Goal: Task Accomplishment & Management: Manage account settings

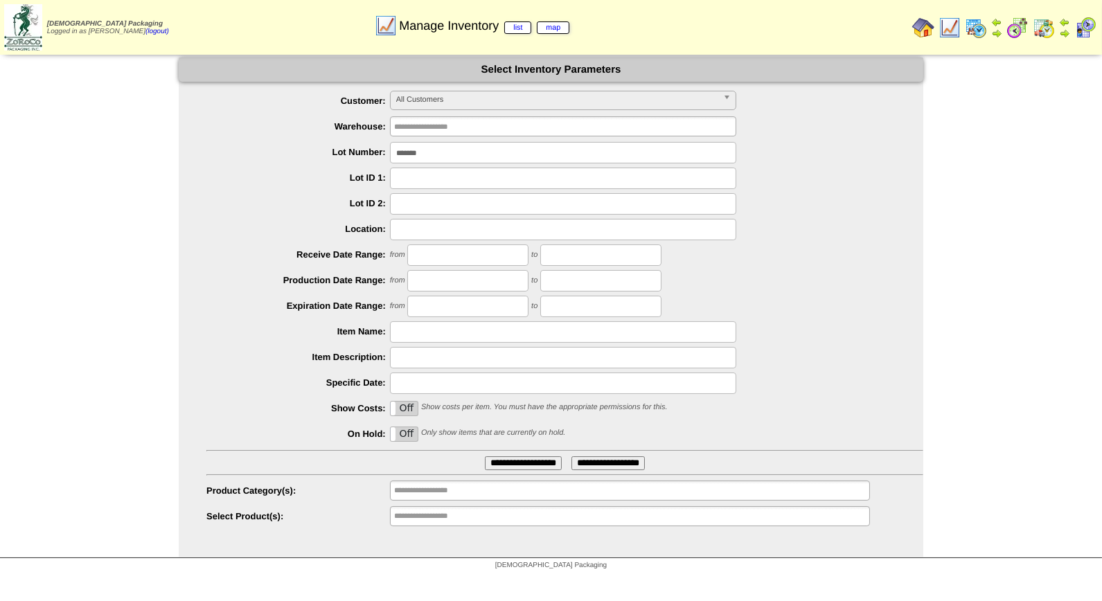
drag, startPoint x: 429, startPoint y: 150, endPoint x: 320, endPoint y: 155, distance: 109.6
click at [320, 155] on li "Lot Number: *******" at bounding box center [564, 152] width 717 height 21
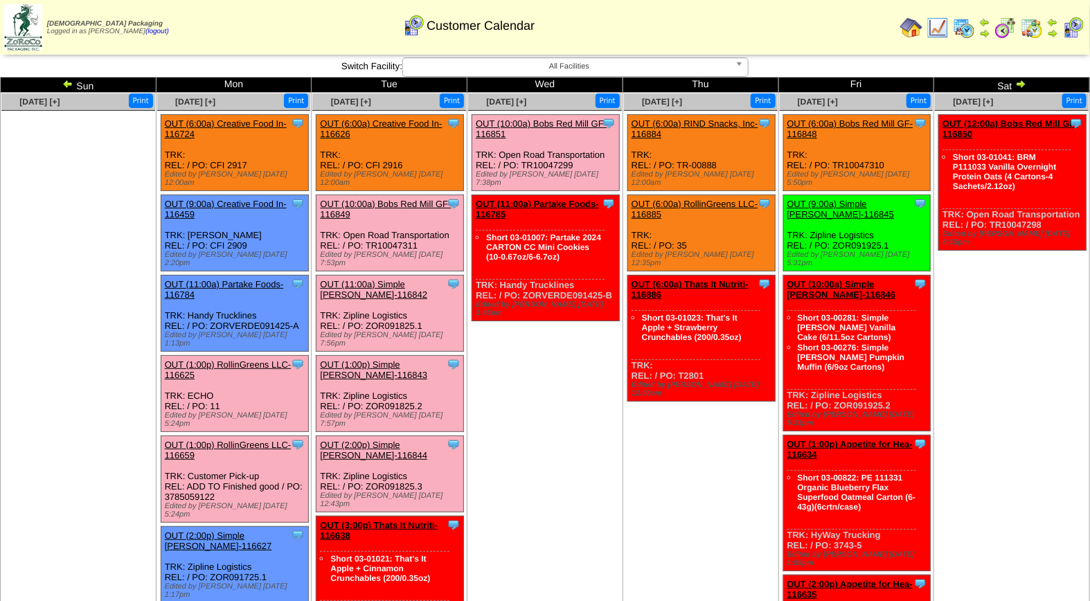
click at [384, 360] on link "OUT (1:00p) Simple [PERSON_NAME]-116843" at bounding box center [373, 370] width 107 height 21
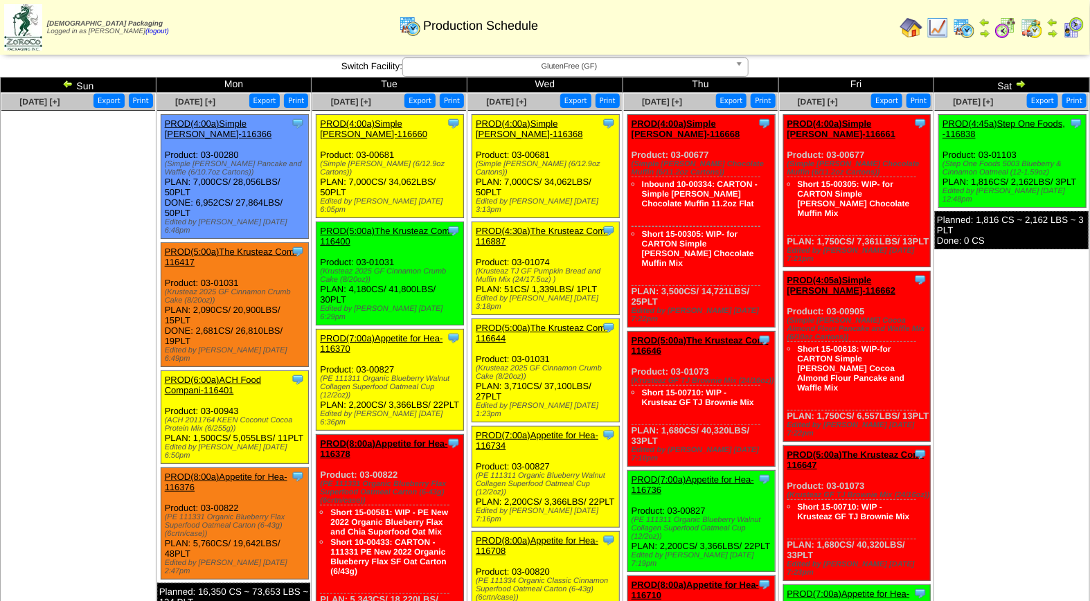
click at [1070, 28] on img at bounding box center [1074, 28] width 22 height 22
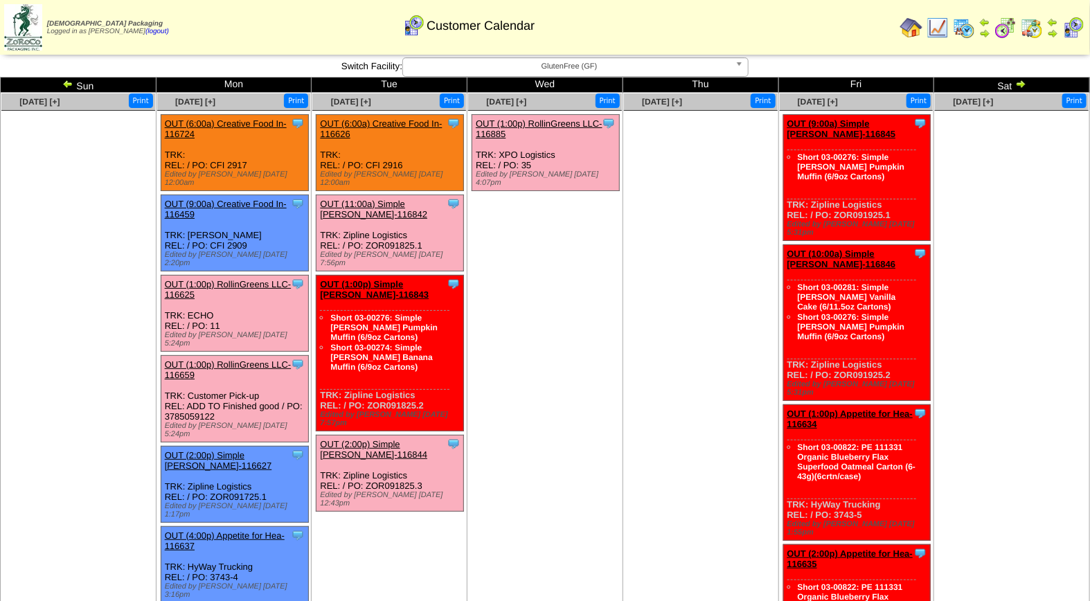
click at [590, 71] on span "GlutenFree (GF)" at bounding box center [569, 66] width 321 height 17
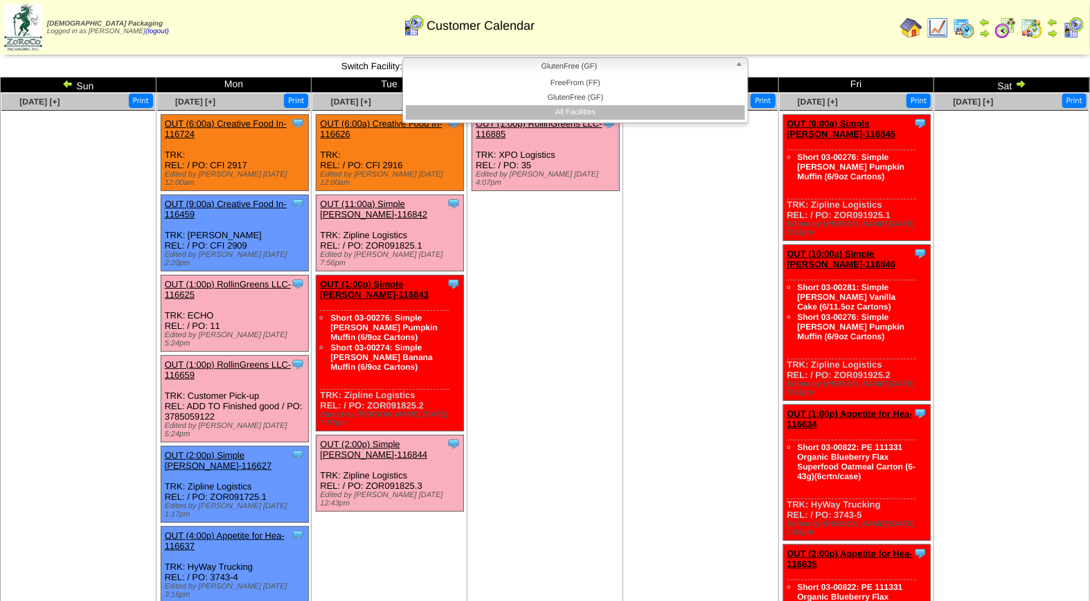
click at [583, 109] on li "All Facilities" at bounding box center [575, 112] width 339 height 15
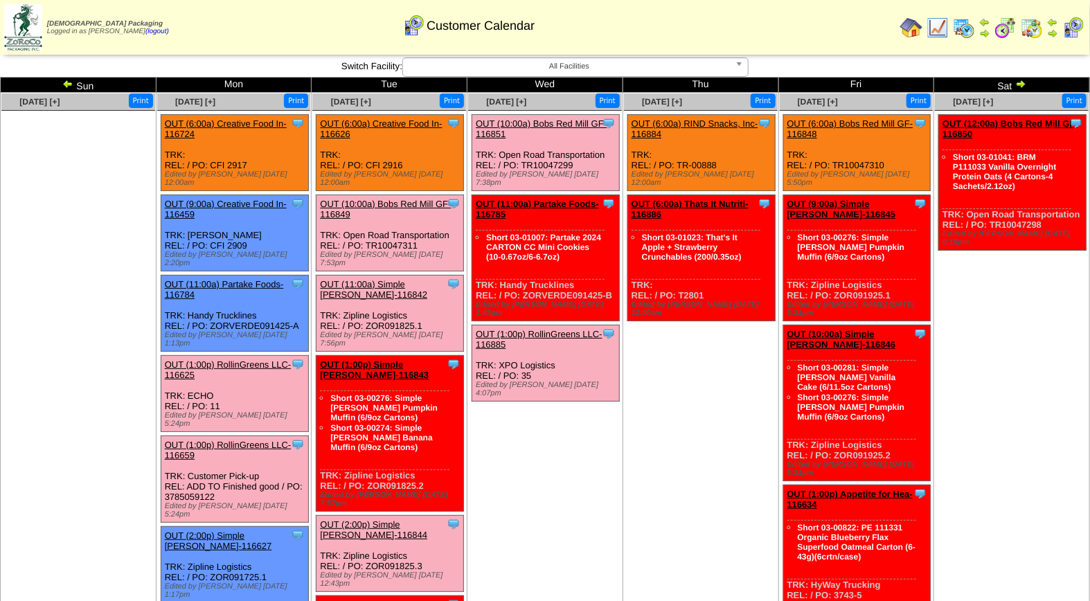
click at [605, 64] on span "All Facilities" at bounding box center [569, 66] width 321 height 17
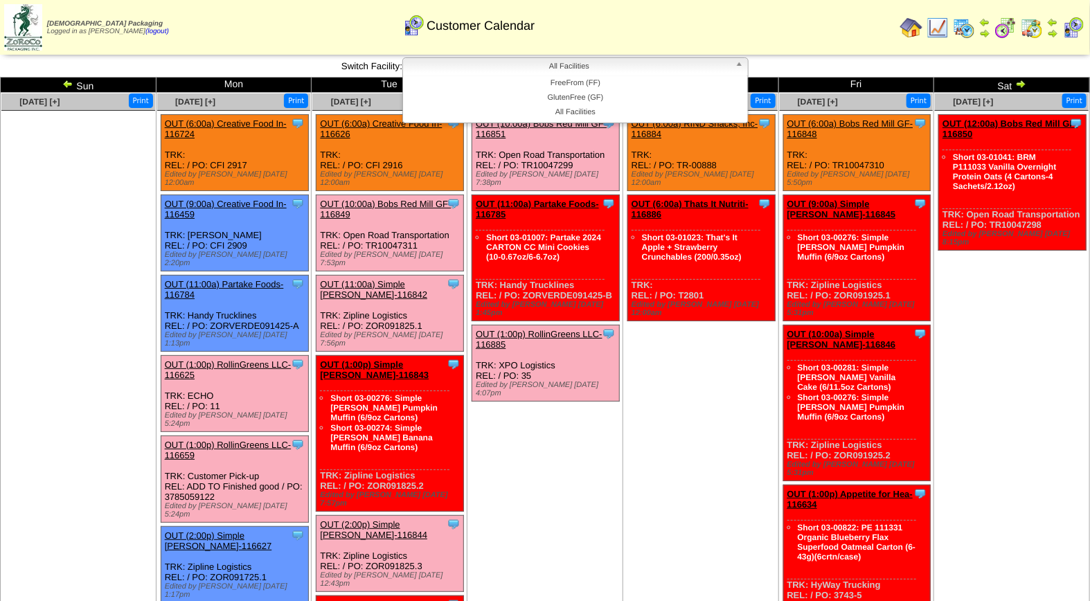
click at [675, 445] on td "[DATE] [+] Print Clone Item OUT (6:00a) RIND Snacks, Inc-116884 RIND Snacks, In…" at bounding box center [701, 579] width 156 height 973
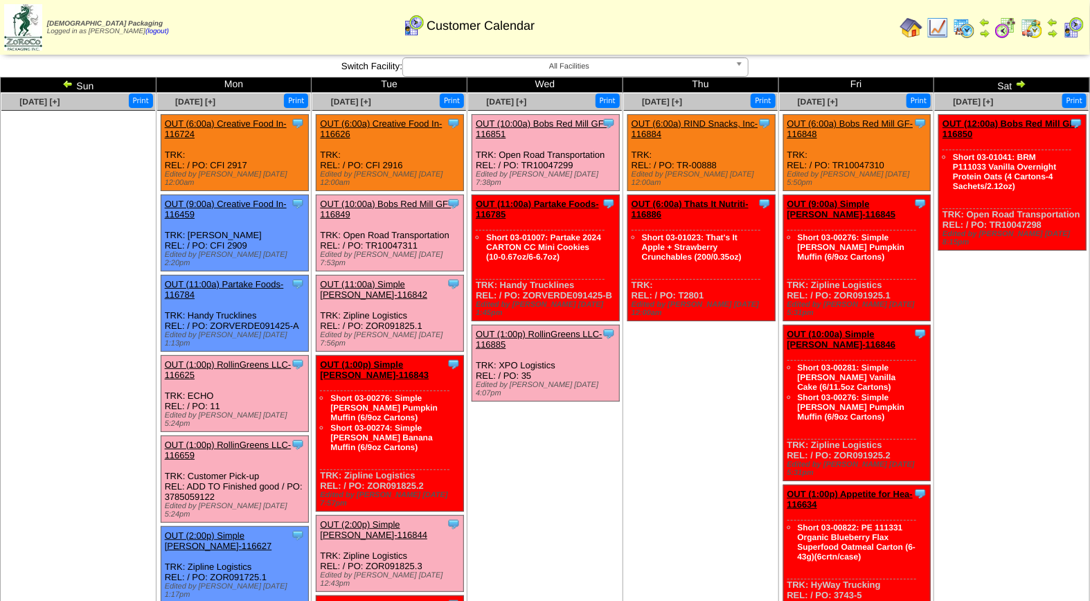
click at [238, 440] on link "OUT (1:00p) RollinGreens LLC-116659" at bounding box center [228, 450] width 127 height 21
click at [223, 360] on link "OUT (1:00p) RollinGreens LLC-116625" at bounding box center [228, 370] width 127 height 21
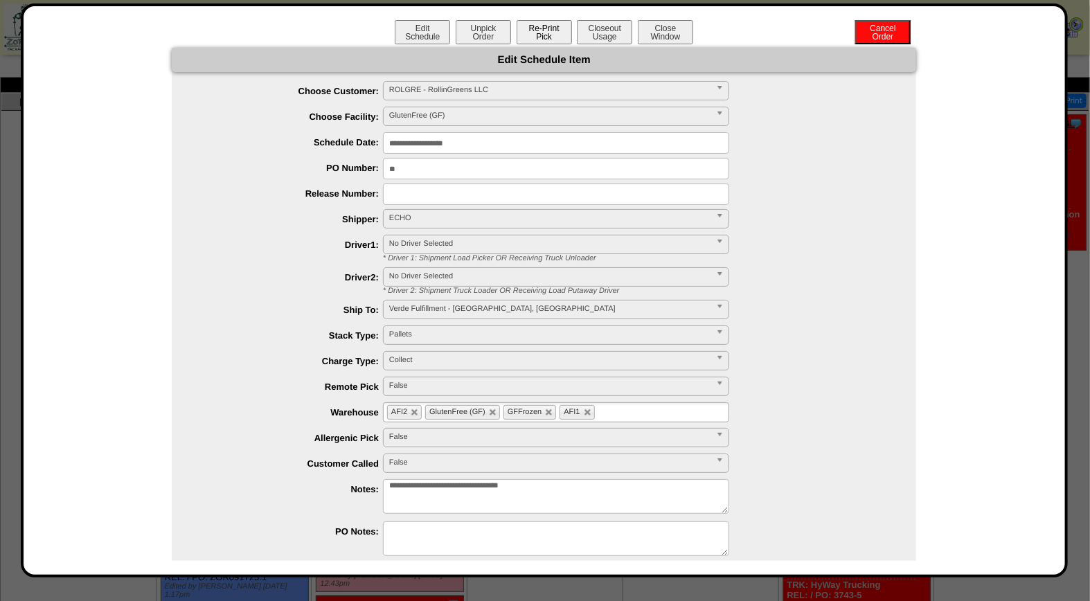
click at [544, 33] on button "Re-Print Pick" at bounding box center [544, 32] width 55 height 24
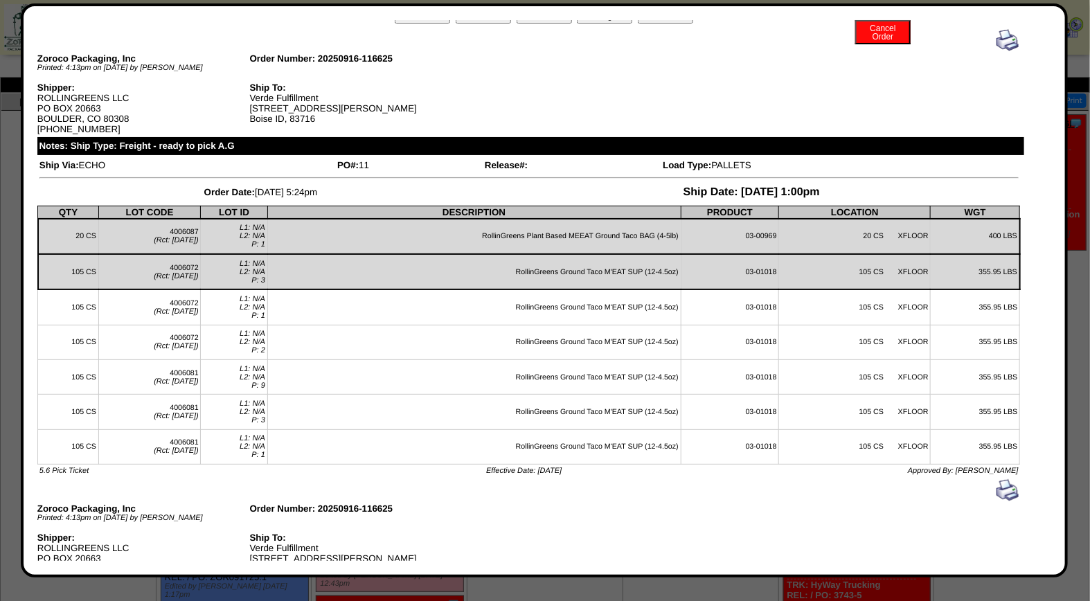
scroll to position [29, 0]
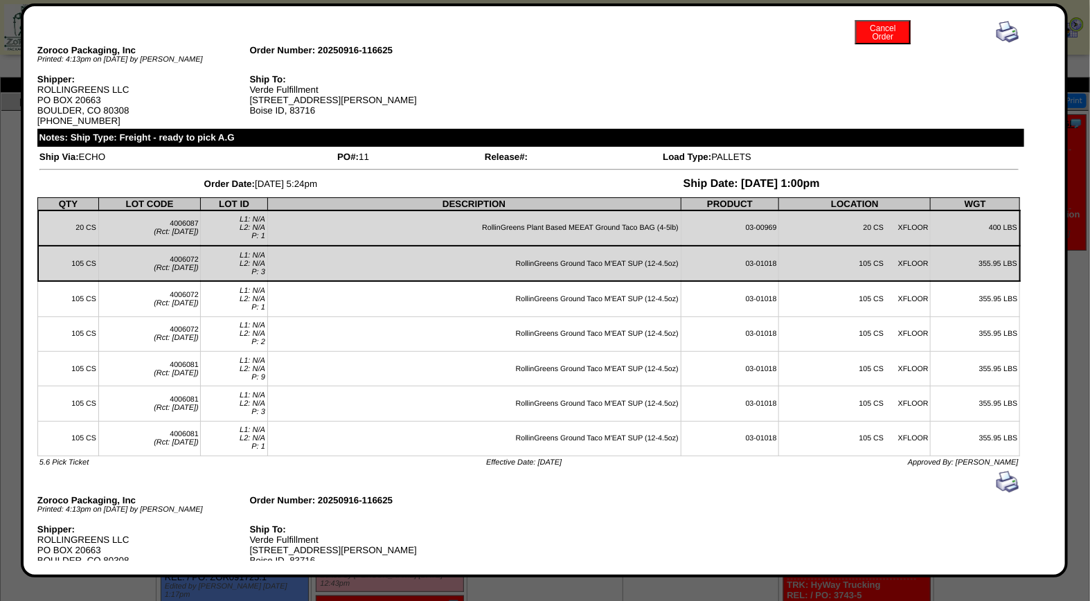
click at [997, 32] on img at bounding box center [1008, 32] width 22 height 22
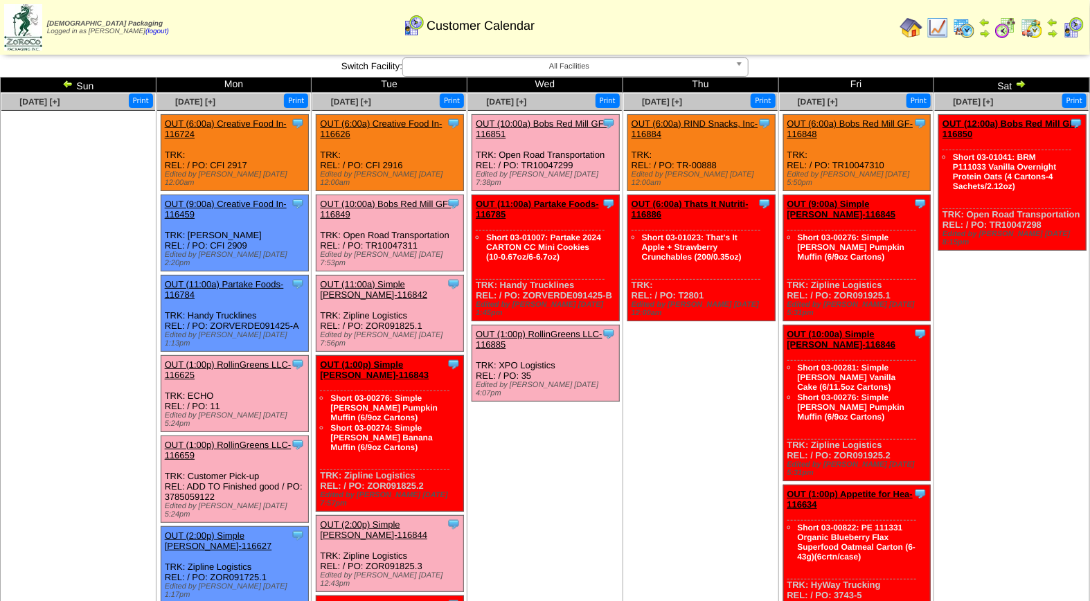
click at [243, 360] on link "OUT (1:00p) RollinGreens LLC-116625" at bounding box center [228, 370] width 127 height 21
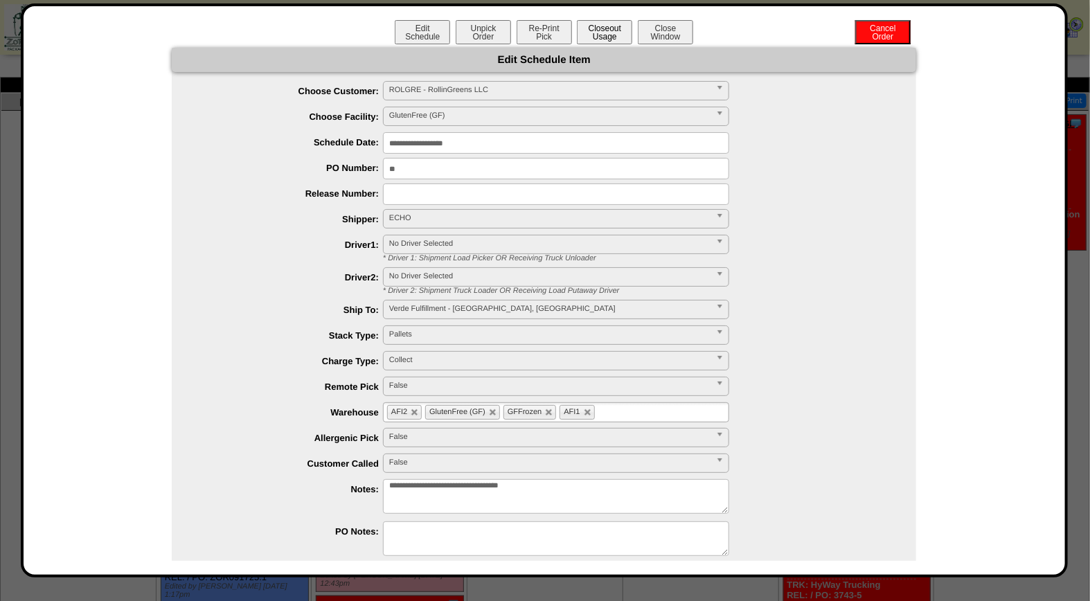
click at [594, 32] on button "Closeout Usage" at bounding box center [604, 32] width 55 height 24
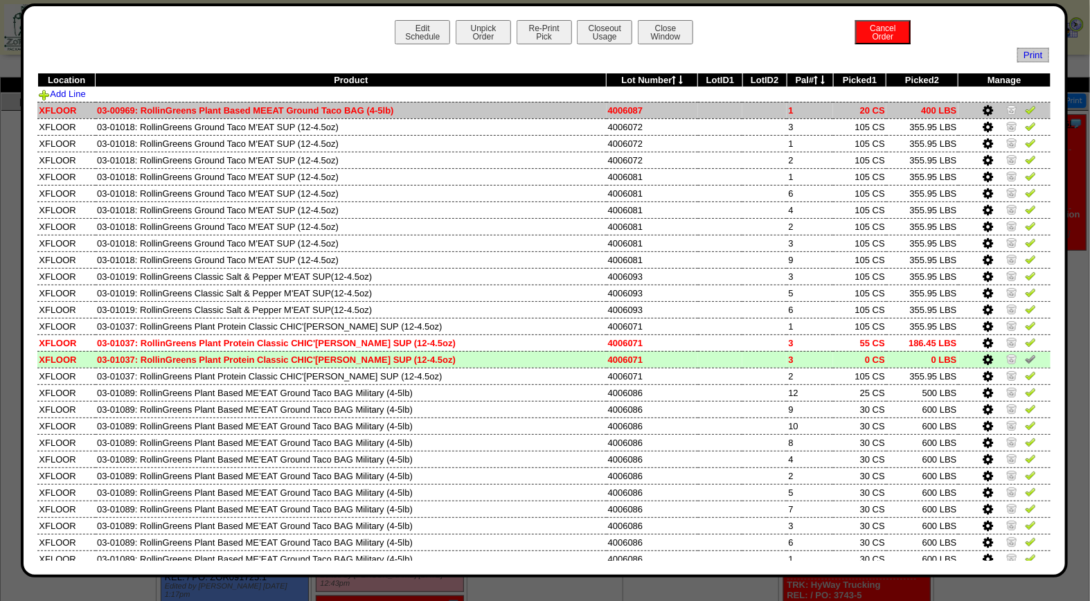
click at [1025, 112] on img at bounding box center [1030, 109] width 11 height 11
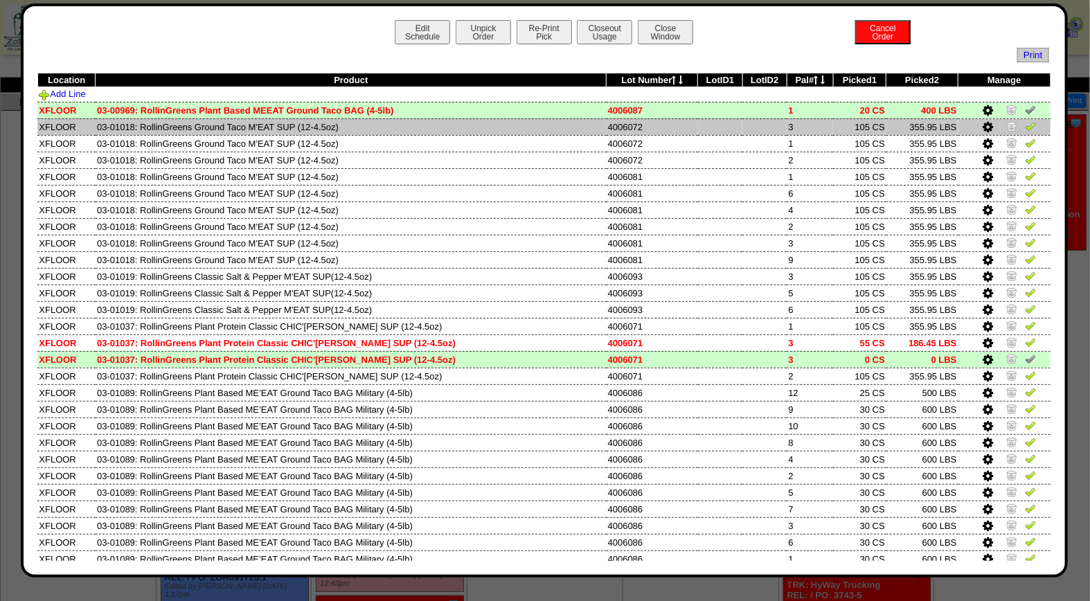
click at [1025, 126] on img at bounding box center [1030, 126] width 11 height 11
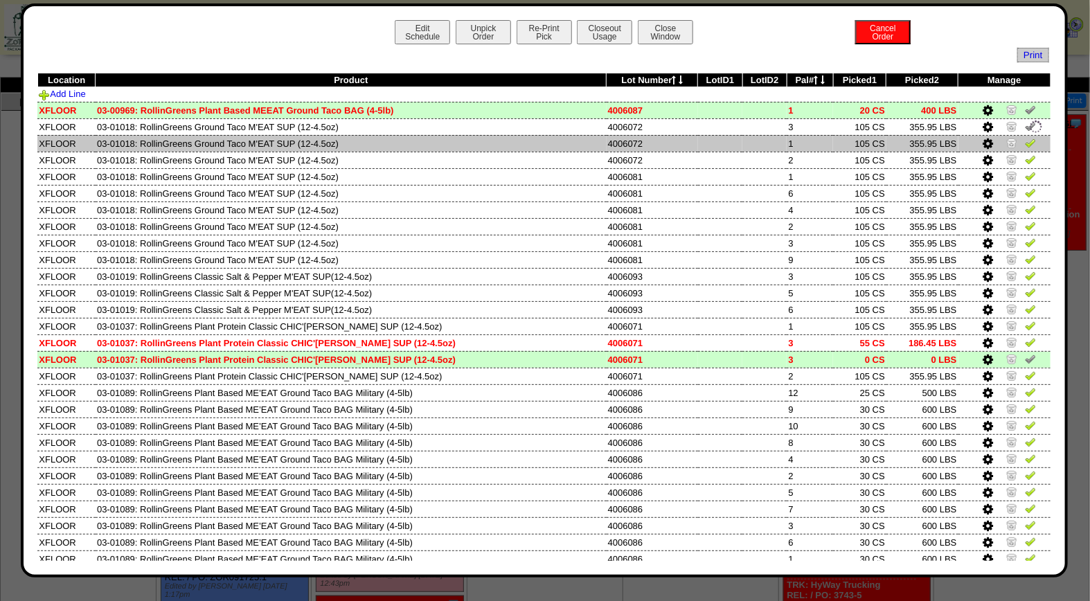
click at [1025, 143] on img at bounding box center [1030, 142] width 11 height 11
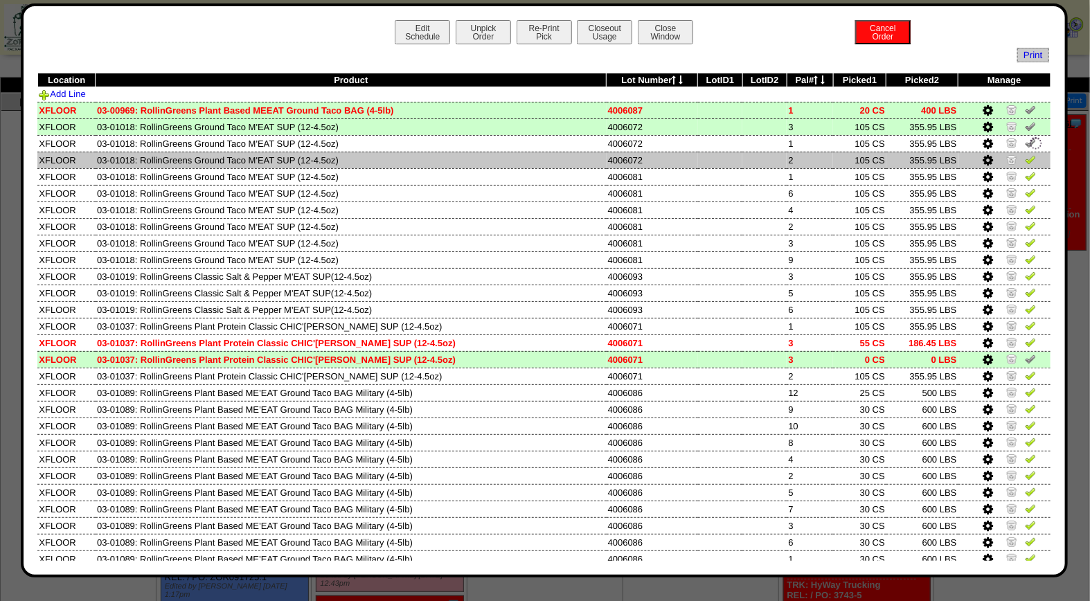
click at [1025, 159] on img at bounding box center [1030, 159] width 11 height 11
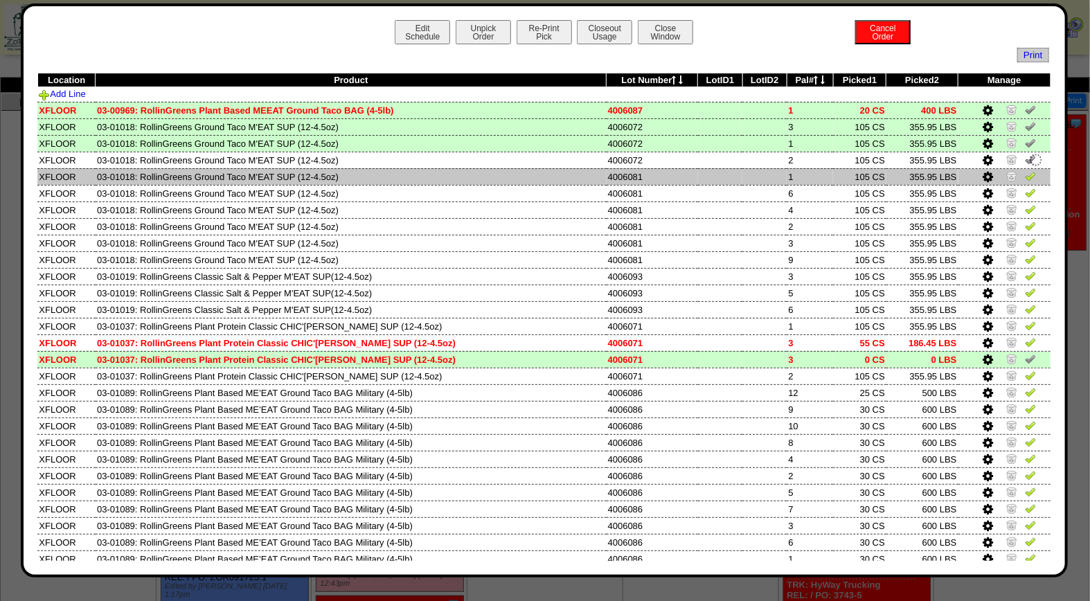
click at [1025, 175] on img at bounding box center [1030, 175] width 11 height 11
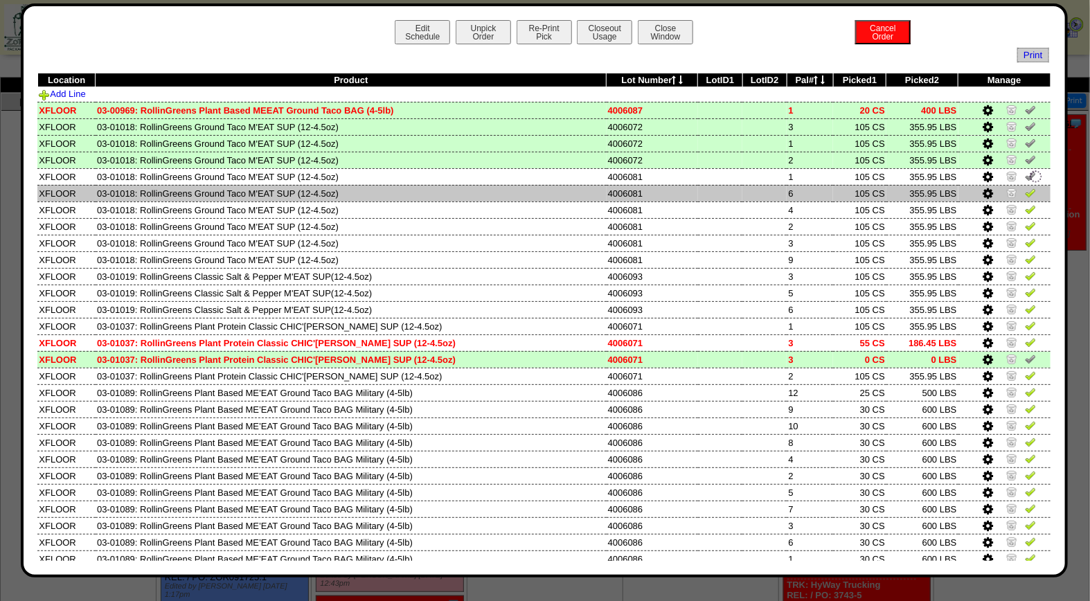
click at [1025, 193] on img at bounding box center [1030, 192] width 11 height 11
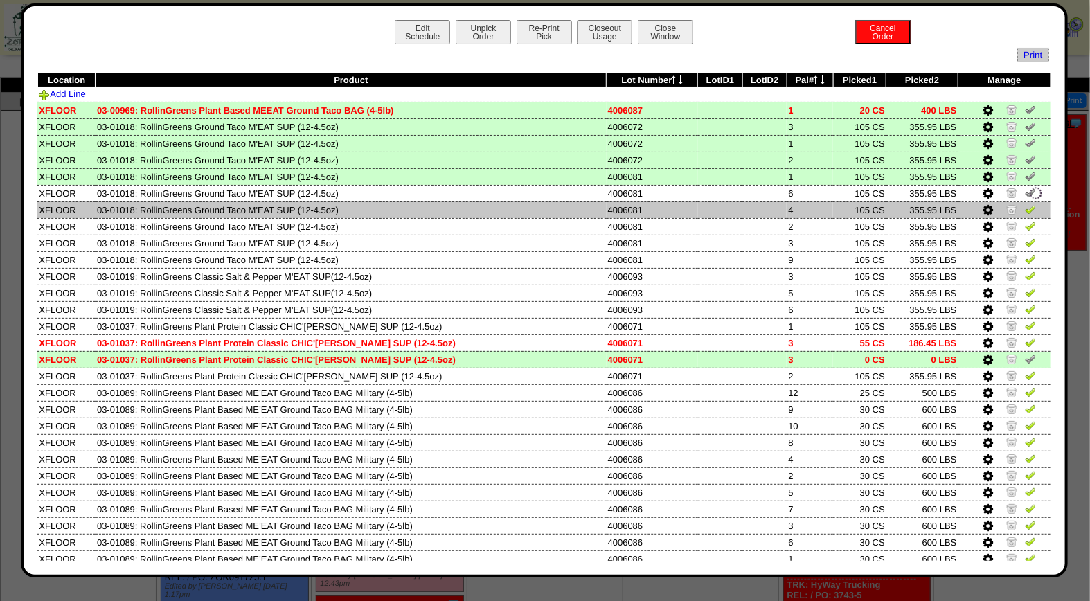
click at [1025, 206] on img at bounding box center [1030, 209] width 11 height 11
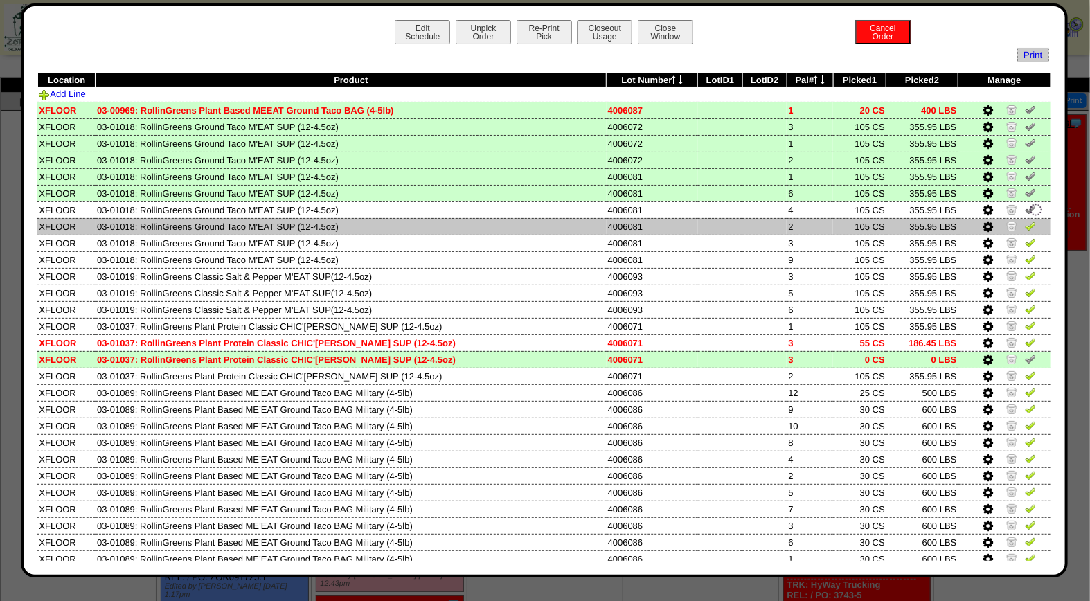
click at [1025, 224] on img at bounding box center [1030, 225] width 11 height 11
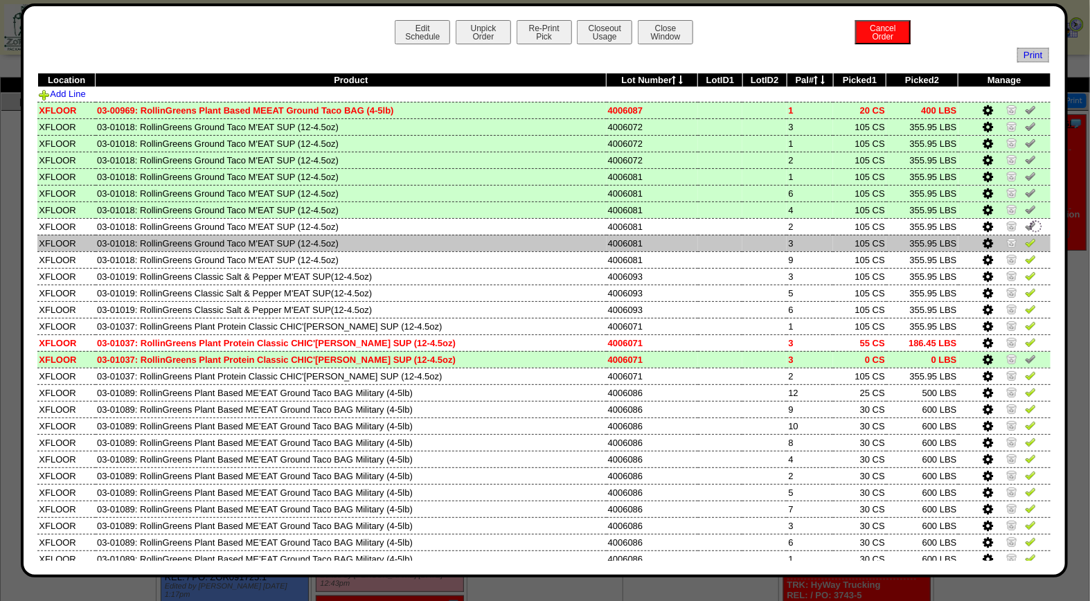
click at [1025, 238] on img at bounding box center [1030, 242] width 11 height 11
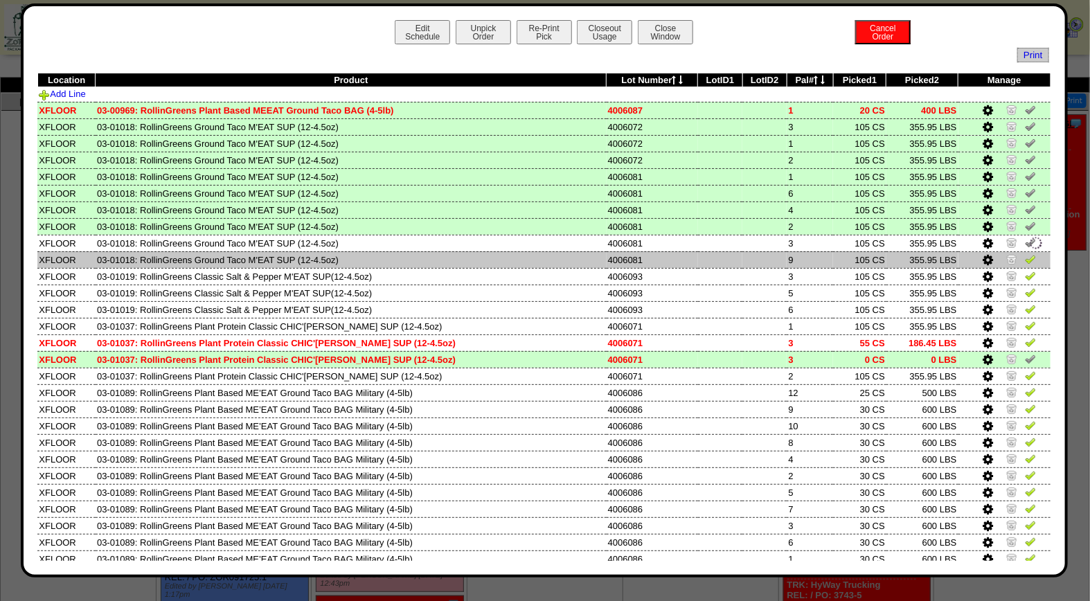
click at [1025, 257] on img at bounding box center [1030, 259] width 11 height 11
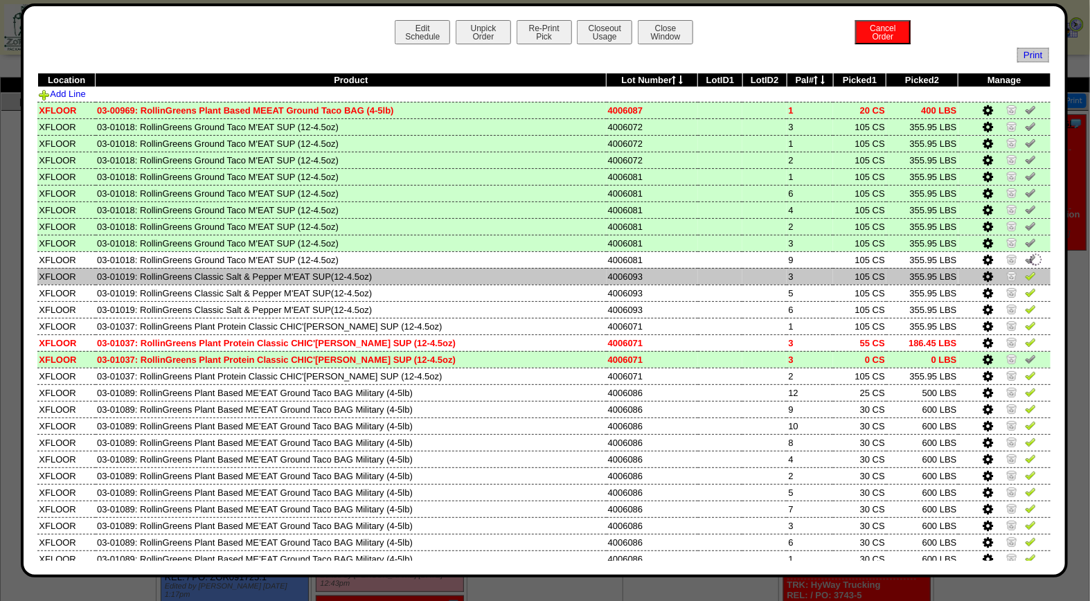
click at [1025, 272] on img at bounding box center [1030, 275] width 11 height 11
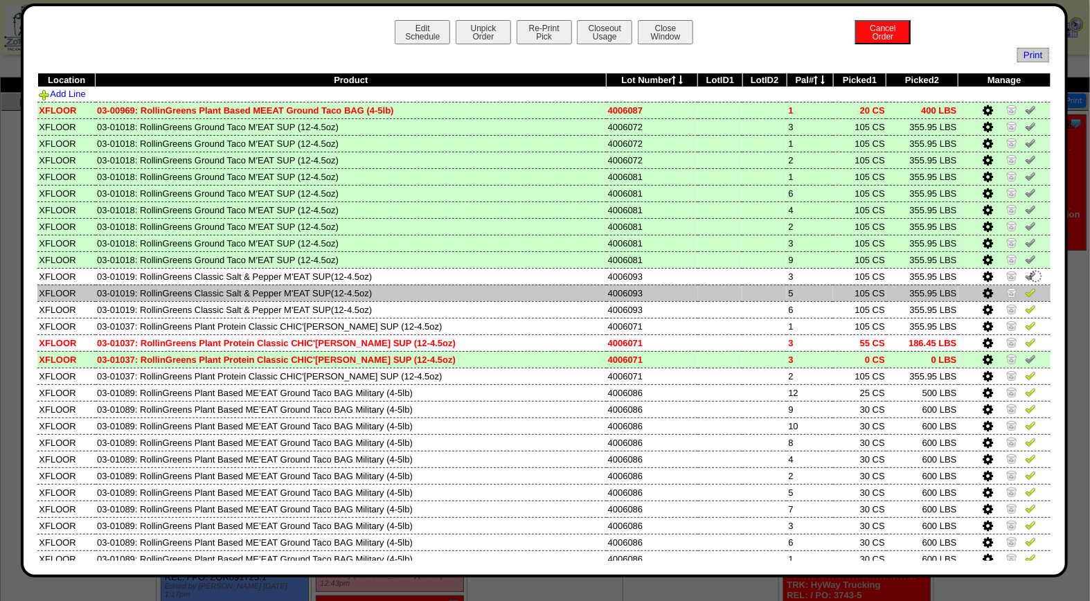
click at [1025, 289] on img at bounding box center [1030, 292] width 11 height 11
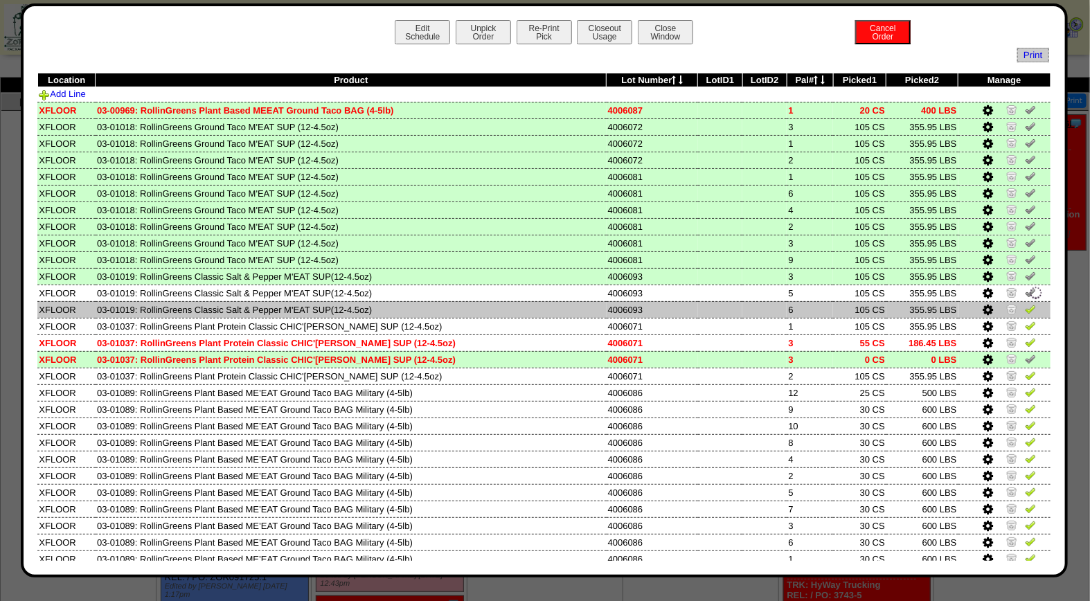
click at [1025, 305] on img at bounding box center [1030, 308] width 11 height 11
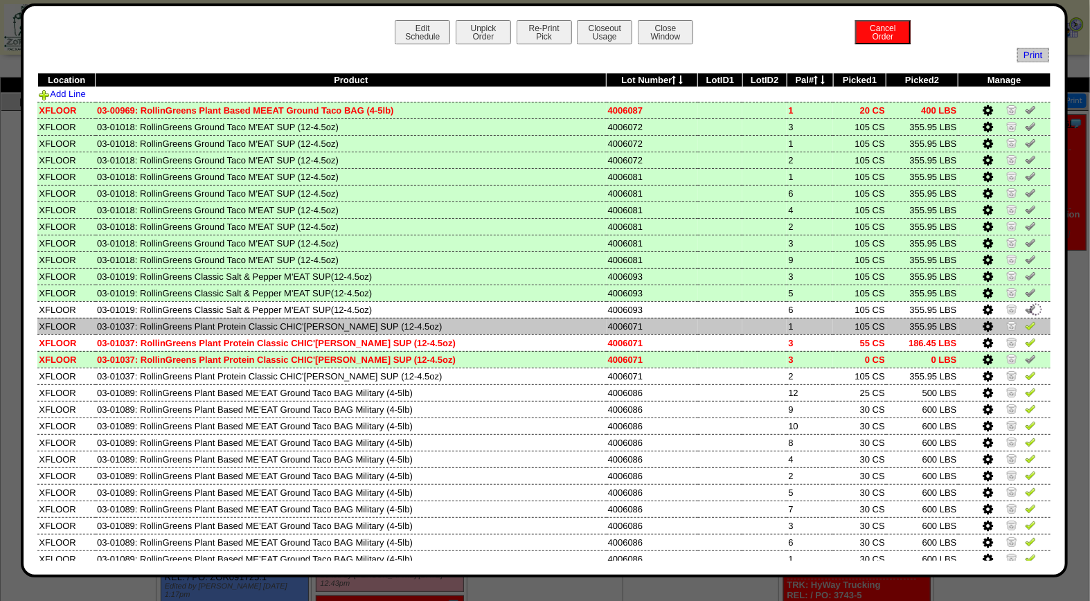
click at [1025, 324] on img at bounding box center [1030, 325] width 11 height 11
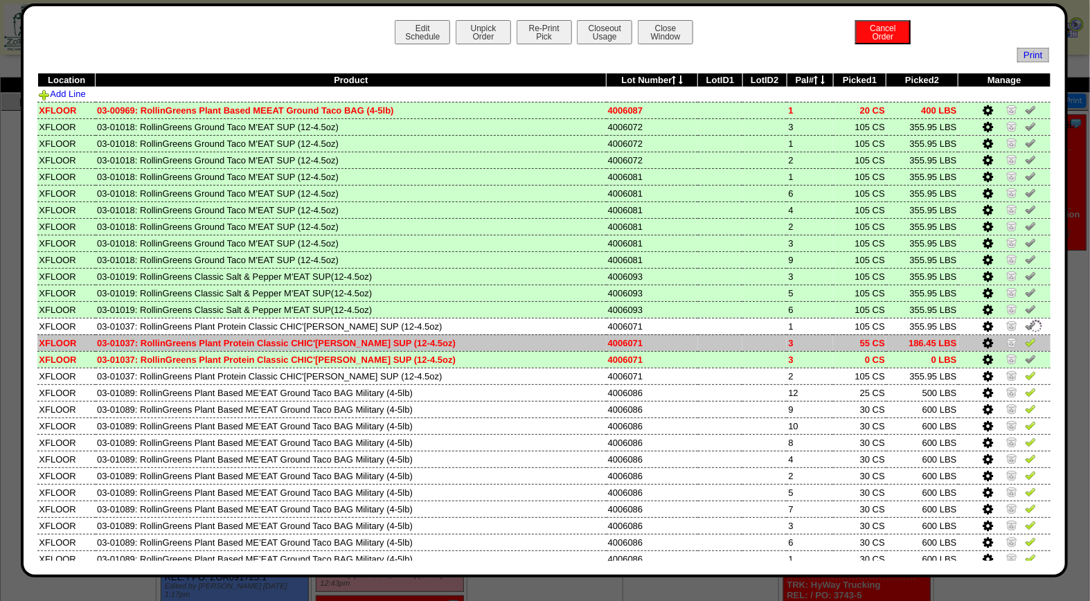
click at [1025, 341] on img at bounding box center [1030, 342] width 11 height 11
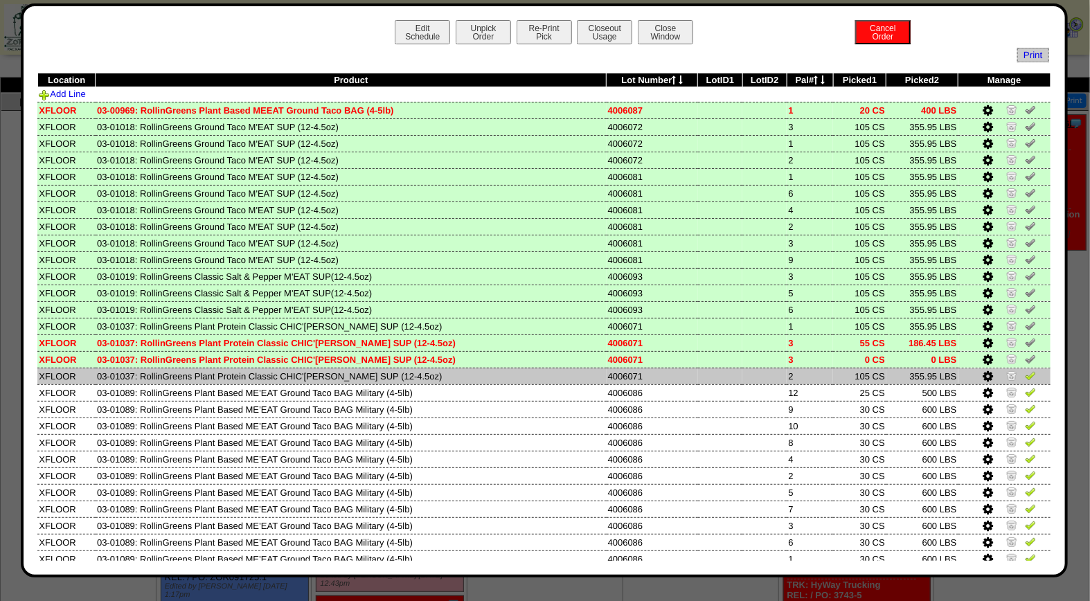
click at [1025, 374] on img at bounding box center [1030, 375] width 11 height 11
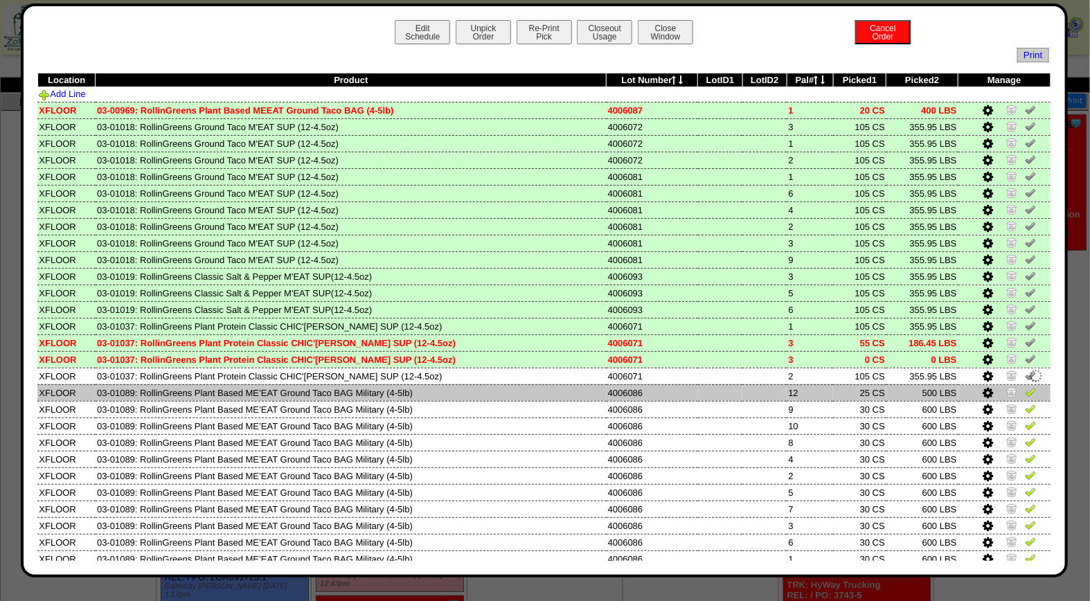
click at [1025, 388] on img at bounding box center [1030, 392] width 11 height 11
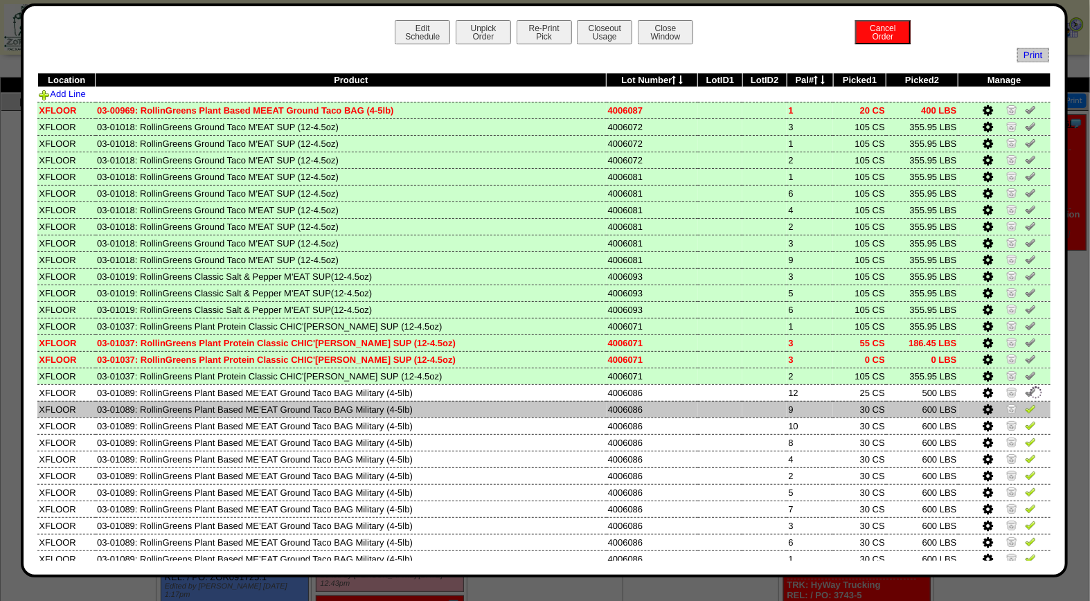
click at [1025, 405] on img at bounding box center [1030, 408] width 11 height 11
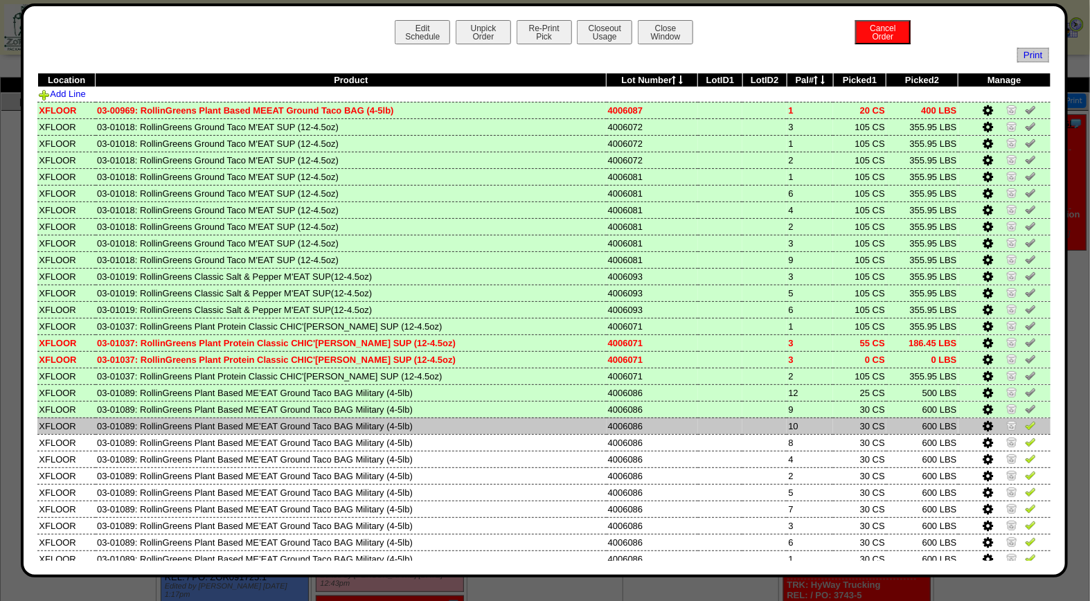
click at [1025, 420] on img at bounding box center [1030, 425] width 11 height 11
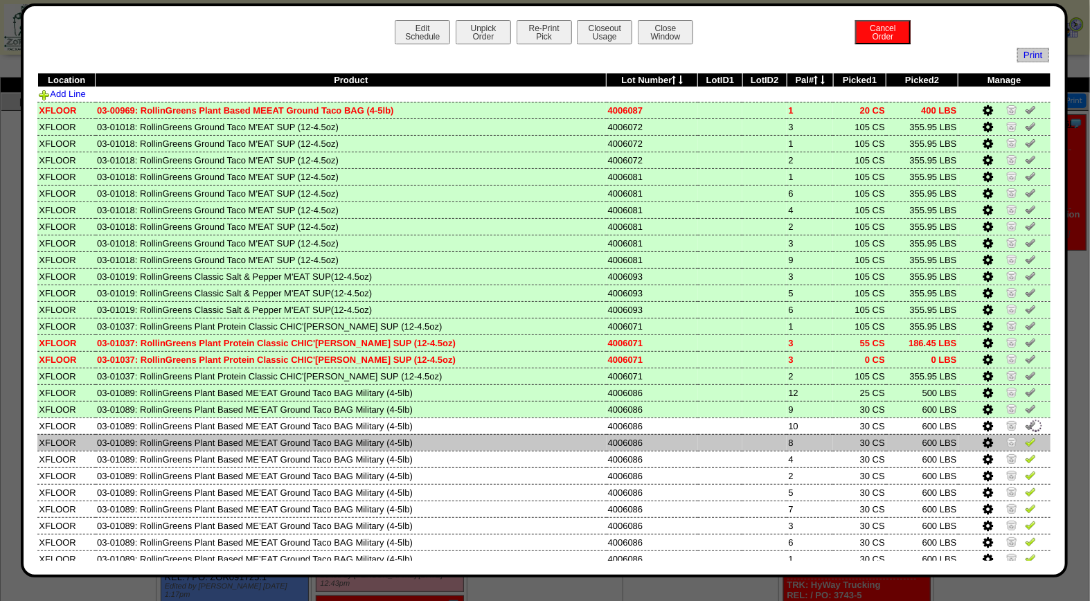
click at [1025, 440] on img at bounding box center [1030, 441] width 11 height 11
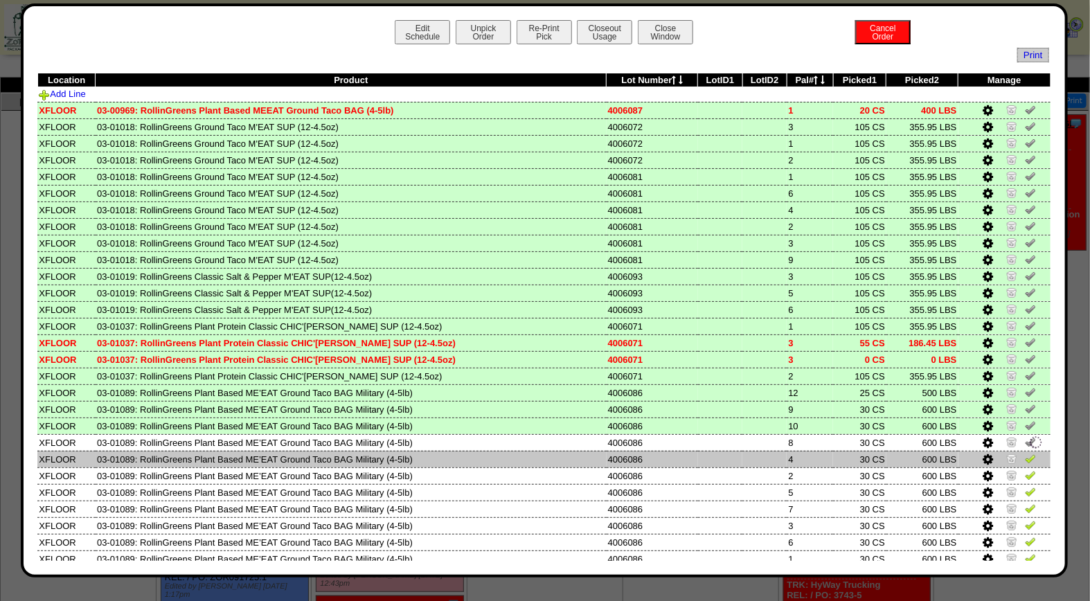
click at [1025, 454] on img at bounding box center [1030, 458] width 11 height 11
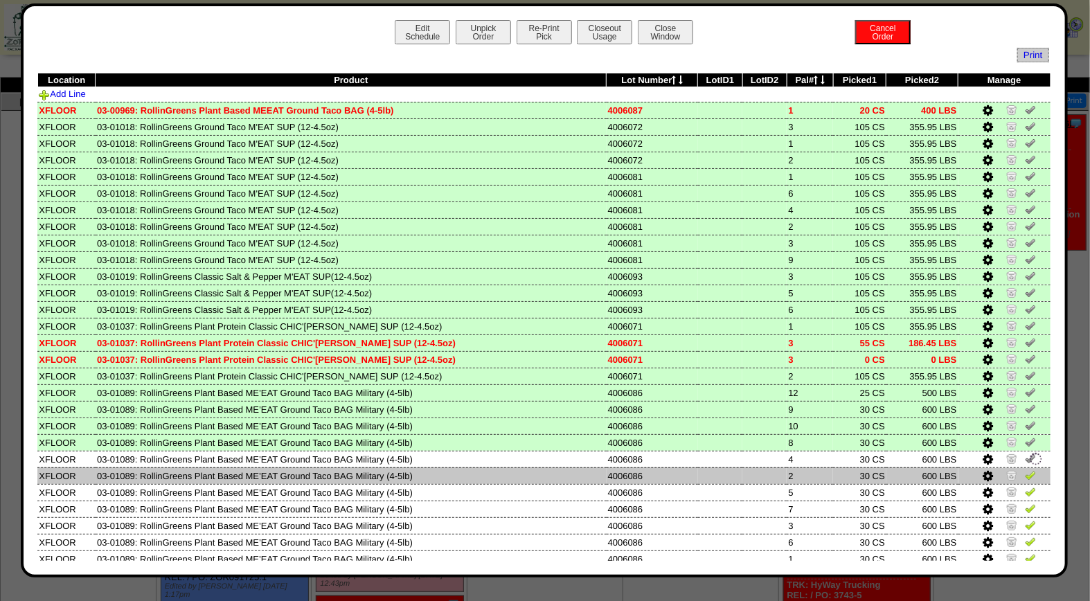
click at [1025, 472] on img at bounding box center [1030, 475] width 11 height 11
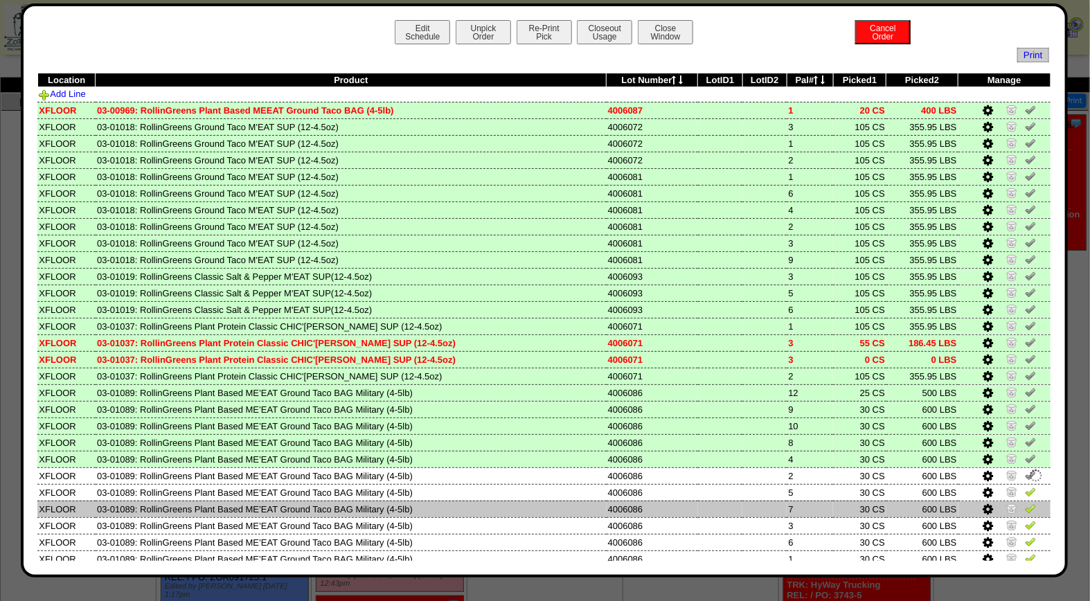
click at [1025, 503] on img at bounding box center [1030, 508] width 11 height 11
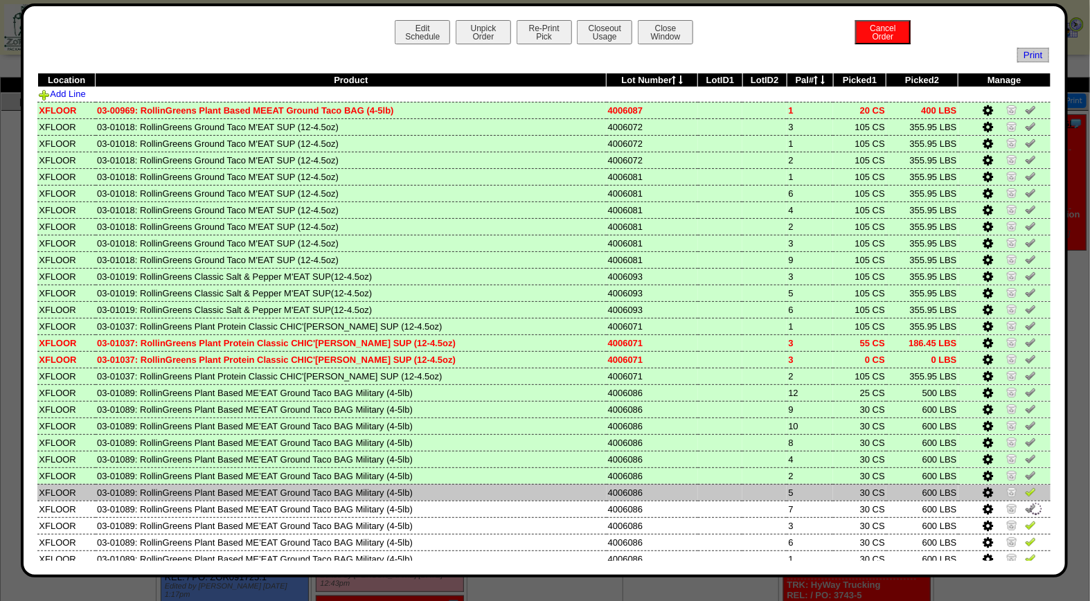
click at [1025, 488] on img at bounding box center [1030, 491] width 11 height 11
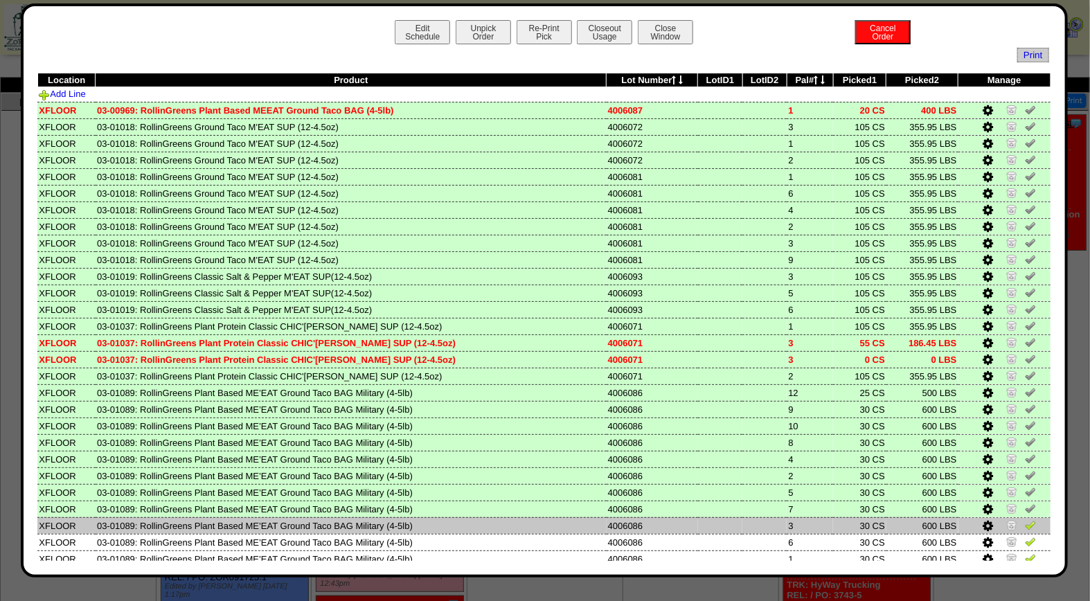
click at [1025, 520] on img at bounding box center [1030, 525] width 11 height 11
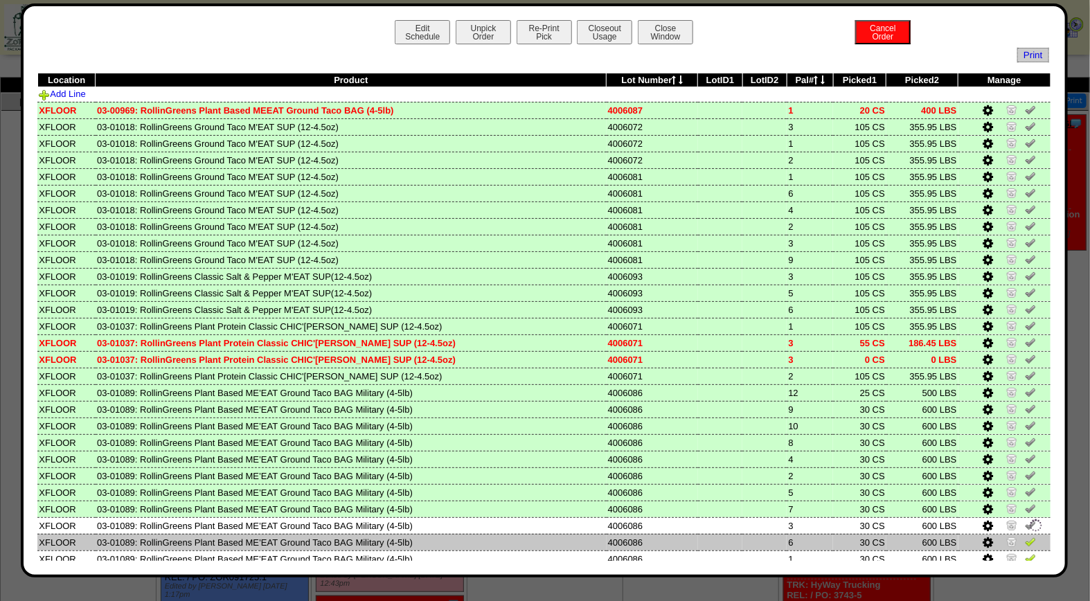
click at [1025, 538] on img at bounding box center [1030, 541] width 11 height 11
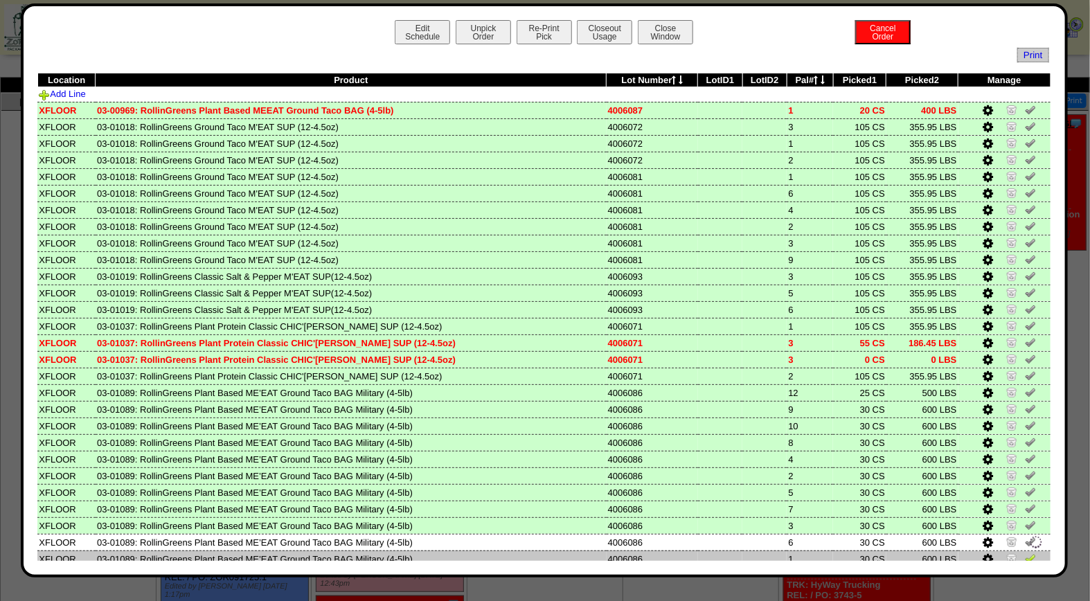
click at [1025, 553] on img at bounding box center [1030, 558] width 11 height 11
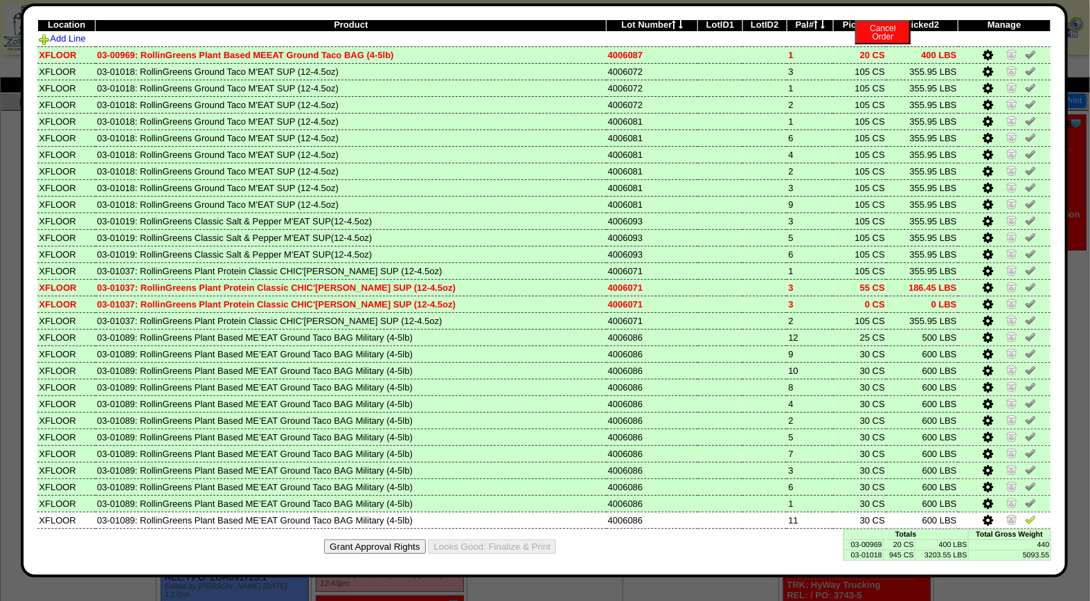
scroll to position [79, 0]
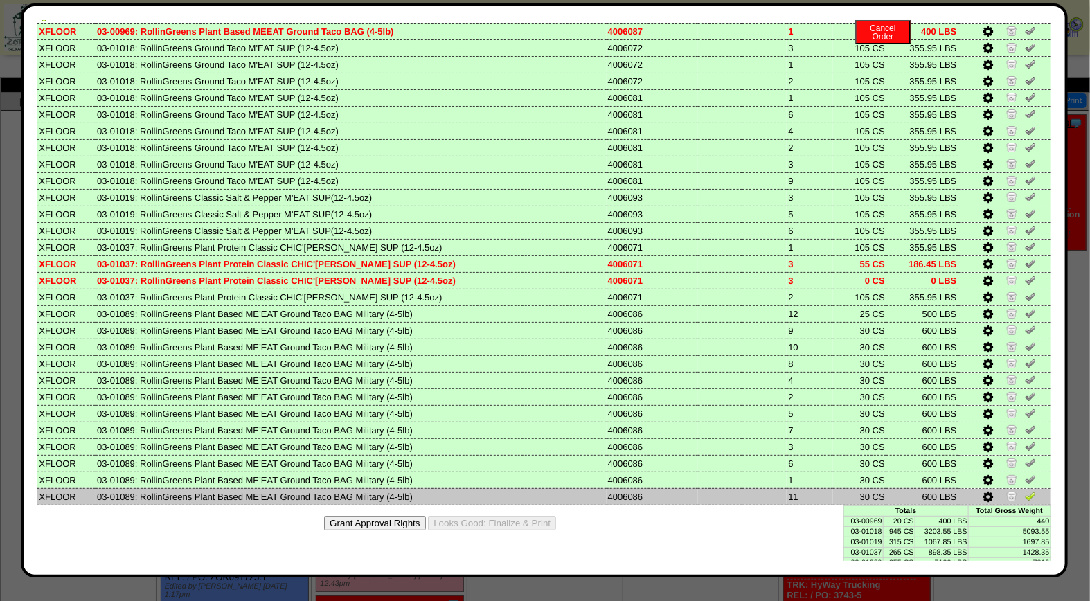
click at [1025, 490] on img at bounding box center [1030, 495] width 11 height 11
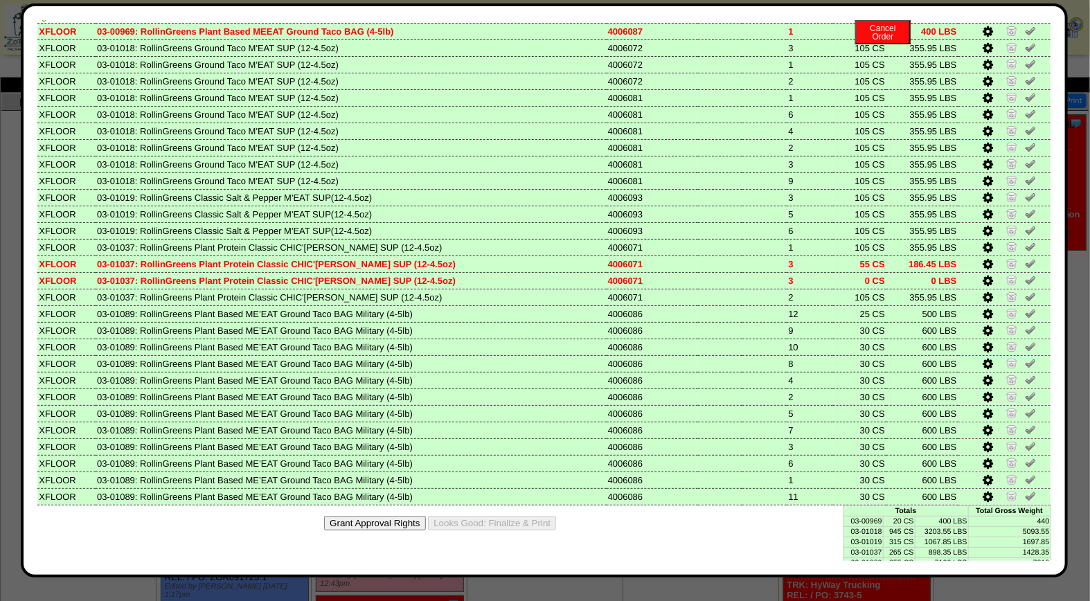
scroll to position [0, 0]
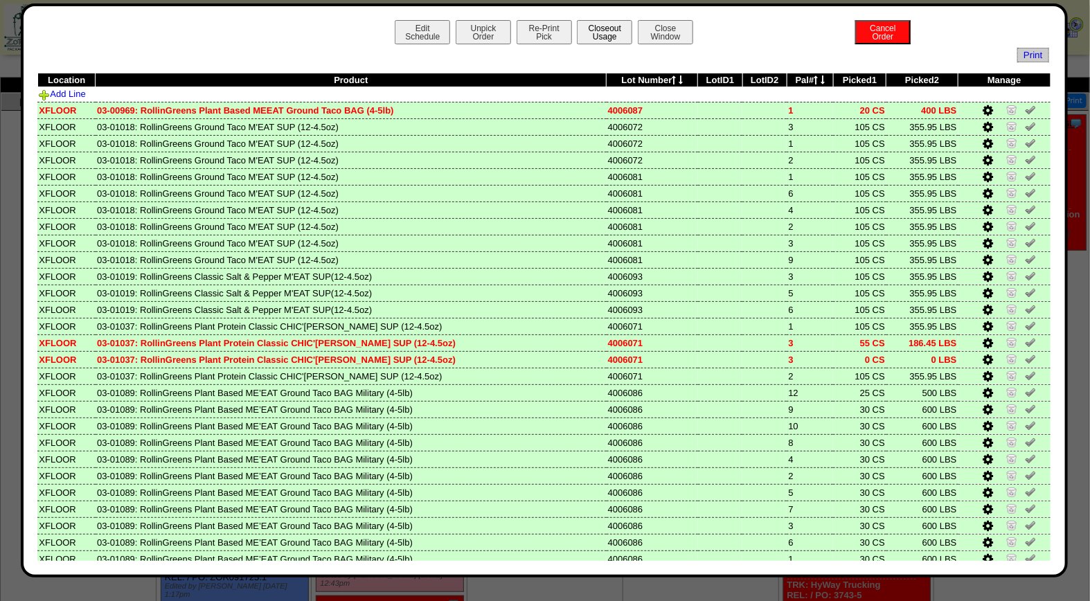
click at [607, 26] on button "Closeout Usage" at bounding box center [604, 32] width 55 height 24
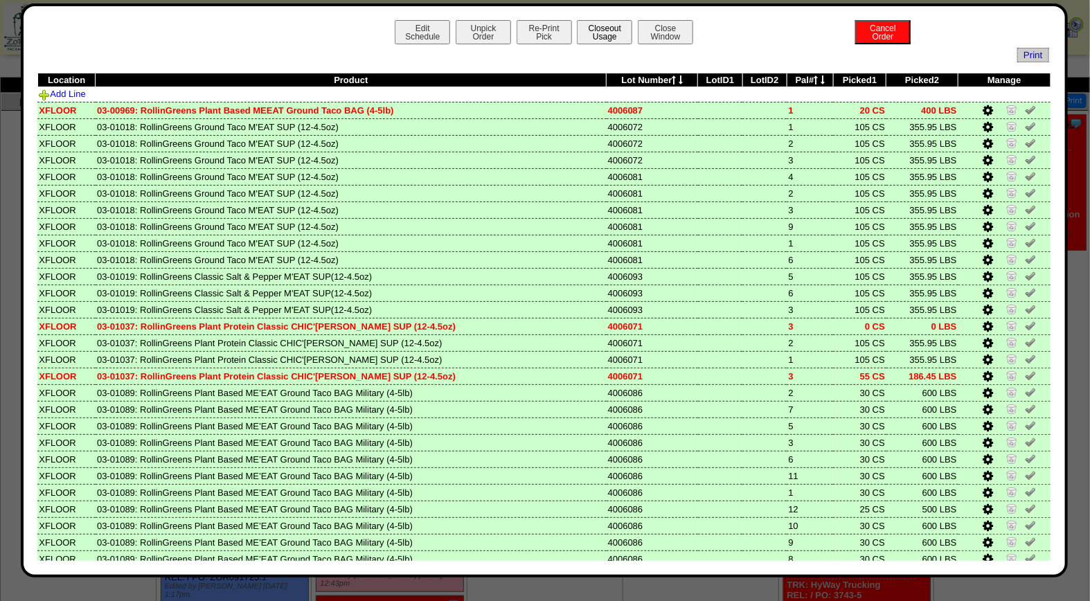
click at [604, 33] on button "Closeout Usage" at bounding box center [604, 32] width 55 height 24
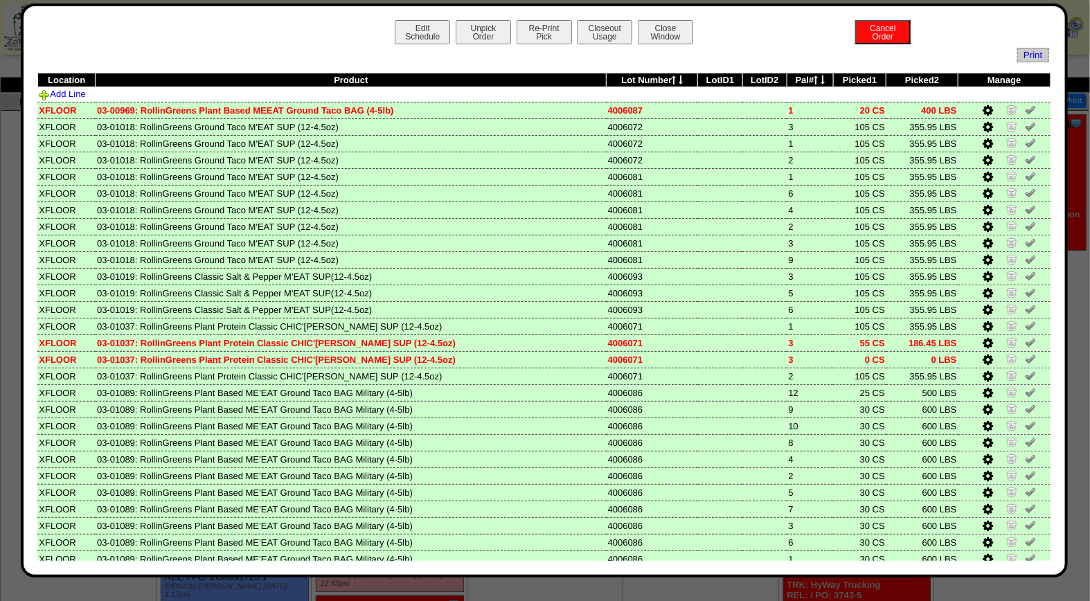
scroll to position [79, 0]
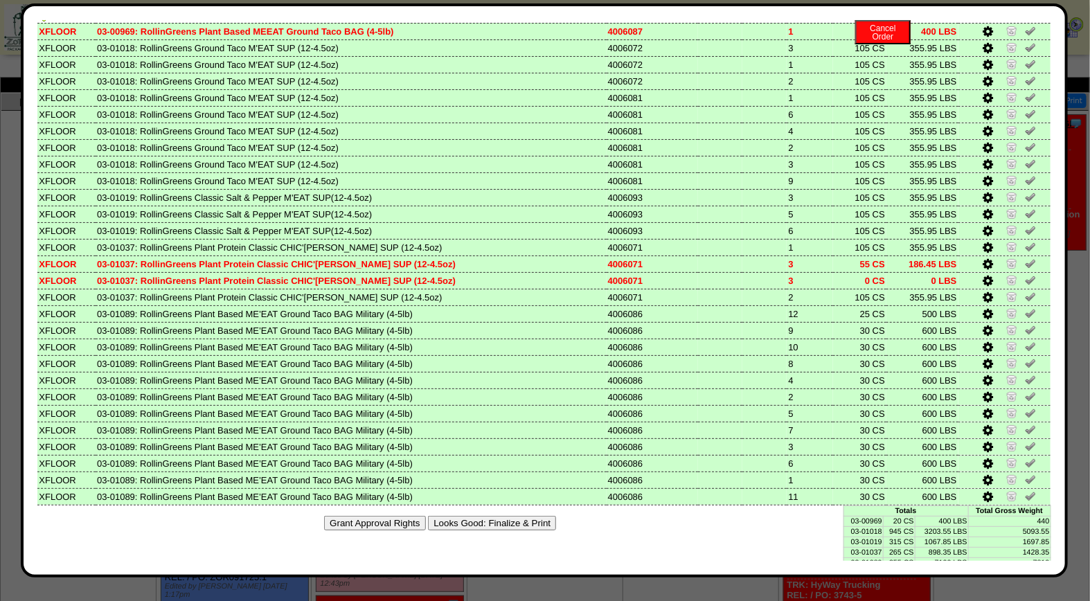
click at [522, 516] on button "Looks Good: Finalize & Print" at bounding box center [492, 523] width 128 height 15
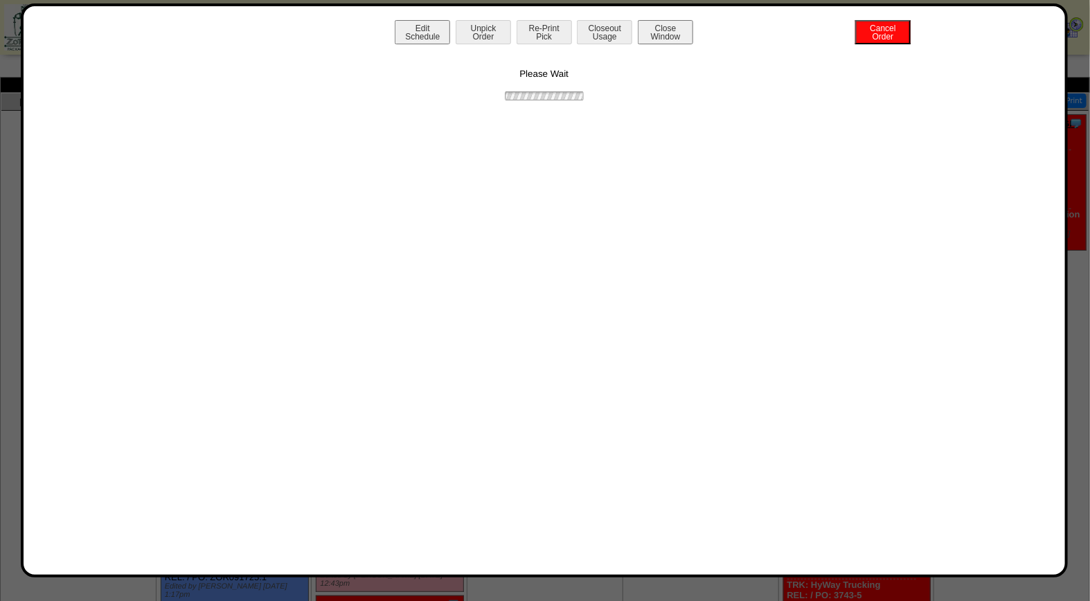
scroll to position [0, 0]
click at [548, 33] on button "Print BOL" at bounding box center [544, 32] width 55 height 24
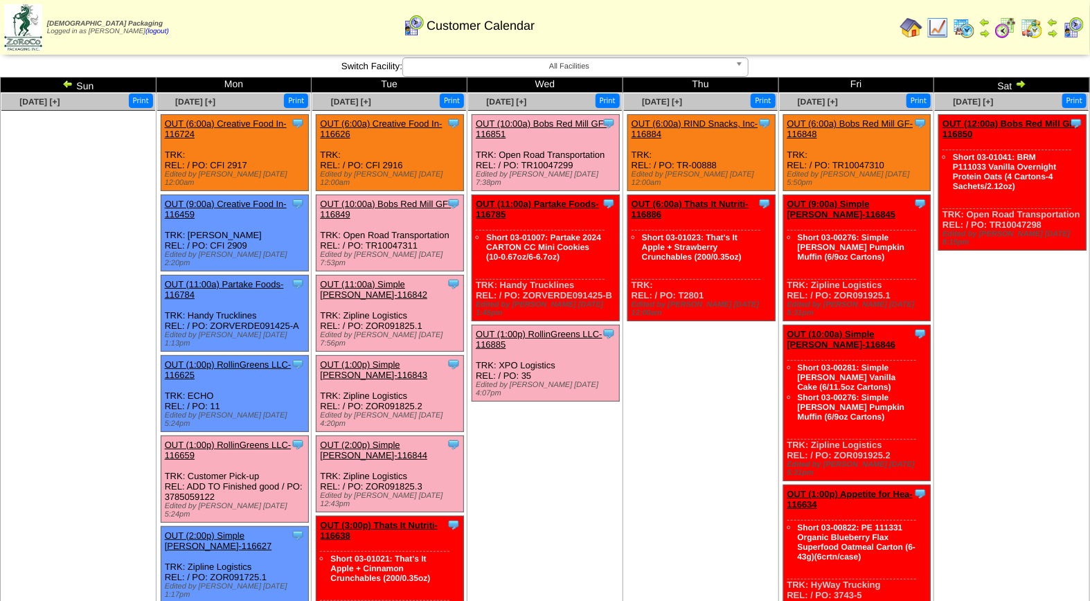
click at [404, 360] on link "OUT (1:00p) Simple [PERSON_NAME]-116843" at bounding box center [373, 370] width 107 height 21
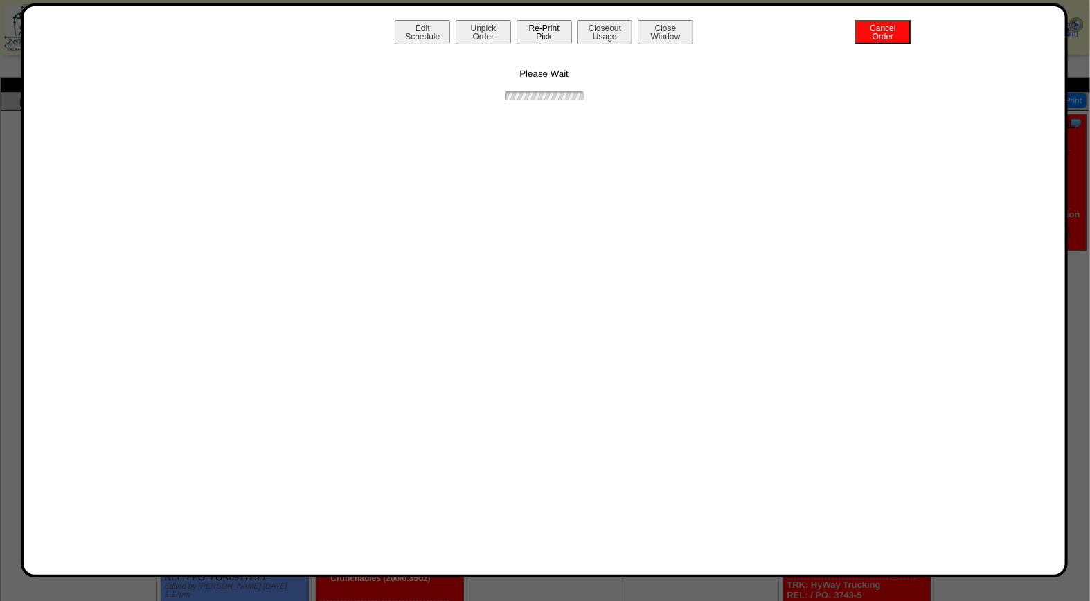
click at [534, 39] on button "Re-Print Pick" at bounding box center [544, 32] width 55 height 24
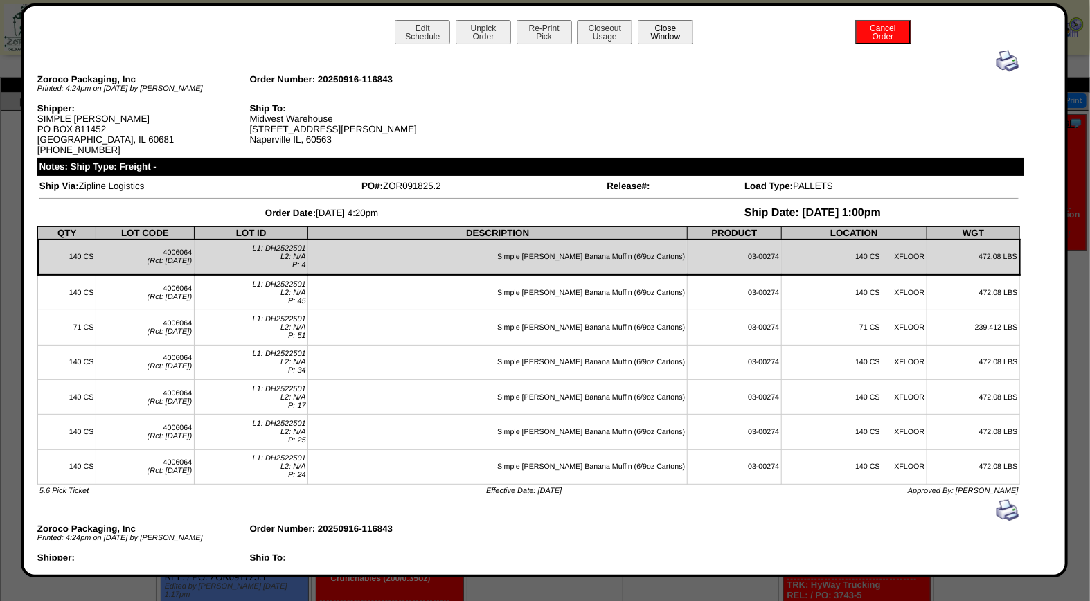
click at [650, 37] on button "Close Window" at bounding box center [665, 32] width 55 height 24
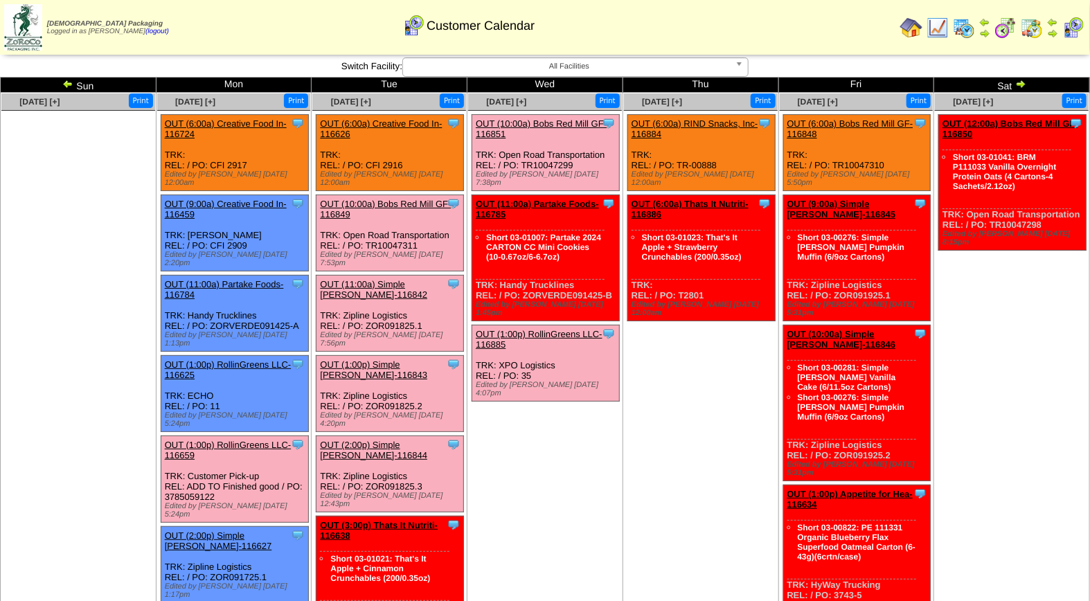
click at [396, 440] on link "OUT (2:00p) Simple [PERSON_NAME]-116844" at bounding box center [373, 450] width 107 height 21
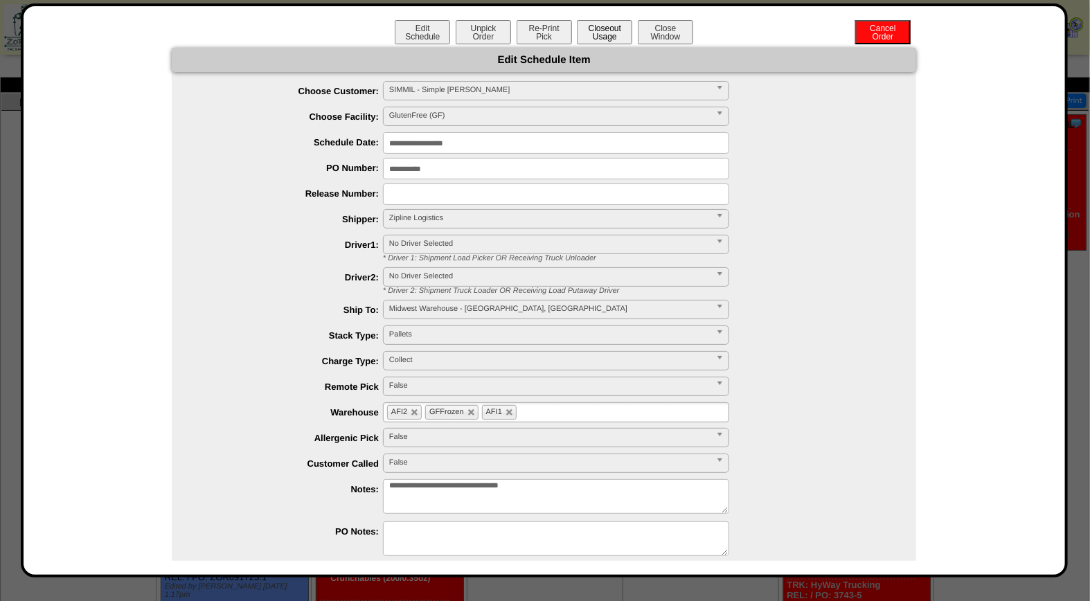
click at [583, 37] on button "Closeout Usage" at bounding box center [604, 32] width 55 height 24
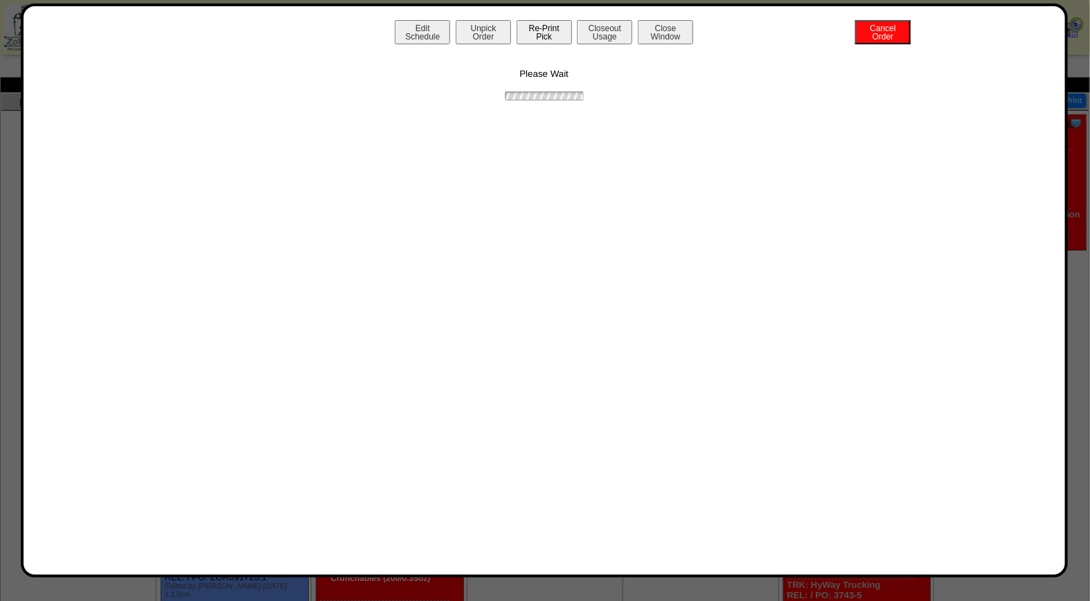
click at [549, 32] on button "Re-Print Pick" at bounding box center [544, 32] width 55 height 24
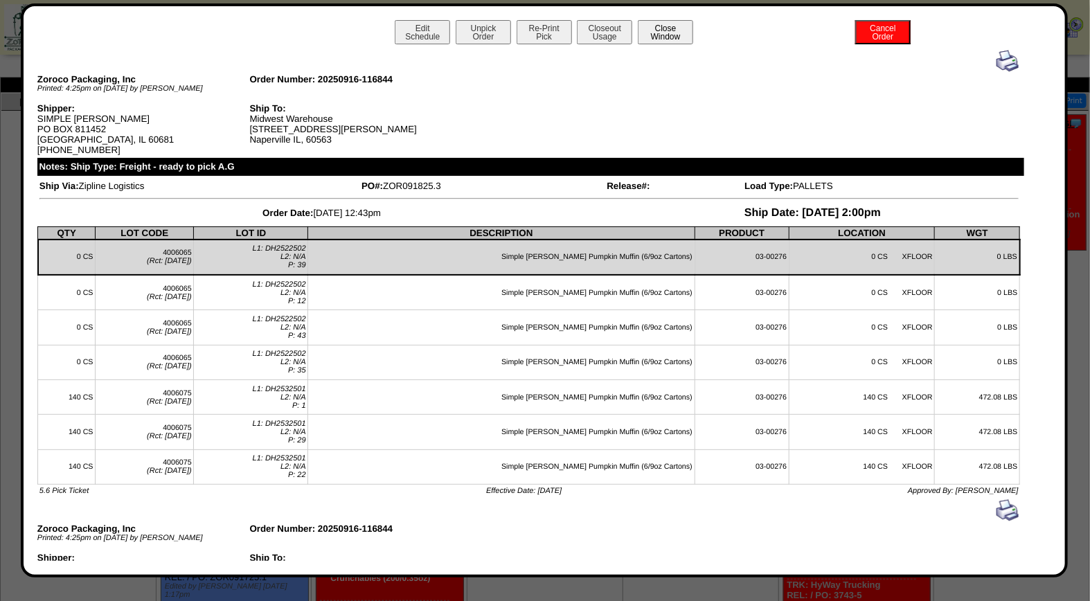
click at [653, 21] on button "Close Window" at bounding box center [665, 32] width 55 height 24
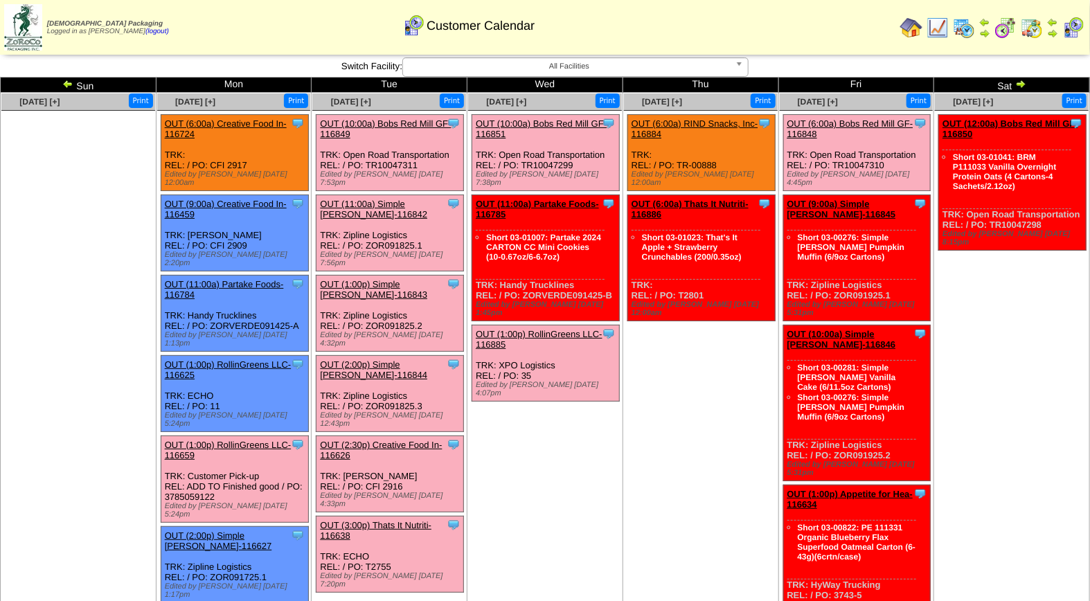
click at [395, 440] on link "OUT (2:30p) Creative Food In-116626" at bounding box center [381, 450] width 122 height 21
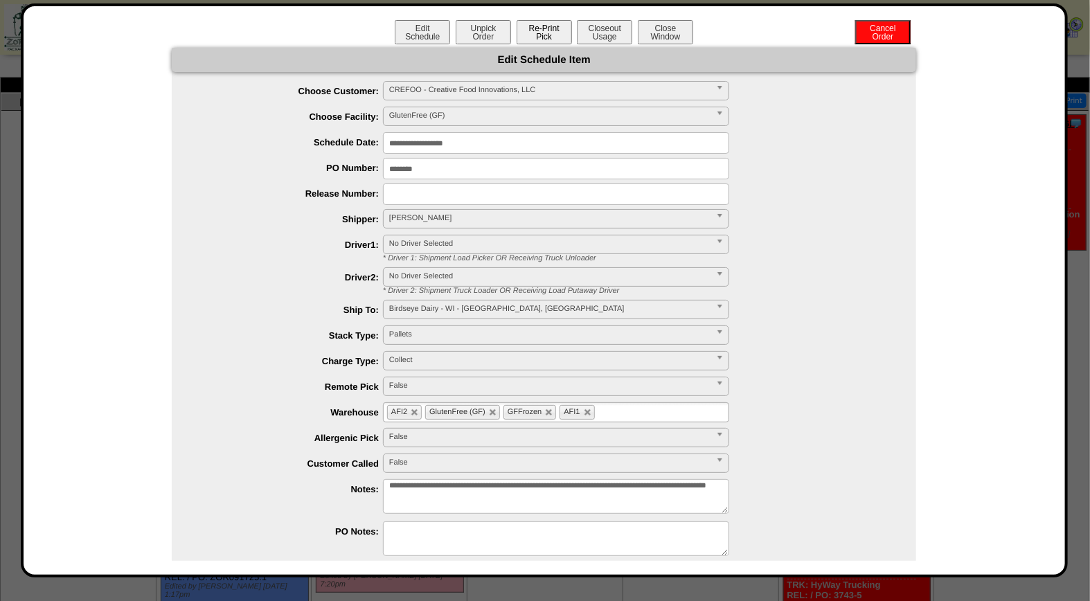
click at [549, 35] on button "Re-Print Pick" at bounding box center [544, 32] width 55 height 24
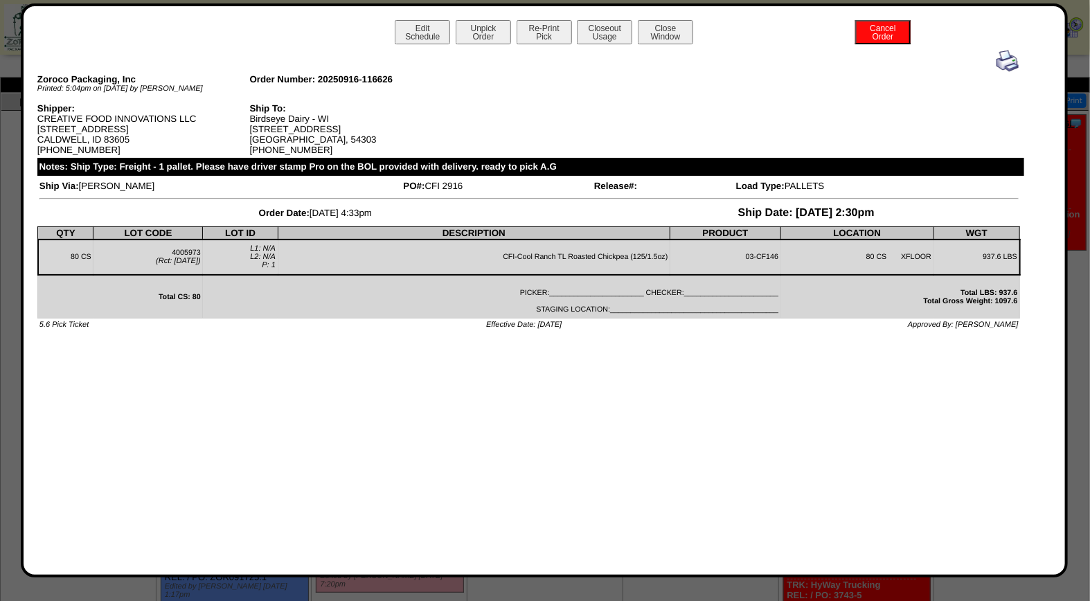
click at [1008, 60] on img at bounding box center [1008, 61] width 22 height 22
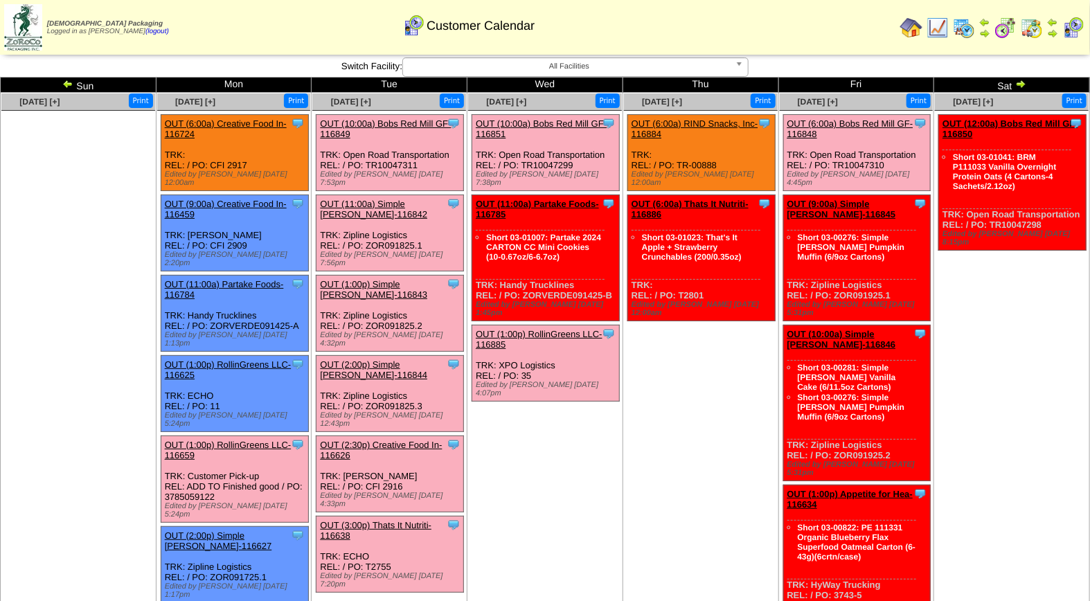
click at [395, 118] on link "OUT (10:00a) Bobs Red Mill GF-116849" at bounding box center [385, 128] width 131 height 21
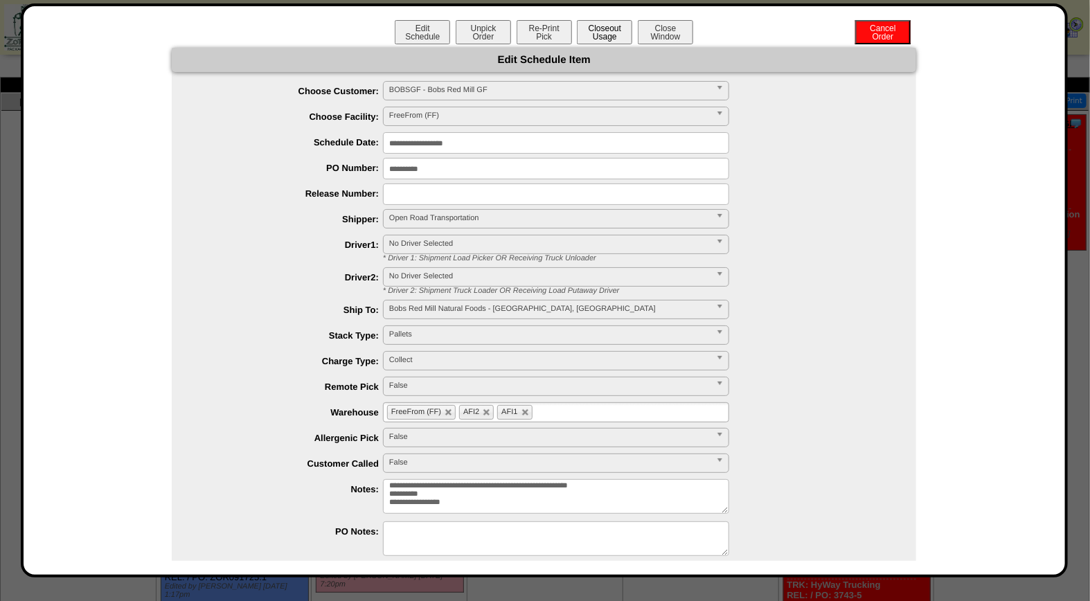
click at [606, 29] on button "Closeout Usage" at bounding box center [604, 32] width 55 height 24
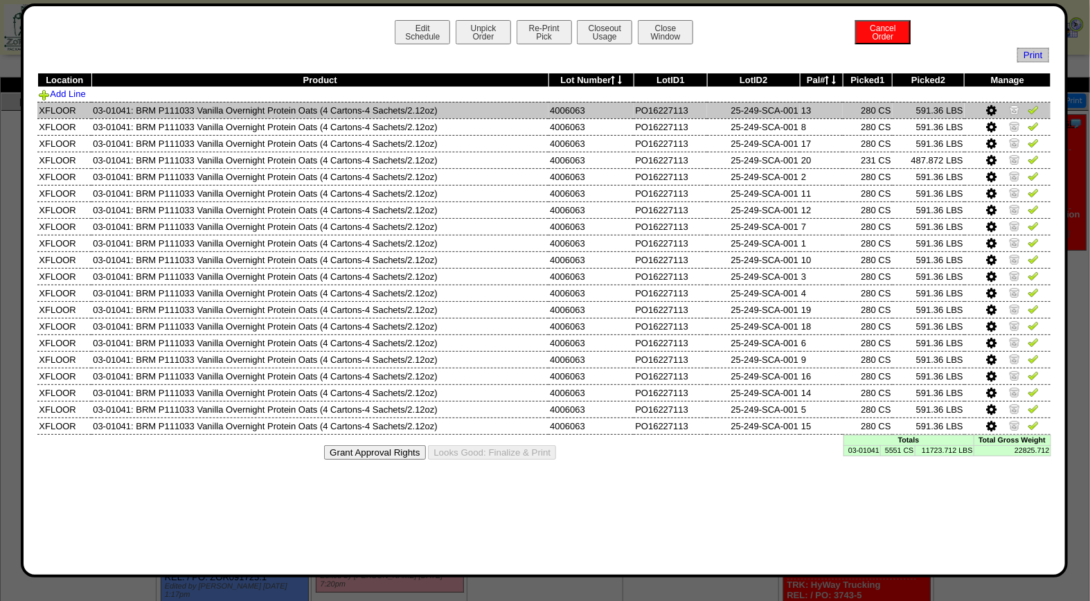
click at [1036, 111] on img at bounding box center [1033, 109] width 11 height 11
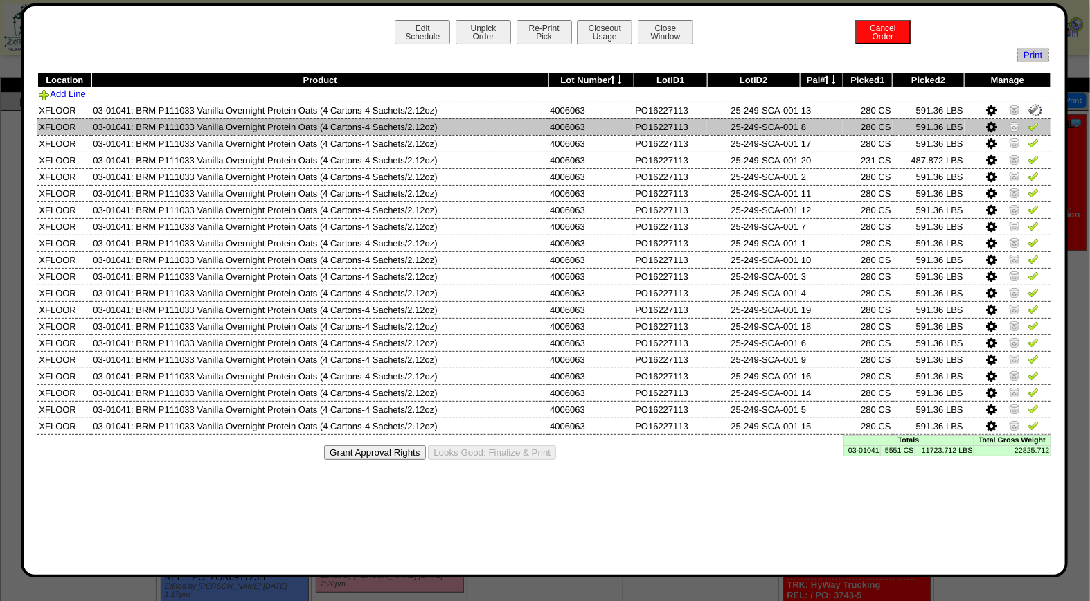
click at [1036, 123] on img at bounding box center [1033, 126] width 11 height 11
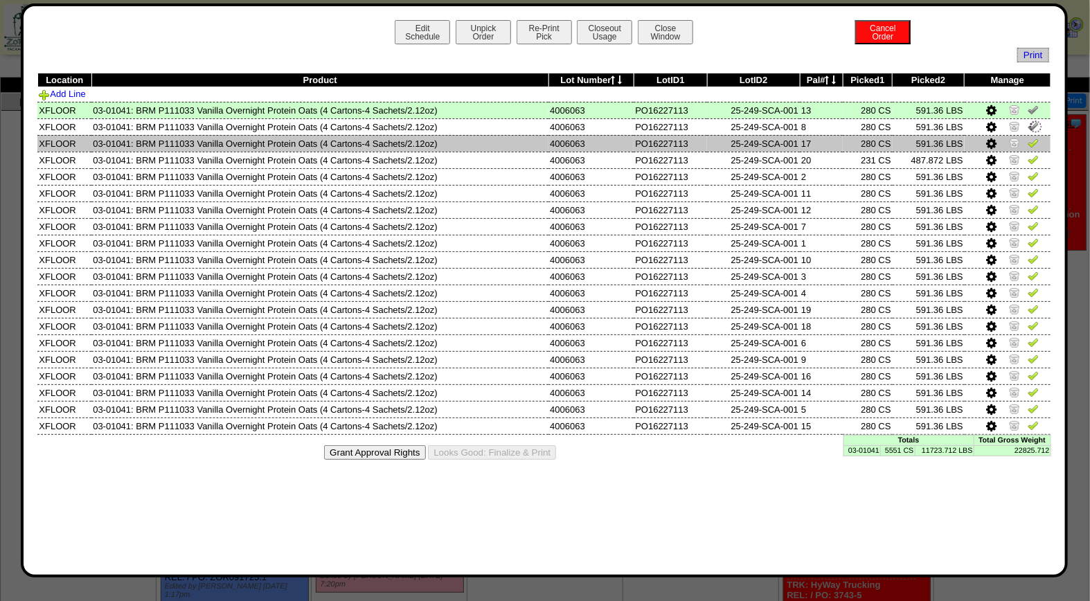
click at [1036, 137] on img at bounding box center [1033, 142] width 11 height 11
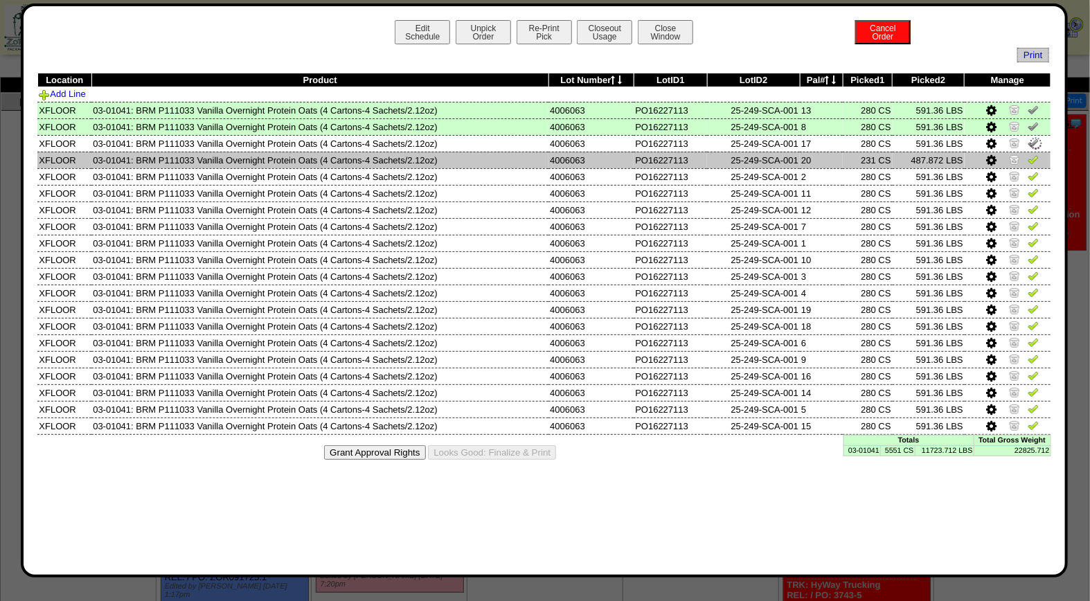
click at [1034, 157] on img at bounding box center [1033, 159] width 11 height 11
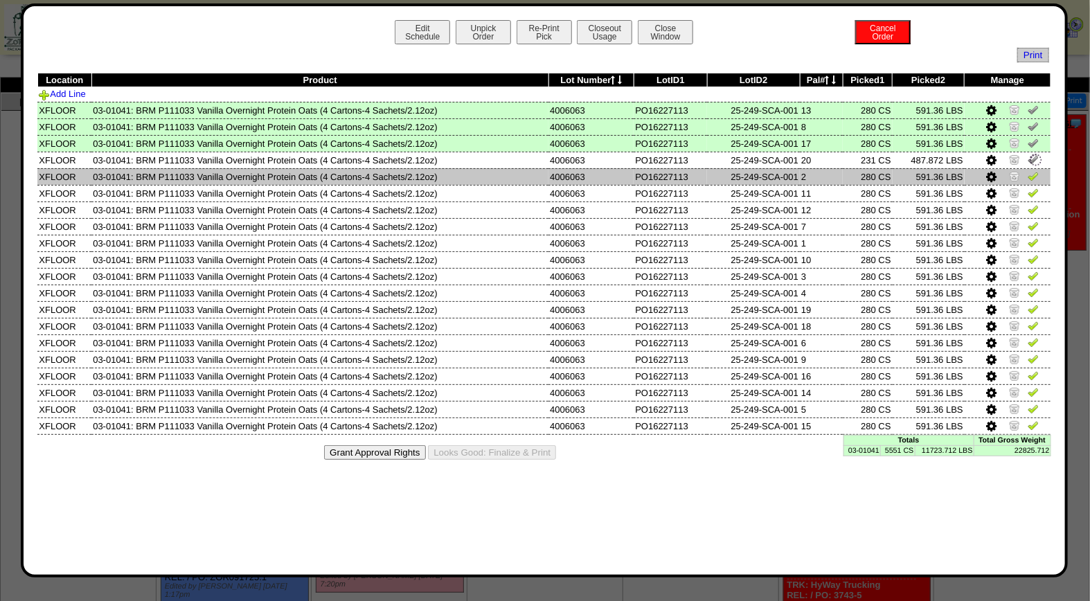
click at [1034, 175] on img at bounding box center [1033, 175] width 11 height 11
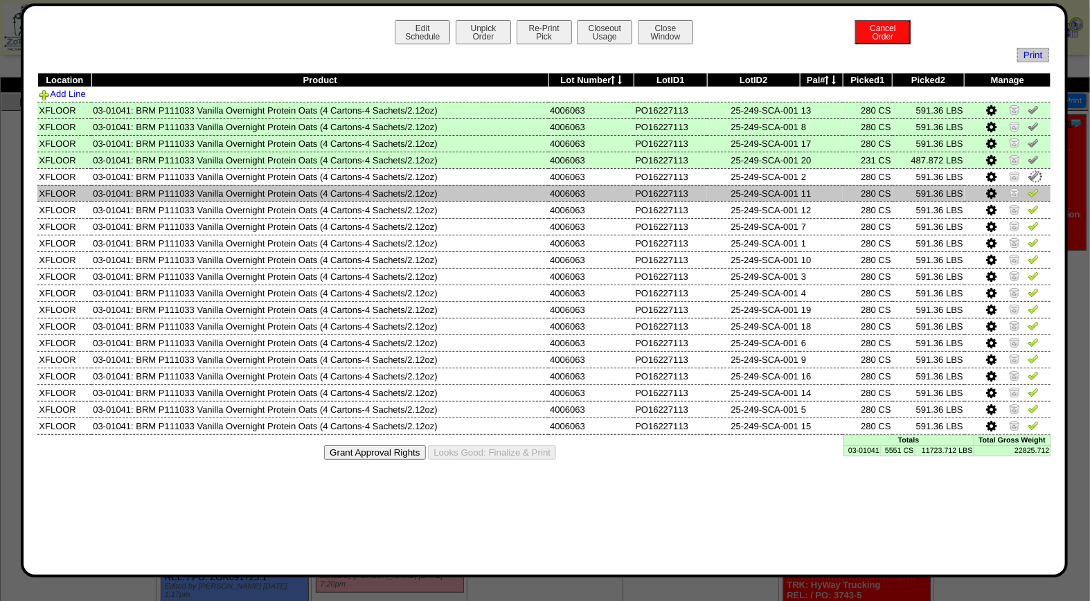
click at [1033, 195] on img at bounding box center [1033, 192] width 11 height 11
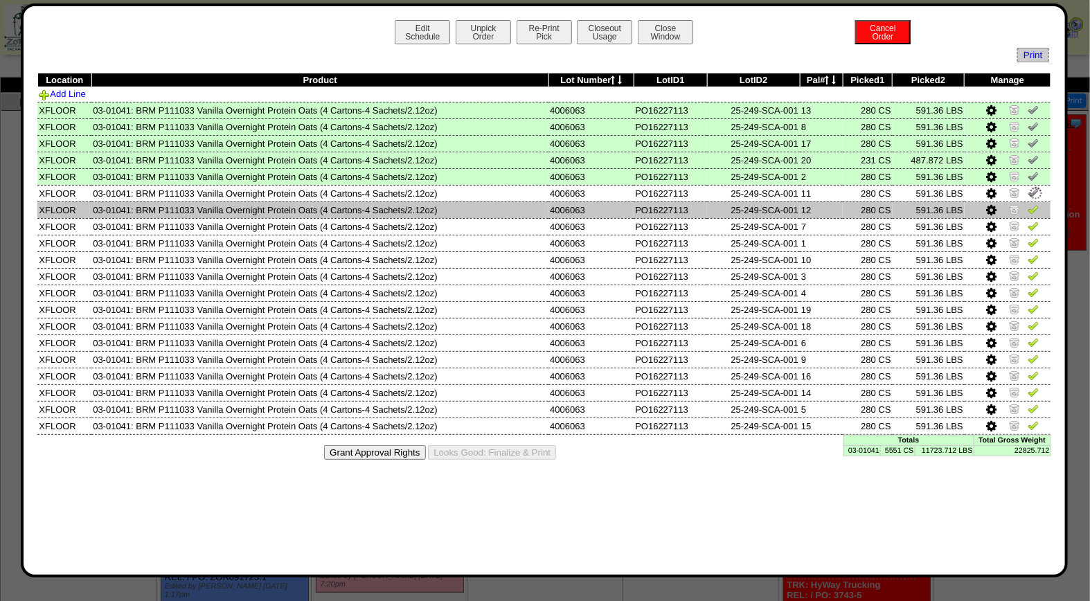
click at [1033, 204] on img at bounding box center [1033, 209] width 11 height 11
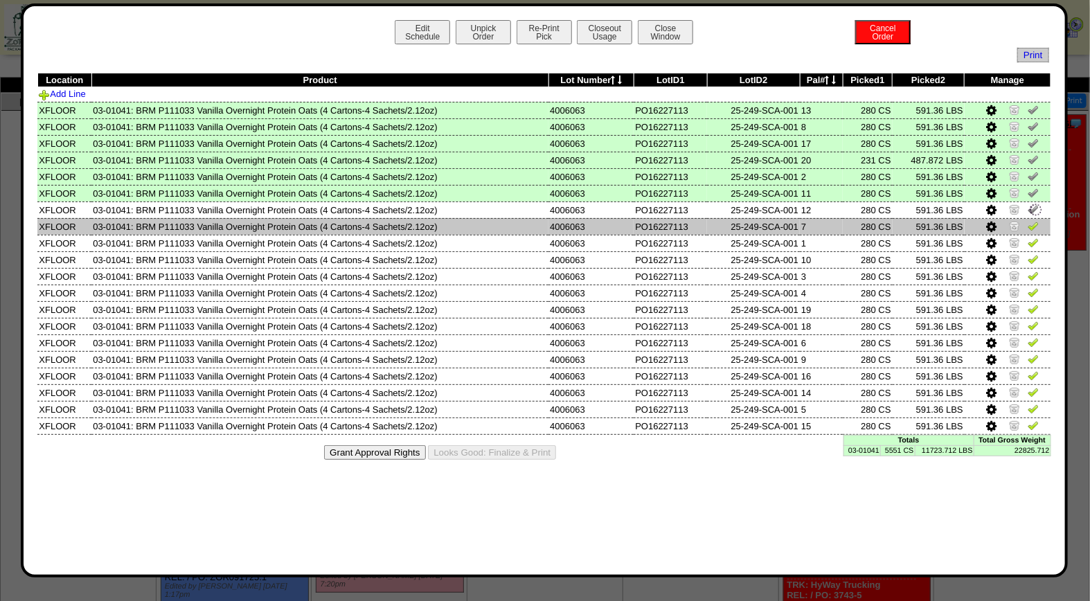
click at [1033, 223] on img at bounding box center [1033, 225] width 11 height 11
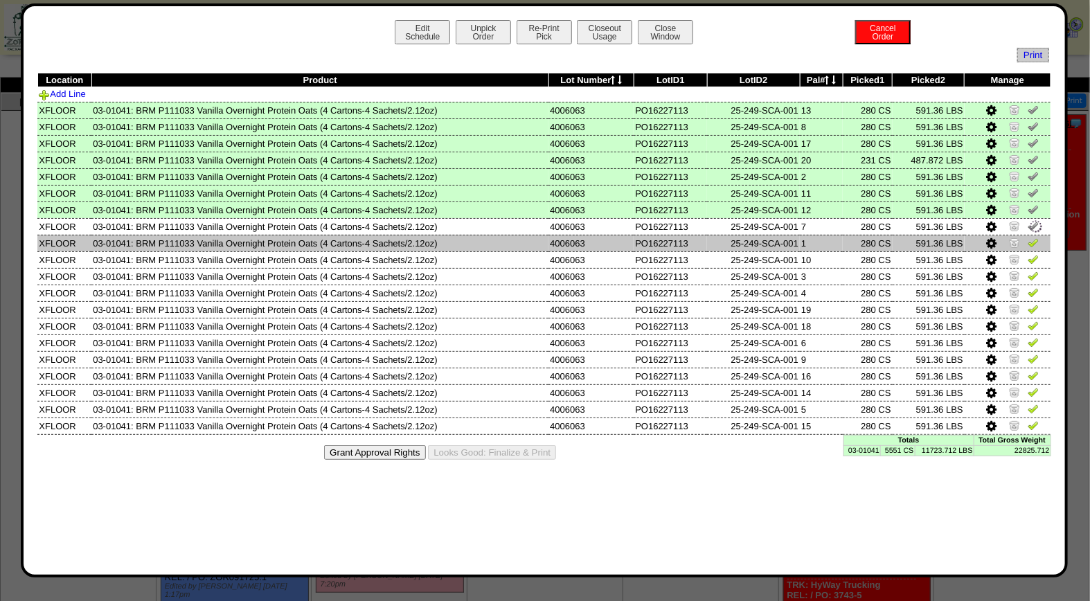
click at [1033, 240] on img at bounding box center [1033, 242] width 11 height 11
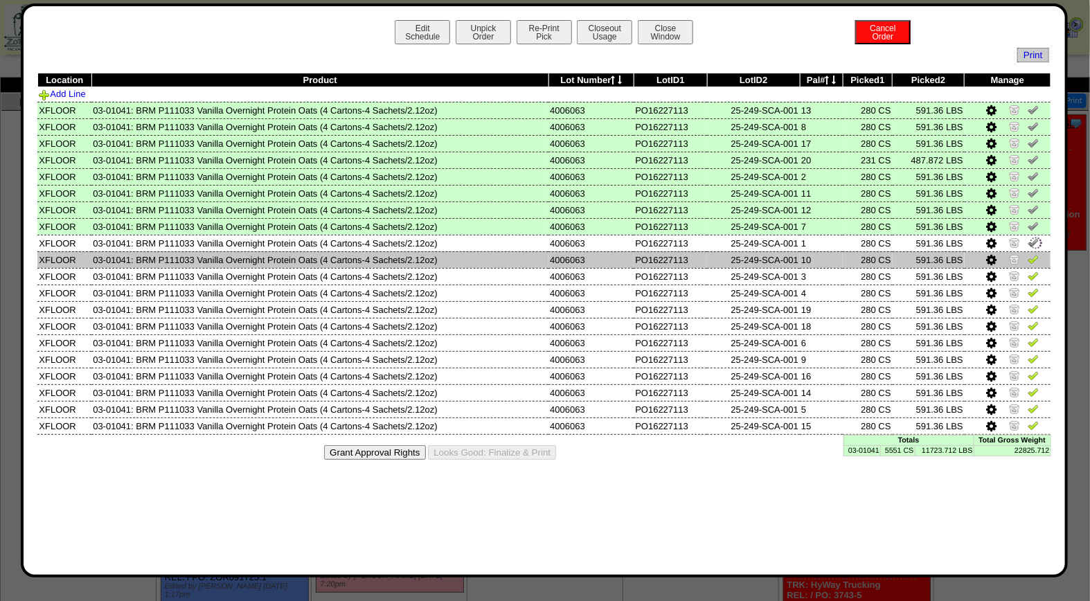
click at [1034, 257] on img at bounding box center [1033, 259] width 11 height 11
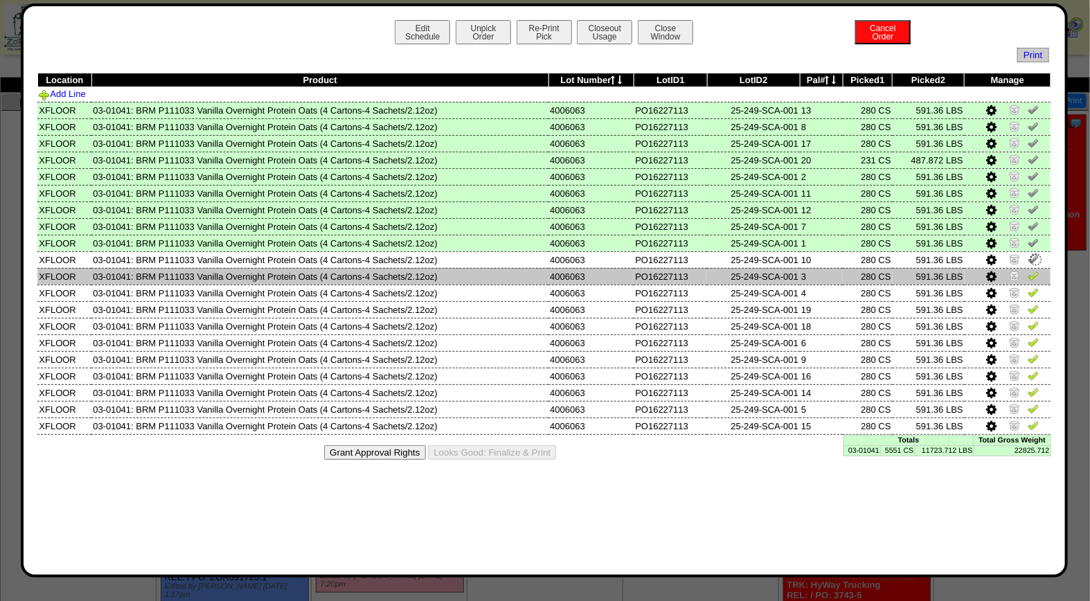
click at [1034, 275] on img at bounding box center [1033, 275] width 11 height 11
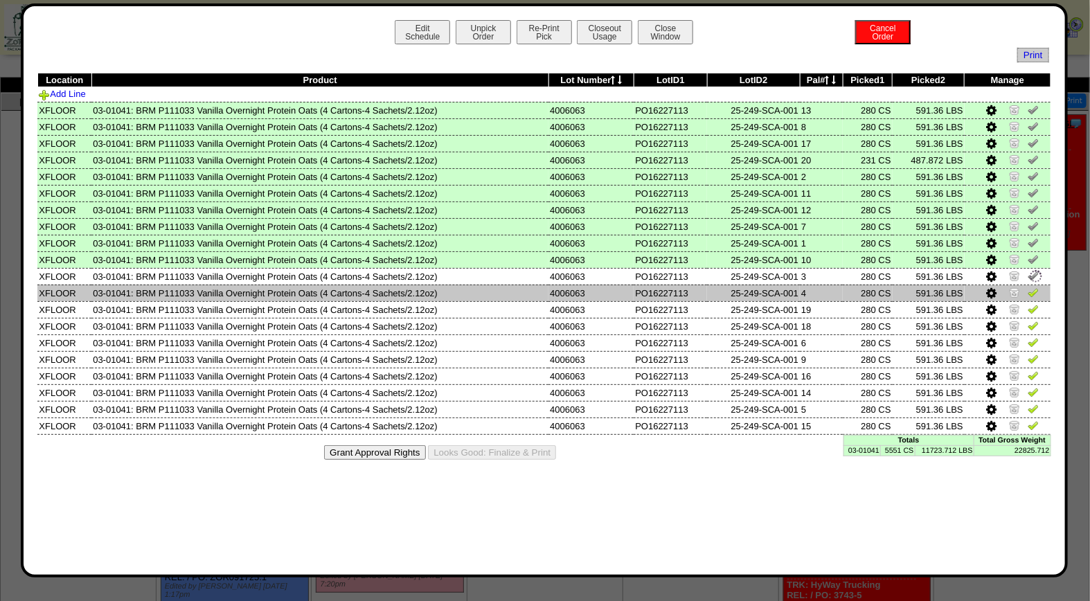
click at [1034, 287] on img at bounding box center [1033, 292] width 11 height 11
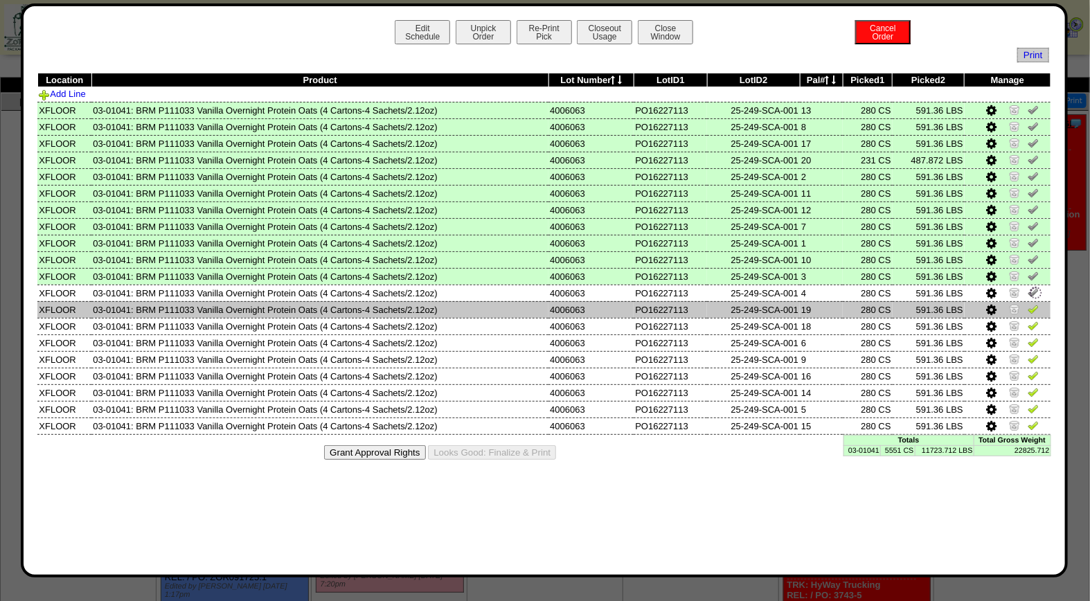
click at [1035, 307] on img at bounding box center [1033, 308] width 11 height 11
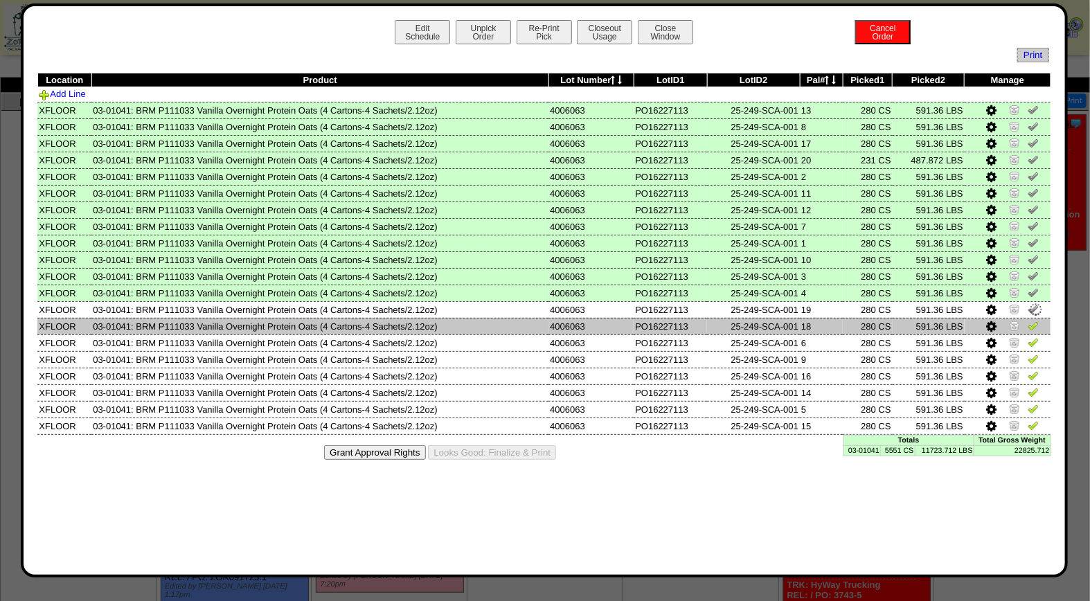
click at [1034, 323] on img at bounding box center [1033, 325] width 11 height 11
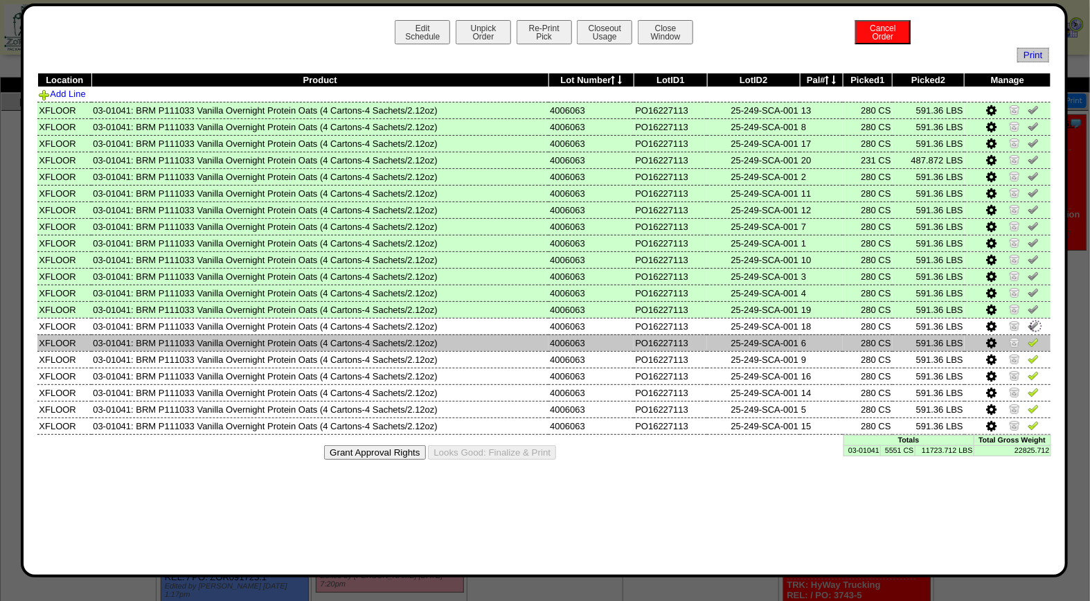
click at [1034, 339] on img at bounding box center [1033, 342] width 11 height 11
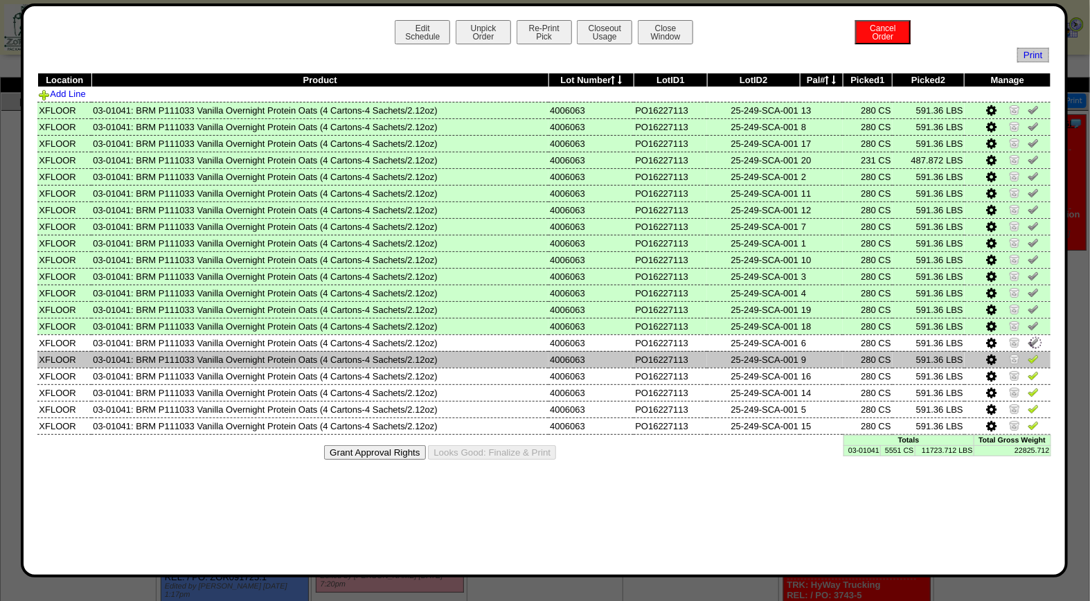
click at [1034, 355] on img at bounding box center [1033, 358] width 11 height 11
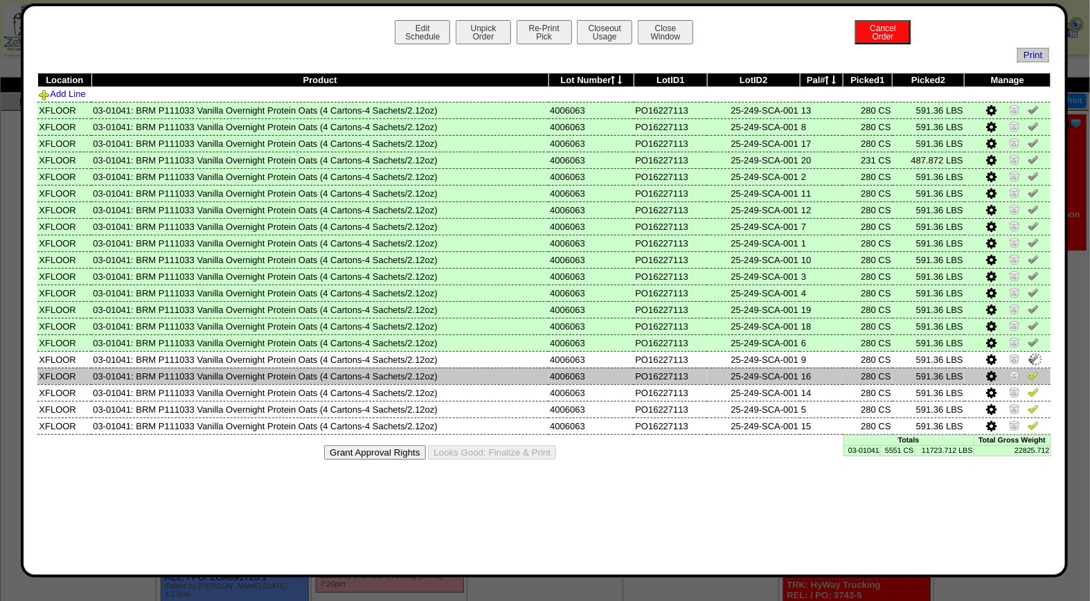
click at [1034, 371] on img at bounding box center [1033, 375] width 11 height 11
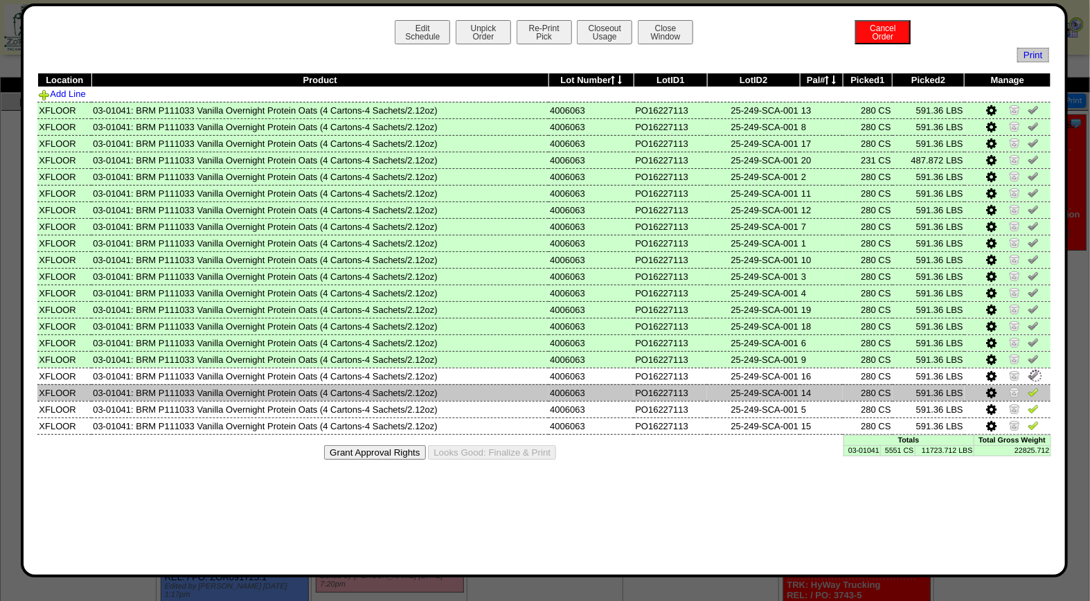
click at [1036, 393] on link at bounding box center [1033, 394] width 11 height 10
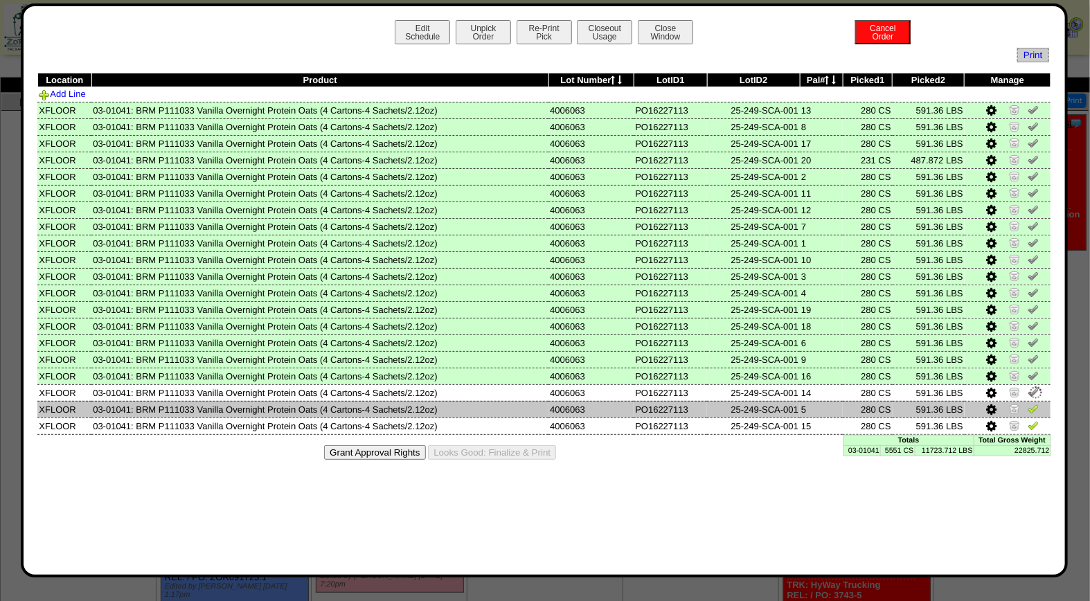
click at [1036, 405] on img at bounding box center [1033, 408] width 11 height 11
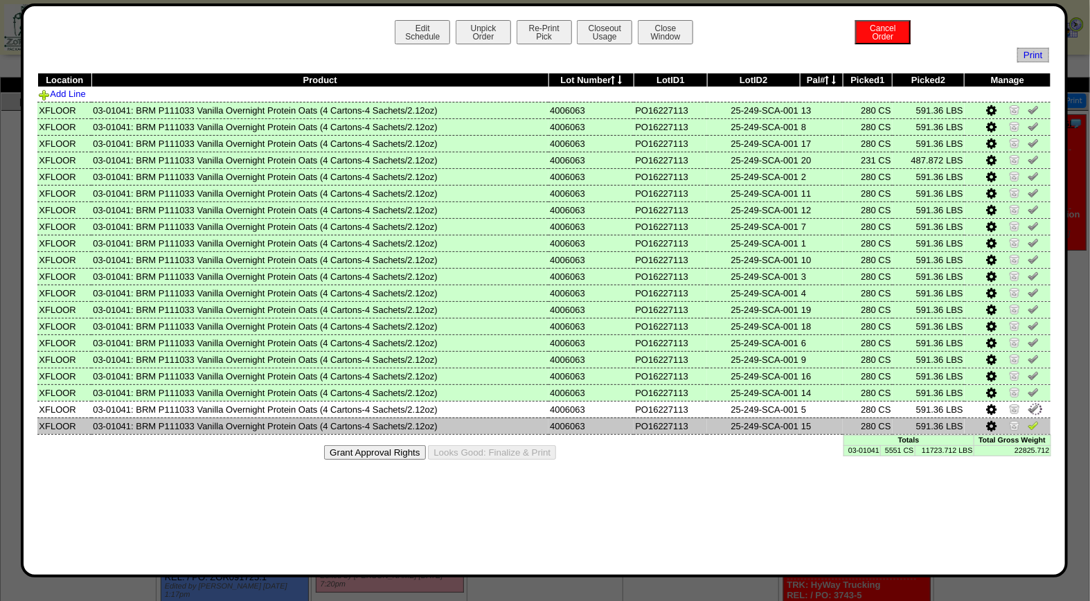
click at [1034, 420] on img at bounding box center [1033, 425] width 11 height 11
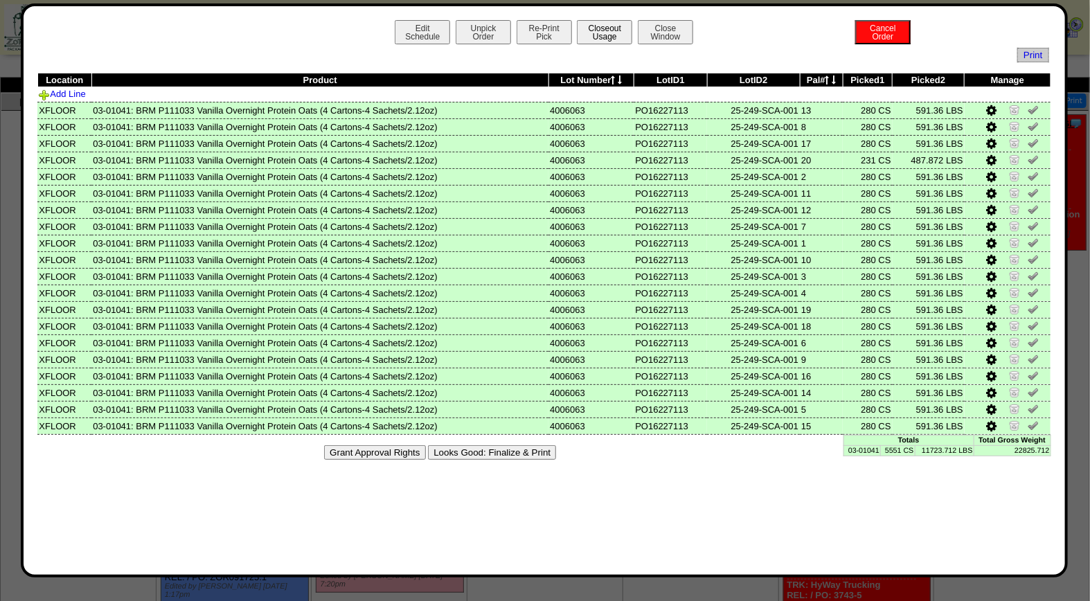
click at [622, 33] on button "Closeout Usage" at bounding box center [604, 32] width 55 height 24
click at [517, 451] on button "Looks Good: Finalize & Print" at bounding box center [492, 452] width 128 height 15
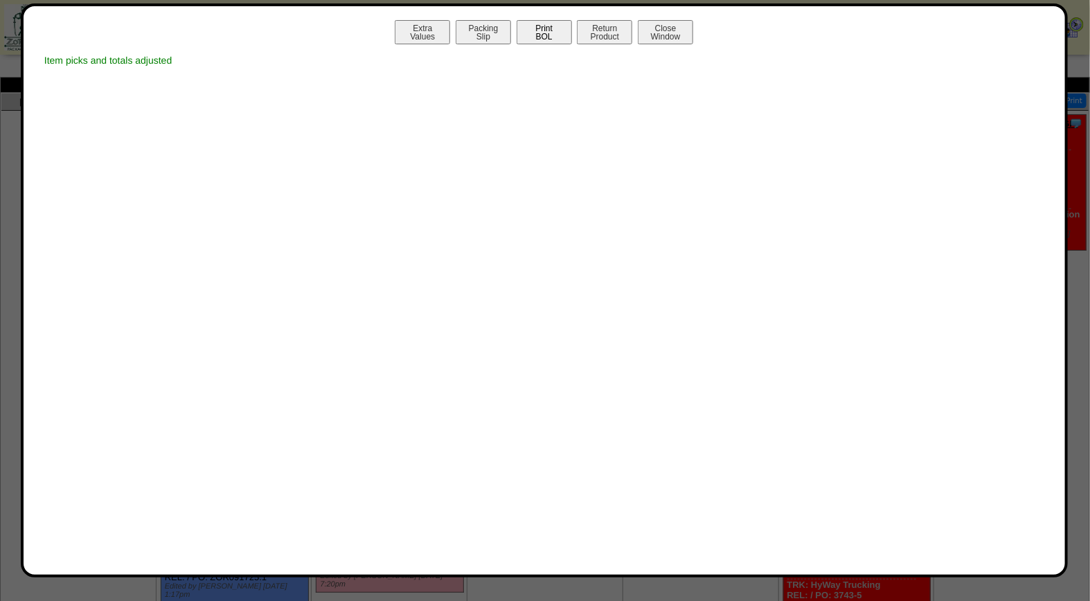
click at [544, 32] on button "Print BOL" at bounding box center [544, 32] width 55 height 24
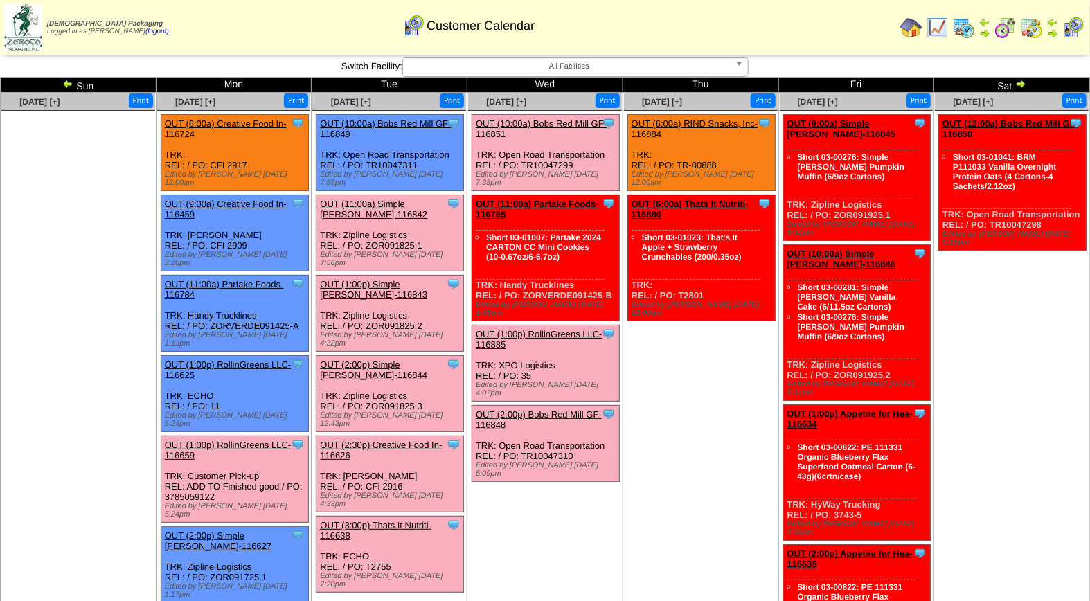
click at [362, 279] on link "OUT (1:00p) Simple [PERSON_NAME]-116843" at bounding box center [373, 289] width 107 height 21
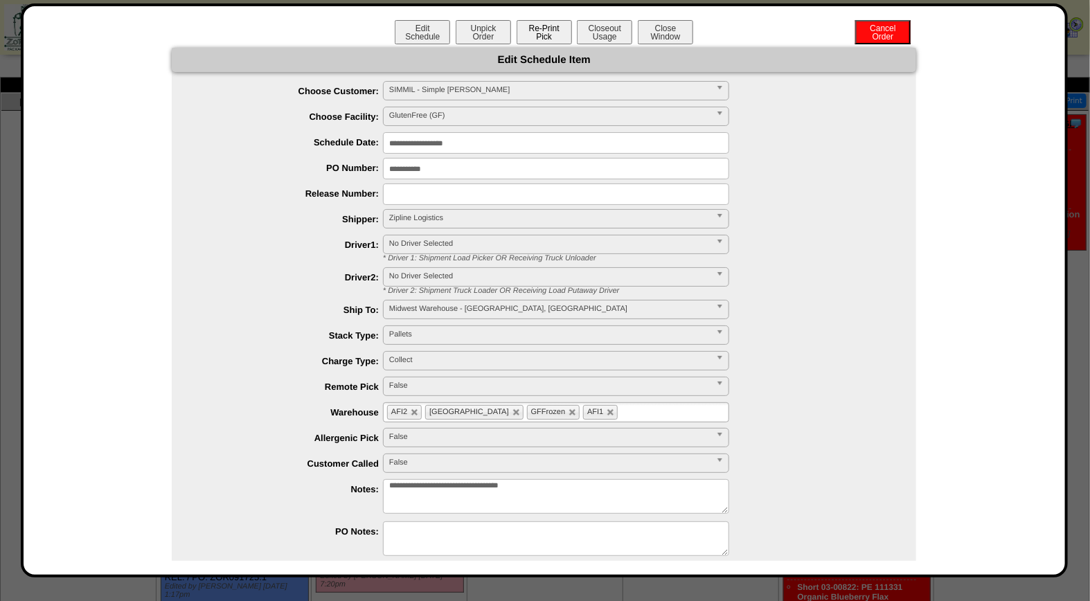
click at [539, 33] on button "Re-Print Pick" at bounding box center [544, 32] width 55 height 24
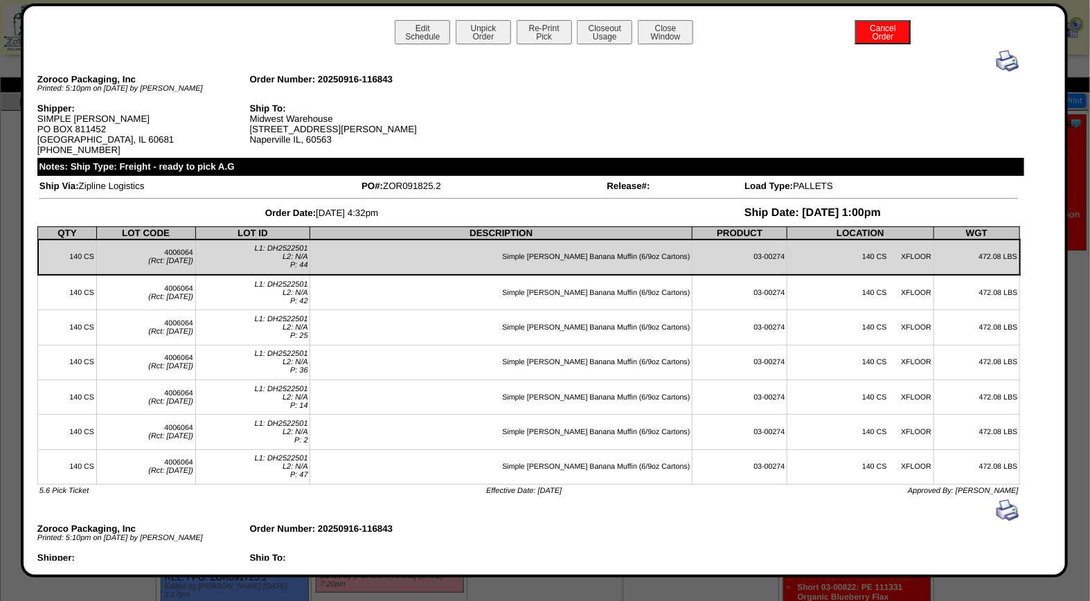
click at [1000, 69] on img at bounding box center [1008, 61] width 22 height 22
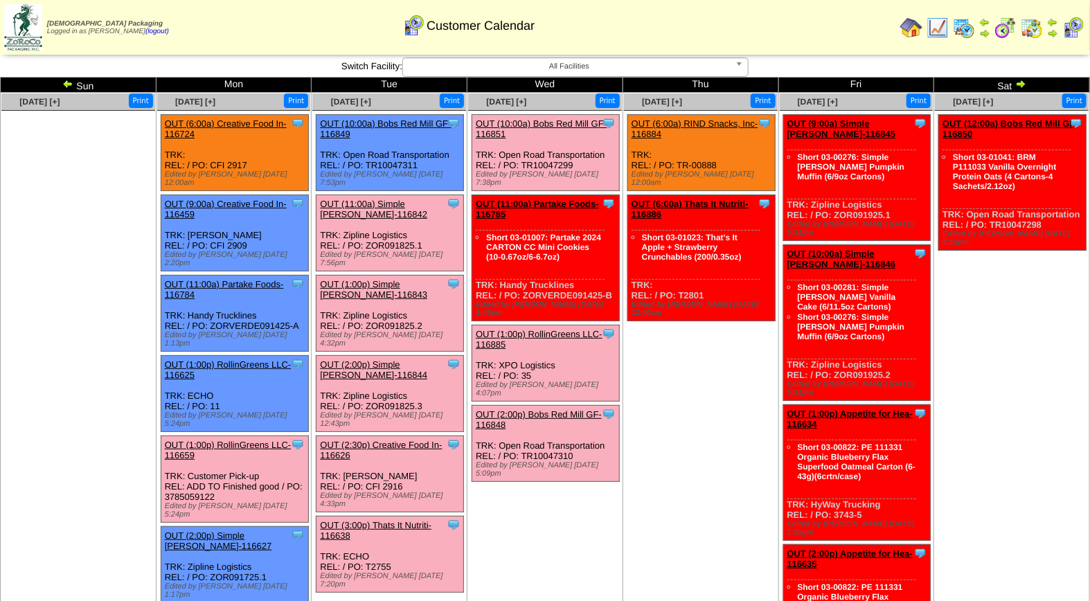
click at [391, 360] on link "OUT (2:00p) Simple [PERSON_NAME]-116844" at bounding box center [373, 370] width 107 height 21
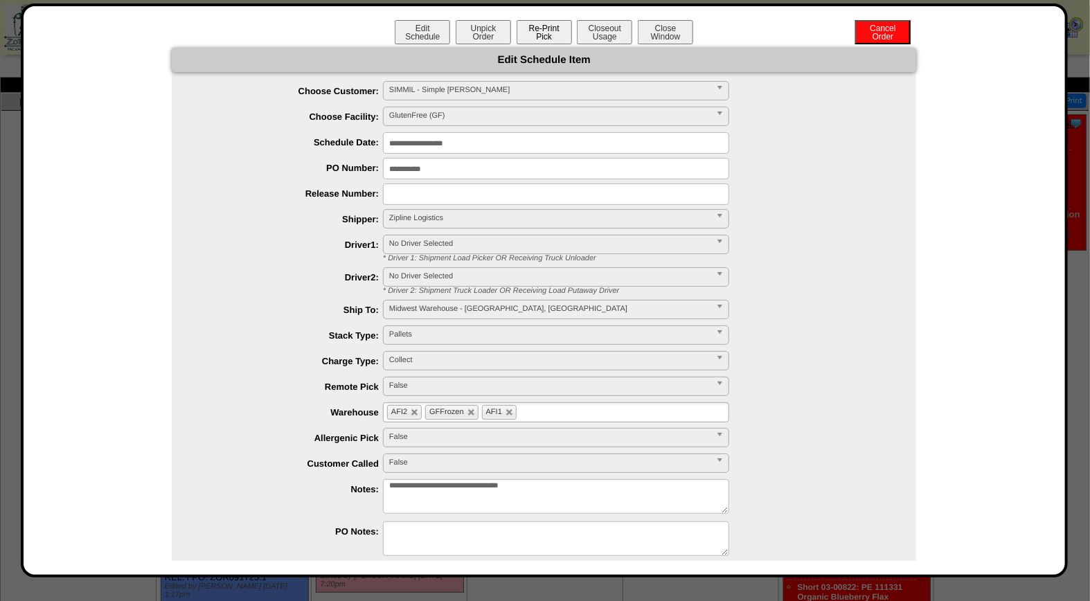
click at [544, 30] on button "Re-Print Pick" at bounding box center [544, 32] width 55 height 24
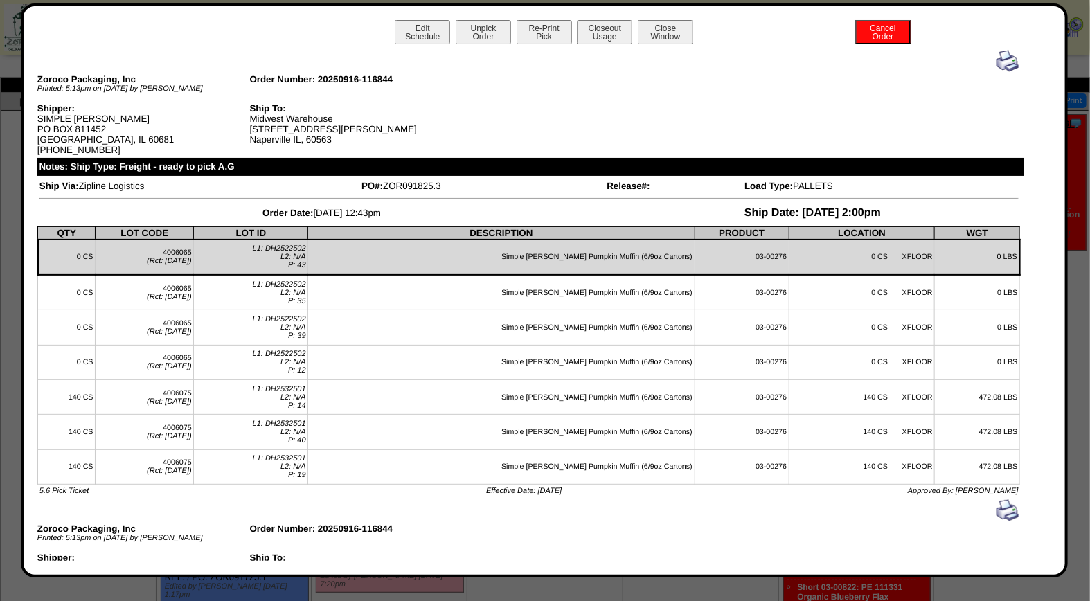
click at [997, 57] on img at bounding box center [1008, 61] width 22 height 22
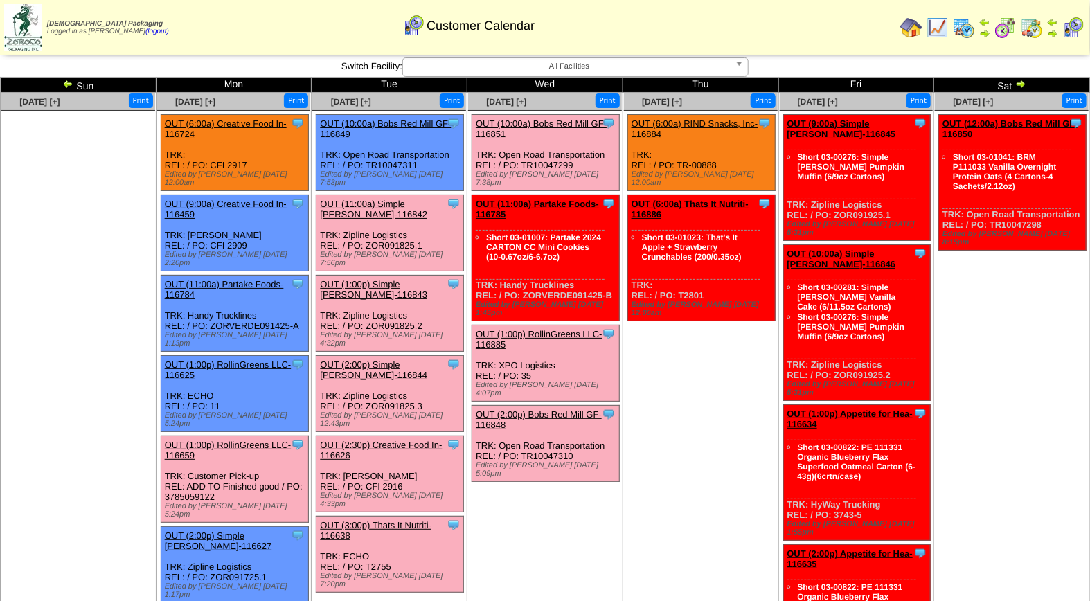
click at [389, 199] on link "OUT (11:00a) Simple [PERSON_NAME]-116842" at bounding box center [373, 209] width 107 height 21
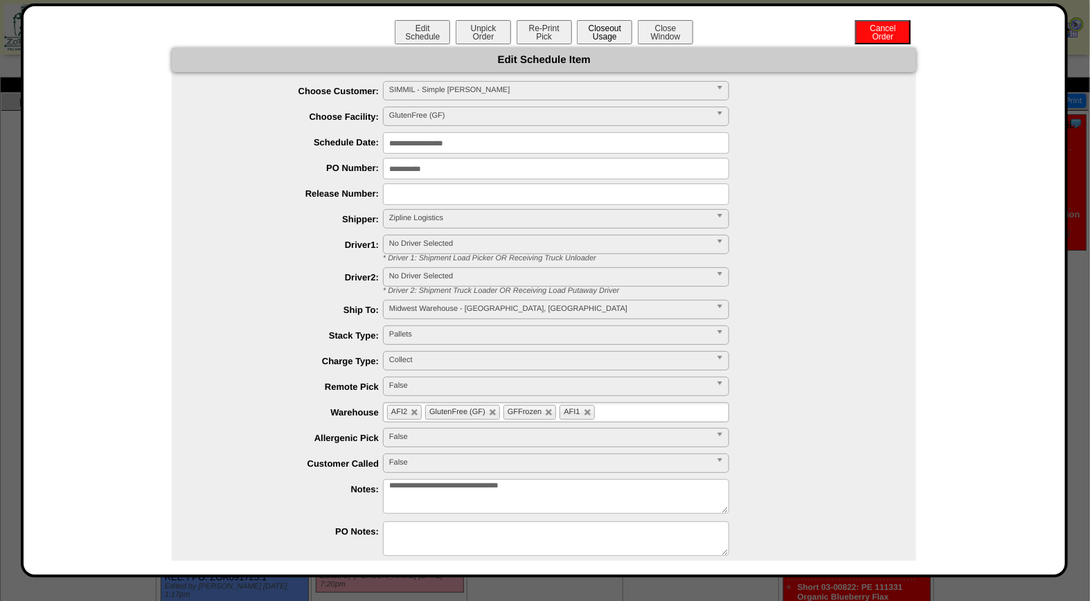
click at [601, 30] on button "Closeout Usage" at bounding box center [604, 32] width 55 height 24
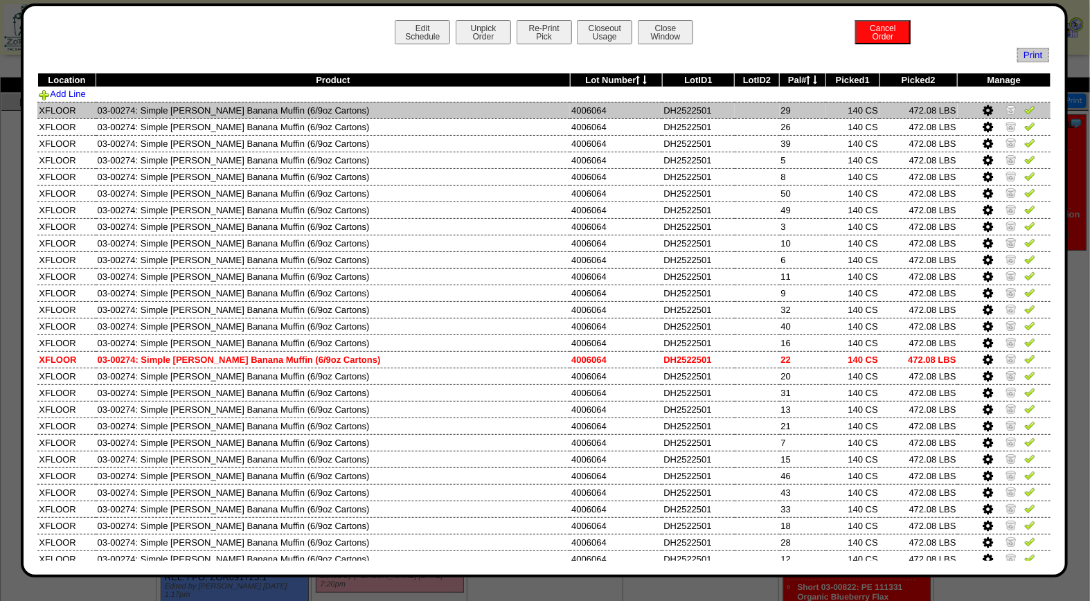
click at [1025, 108] on img at bounding box center [1030, 109] width 11 height 11
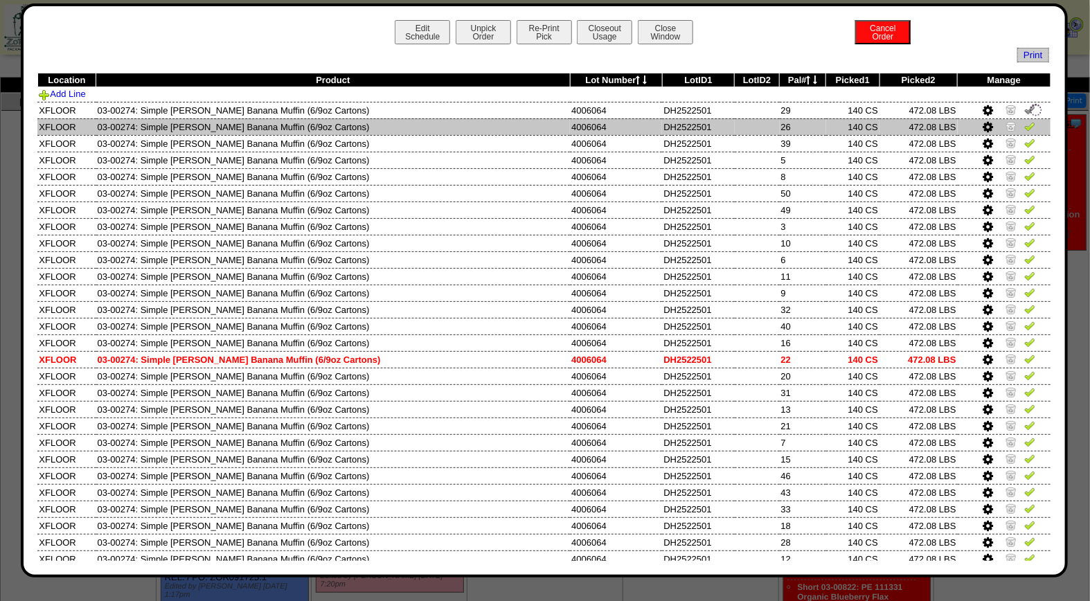
click at [1025, 125] on img at bounding box center [1030, 126] width 11 height 11
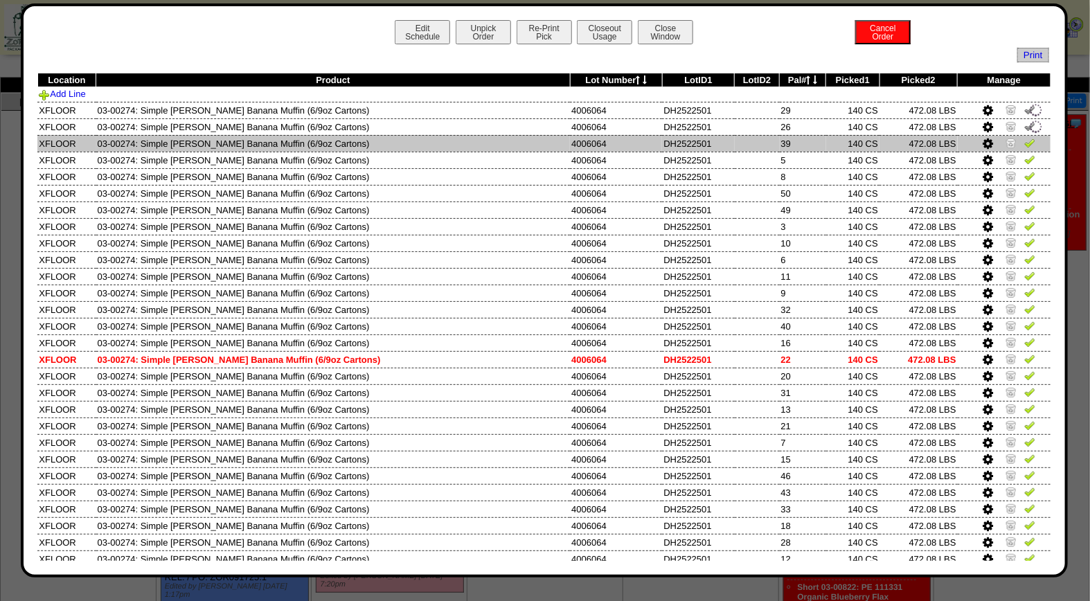
click at [1025, 145] on img at bounding box center [1030, 142] width 11 height 11
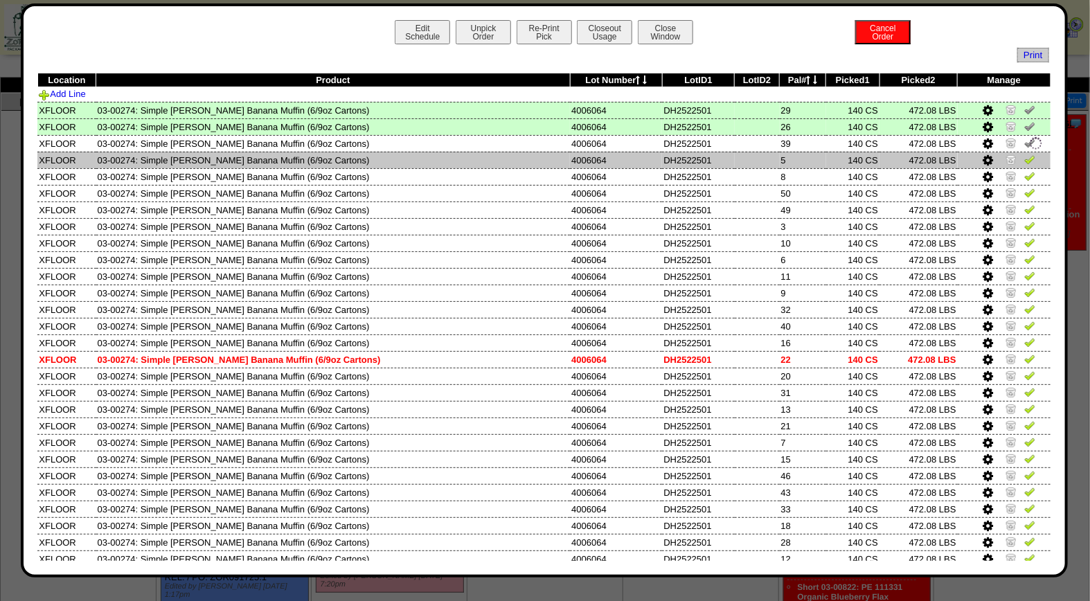
click at [1025, 154] on img at bounding box center [1030, 159] width 11 height 11
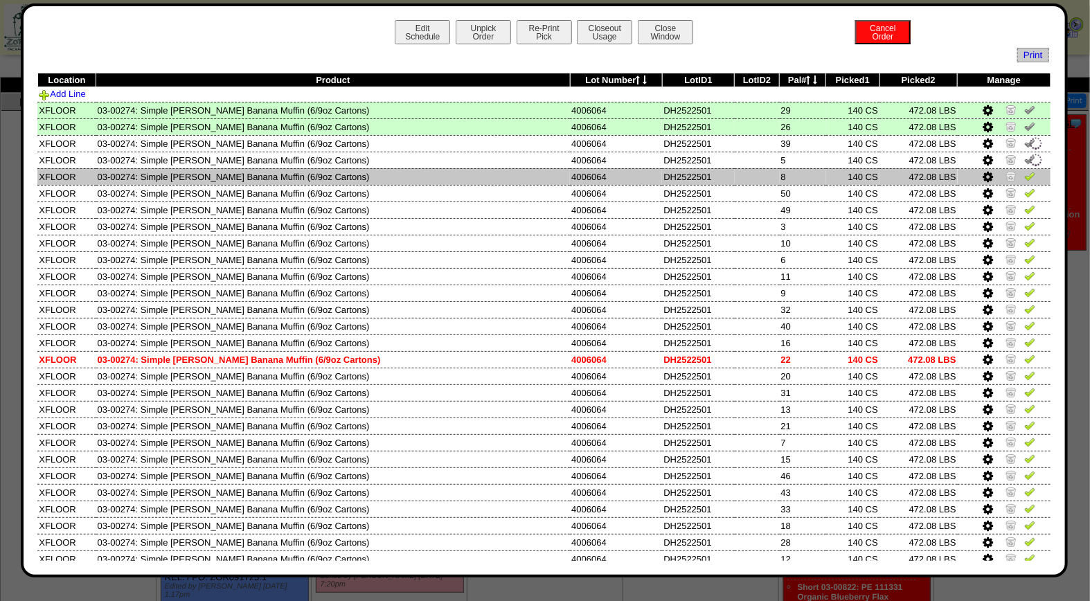
click at [1025, 175] on img at bounding box center [1030, 175] width 11 height 11
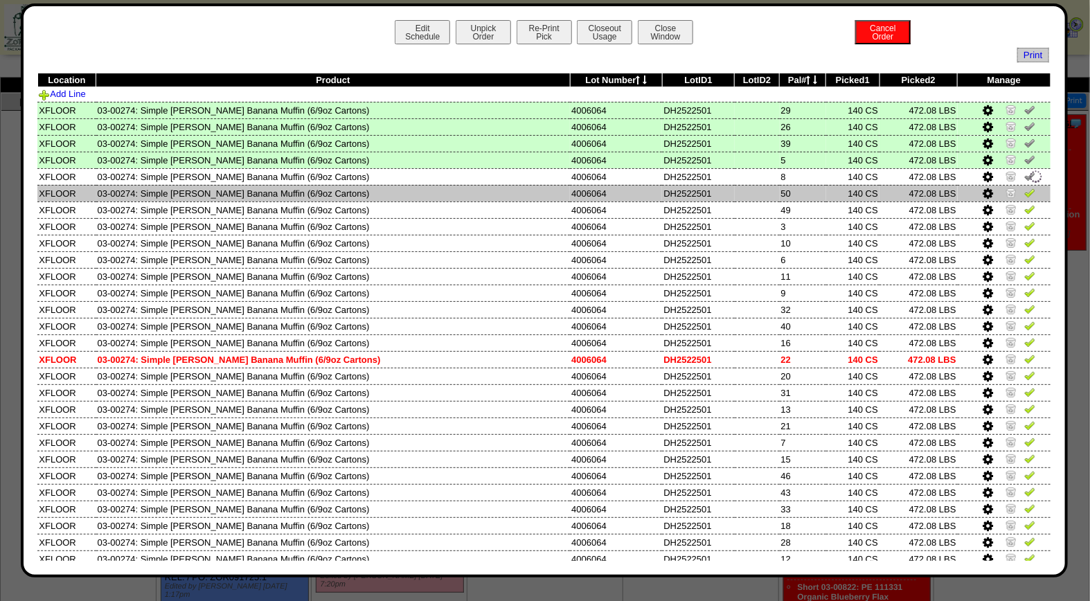
click at [1025, 191] on img at bounding box center [1030, 192] width 11 height 11
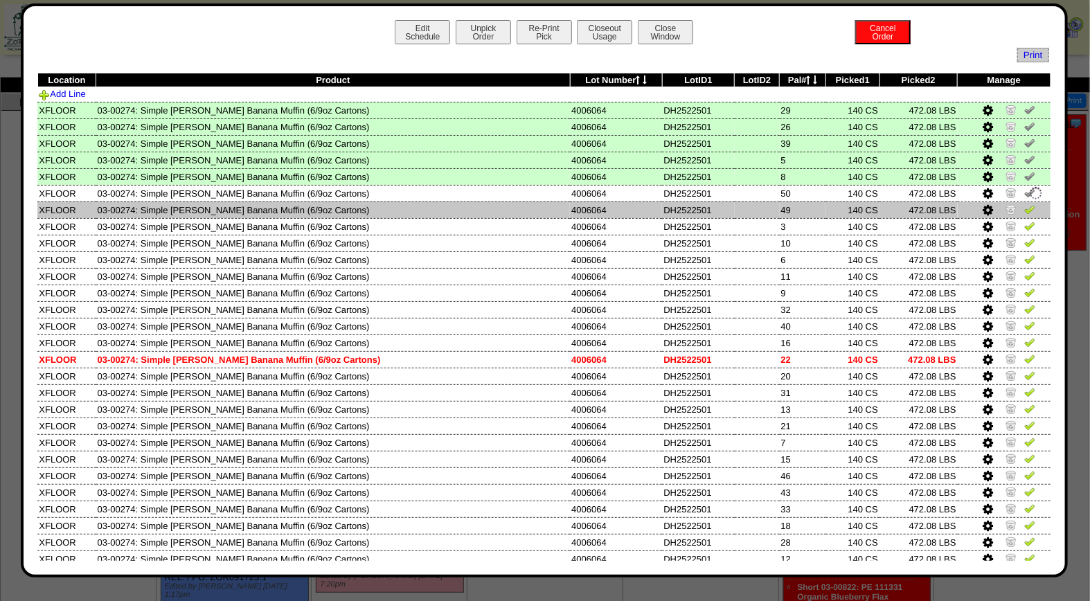
click at [1025, 211] on img at bounding box center [1030, 209] width 11 height 11
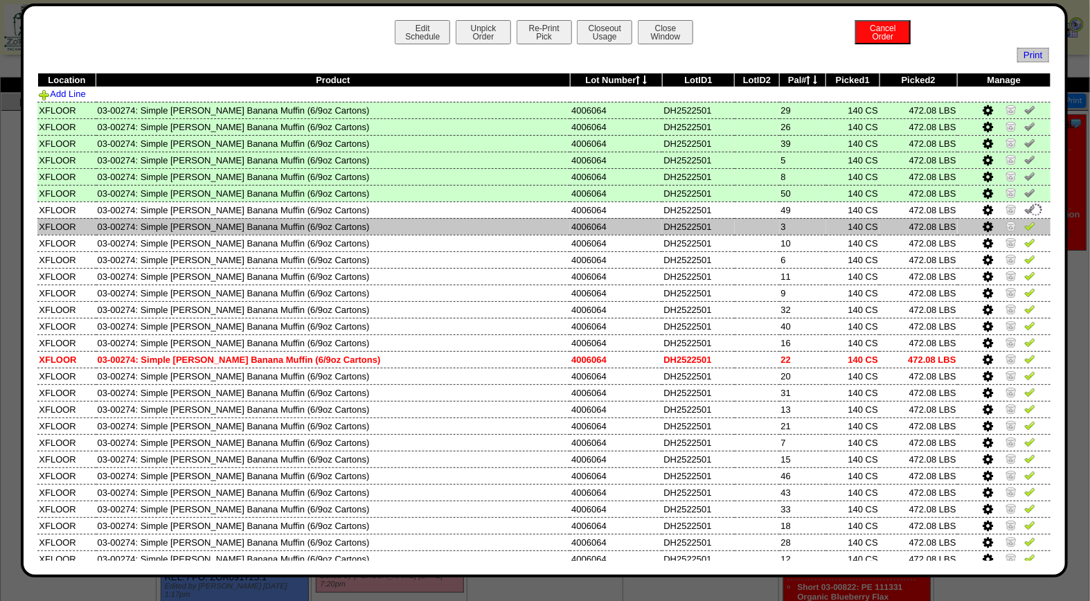
click at [1025, 223] on img at bounding box center [1030, 225] width 11 height 11
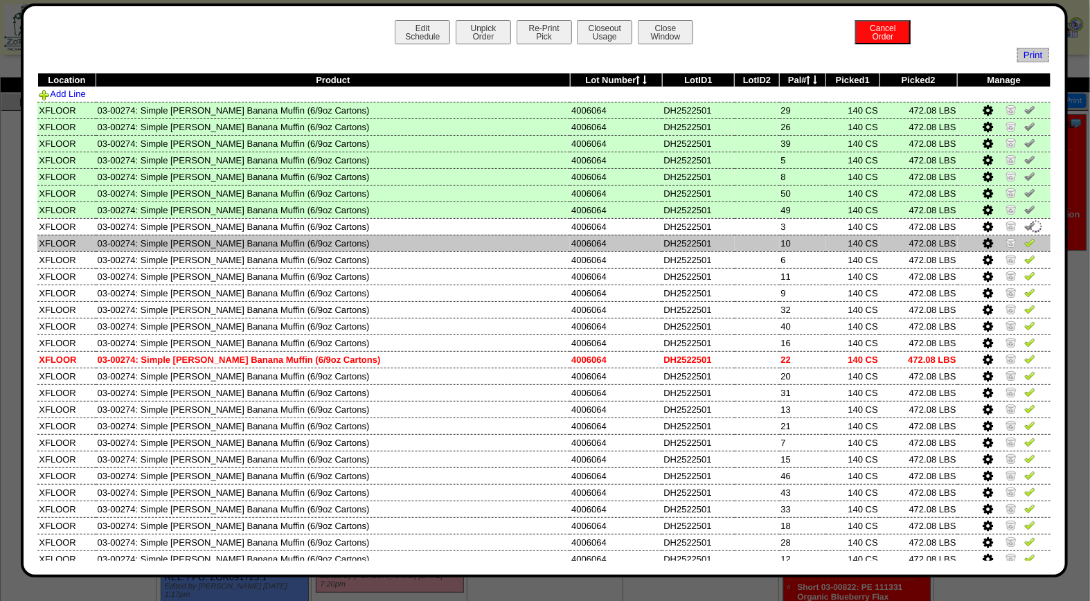
click at [1025, 243] on img at bounding box center [1030, 242] width 11 height 11
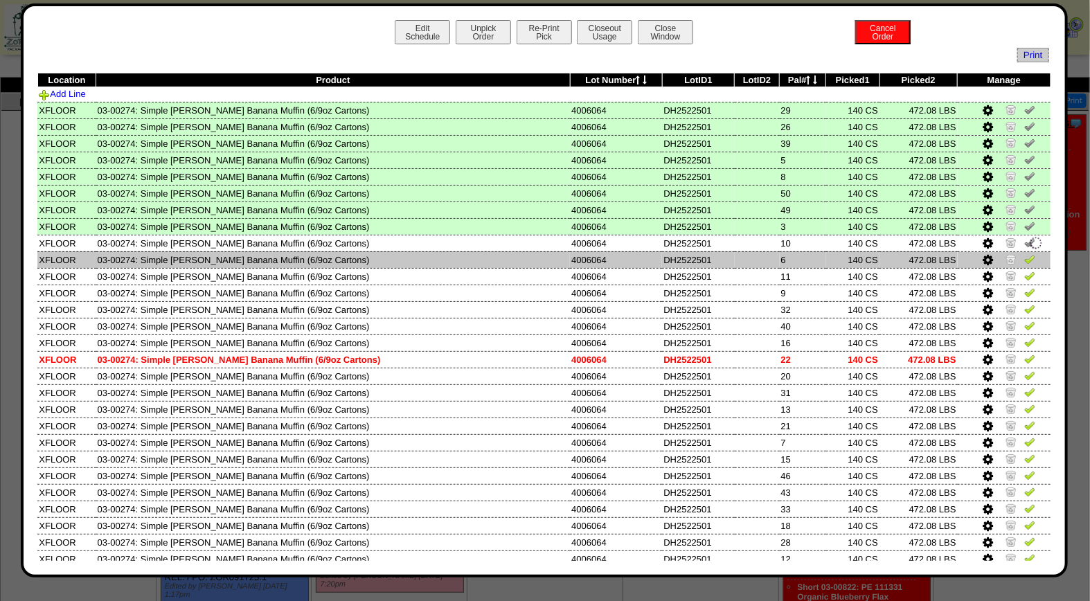
click at [1025, 257] on img at bounding box center [1030, 259] width 11 height 11
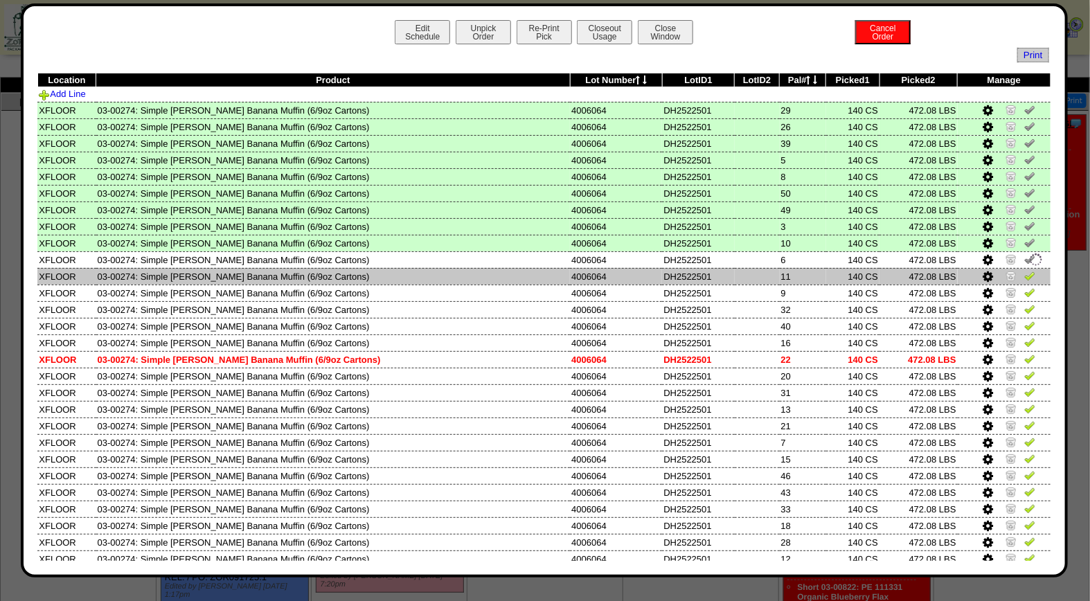
click at [1025, 270] on img at bounding box center [1030, 275] width 11 height 11
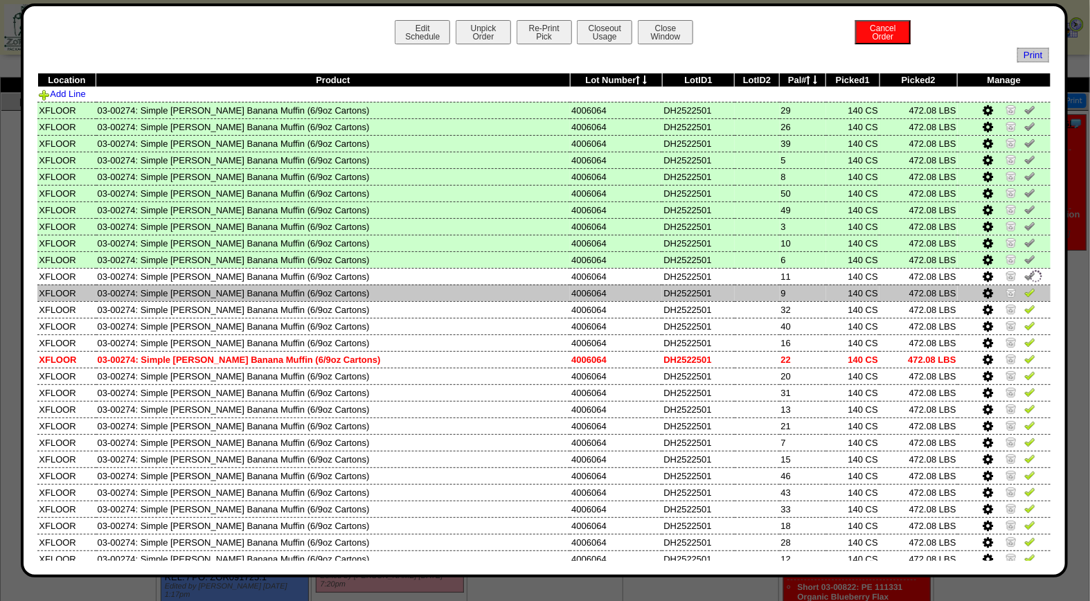
click at [1025, 289] on img at bounding box center [1030, 292] width 11 height 11
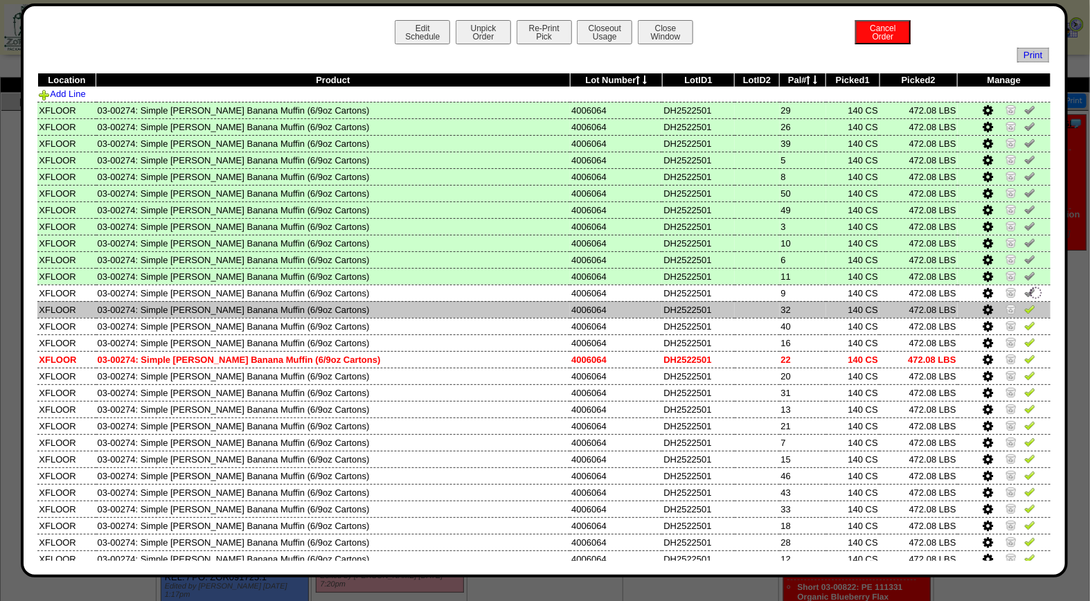
click at [1025, 305] on img at bounding box center [1030, 308] width 11 height 11
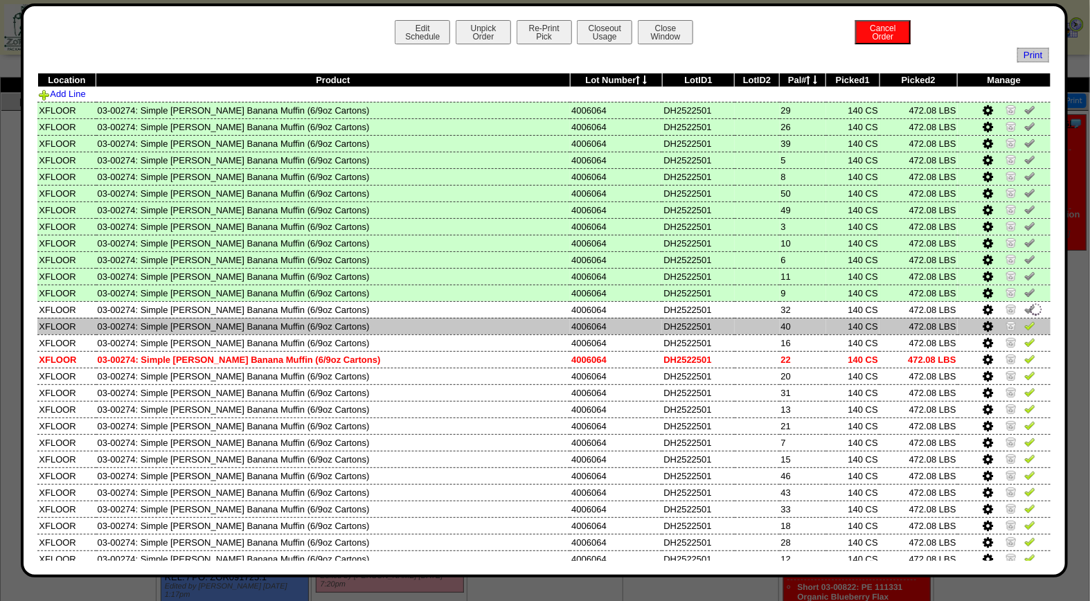
click at [1025, 326] on img at bounding box center [1030, 325] width 11 height 11
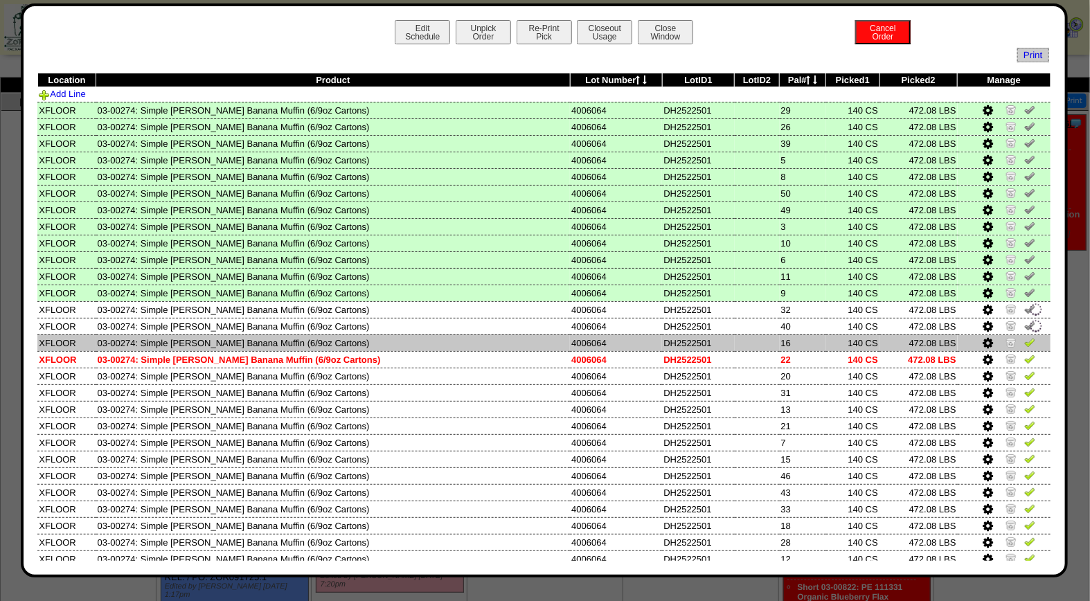
click at [1025, 342] on img at bounding box center [1030, 342] width 11 height 11
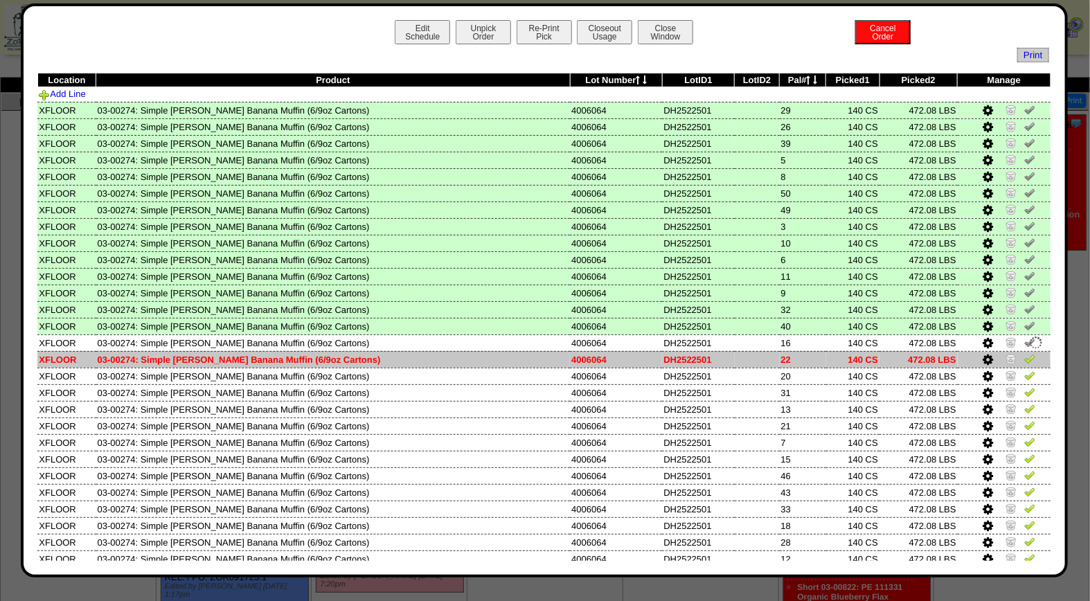
click at [1025, 353] on img at bounding box center [1030, 358] width 11 height 11
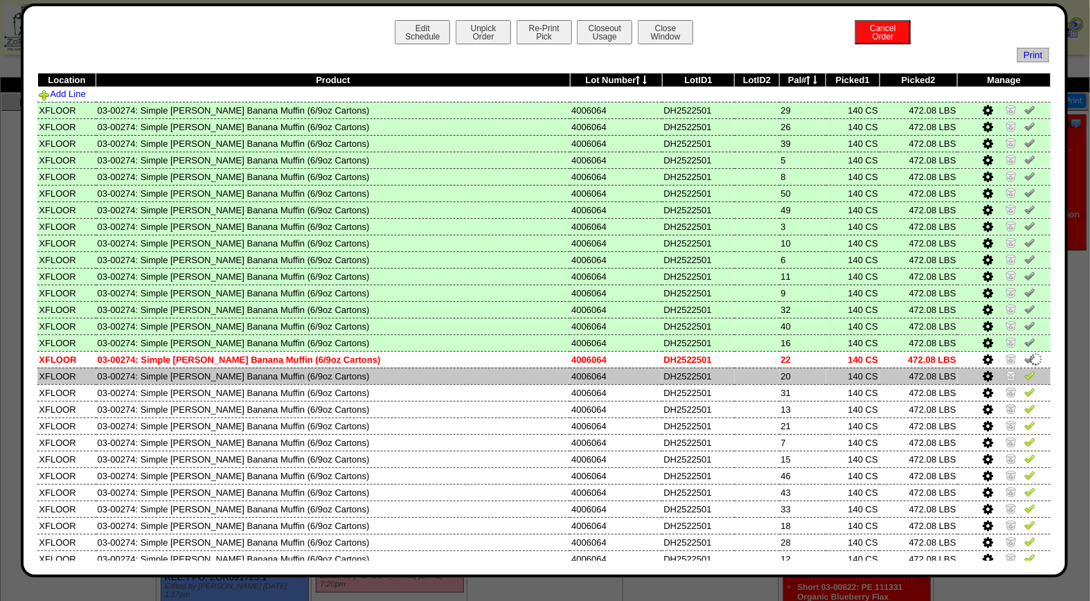
click at [1025, 370] on img at bounding box center [1030, 375] width 11 height 11
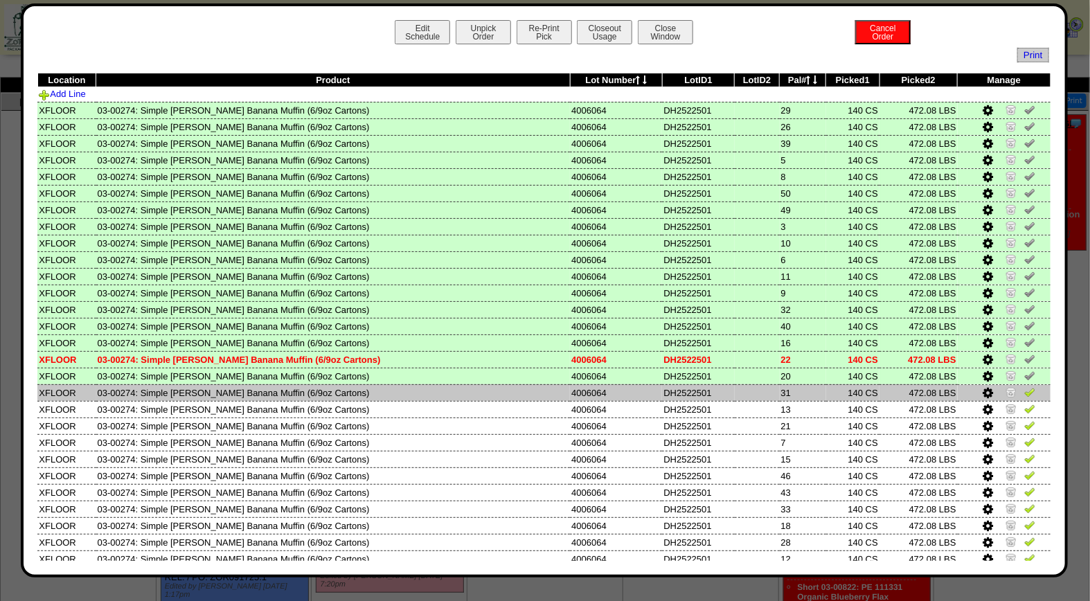
click at [1025, 387] on img at bounding box center [1030, 392] width 11 height 11
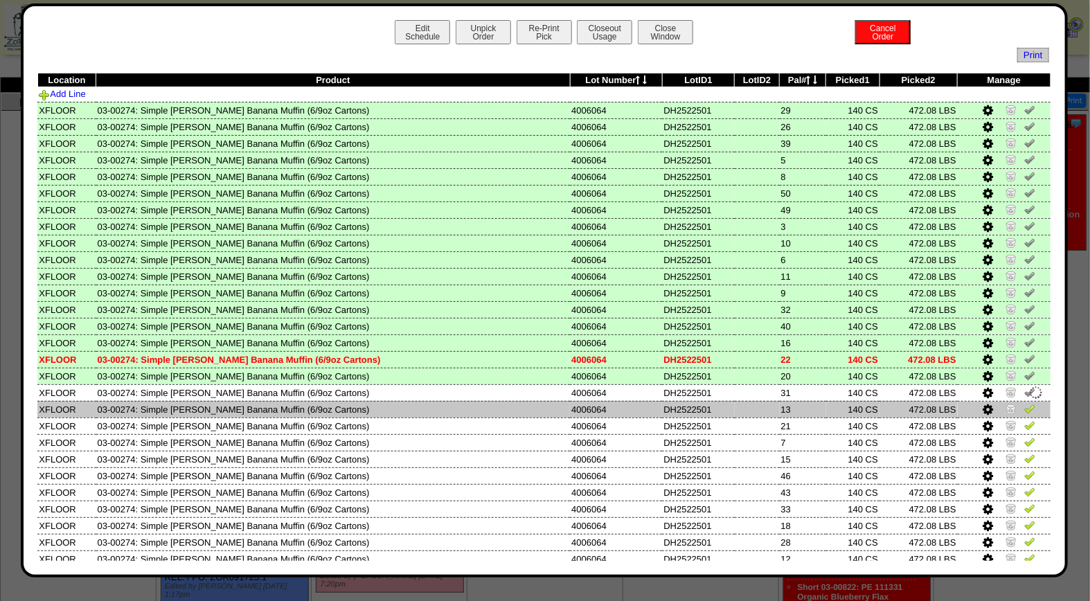
click at [1025, 403] on img at bounding box center [1030, 408] width 11 height 11
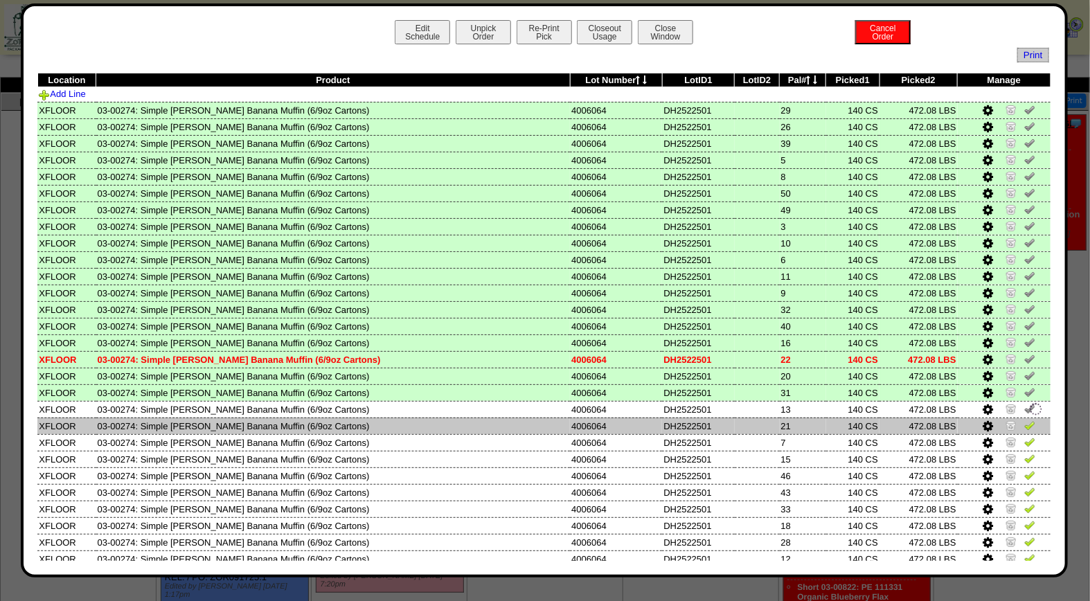
click at [1025, 423] on img at bounding box center [1030, 425] width 11 height 11
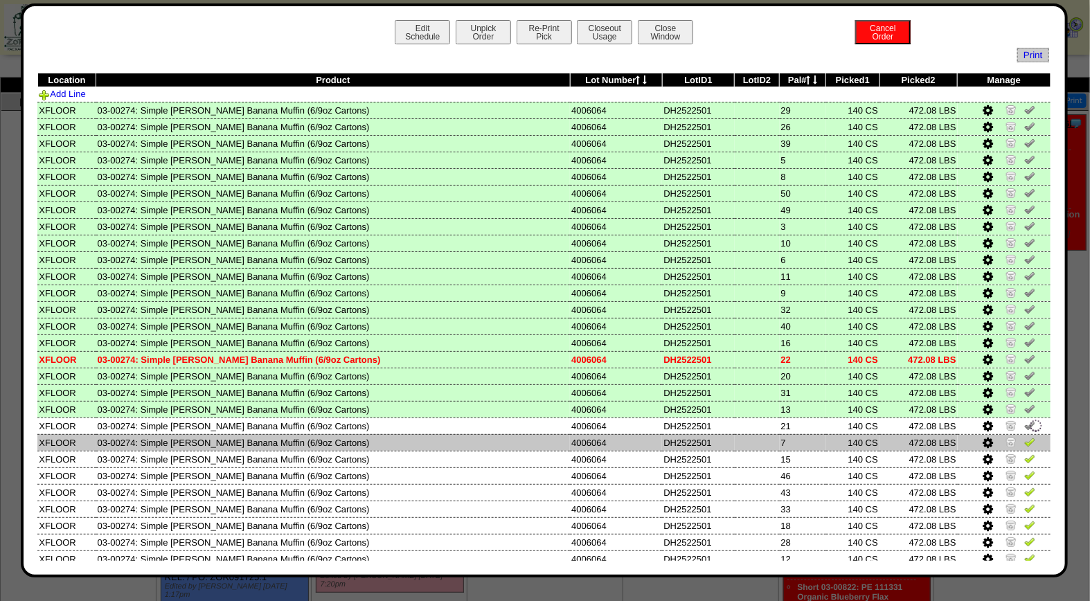
click at [1025, 437] on img at bounding box center [1030, 441] width 11 height 11
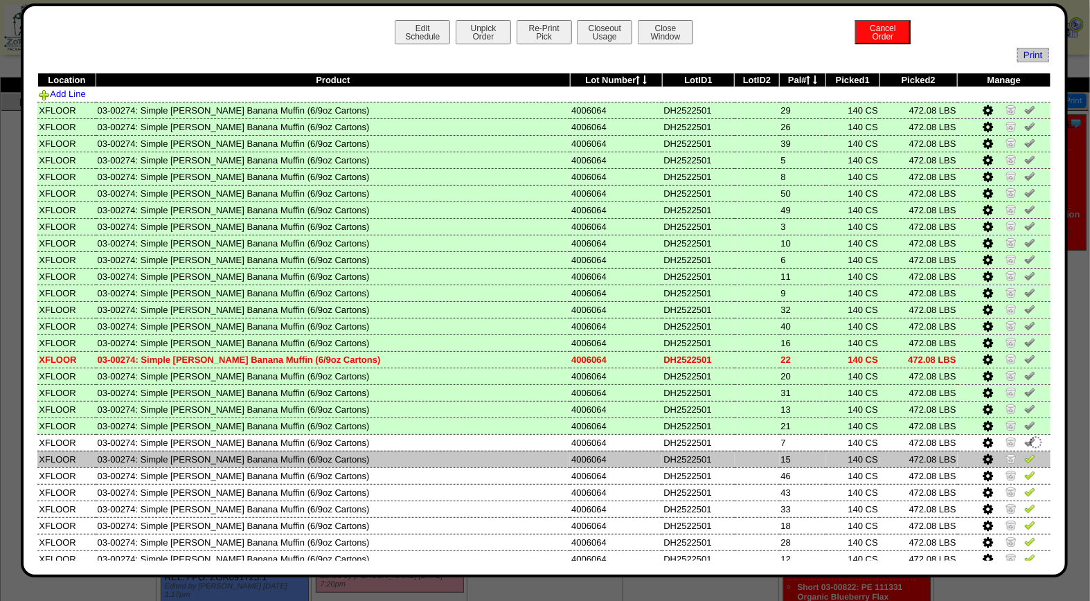
click at [1025, 453] on img at bounding box center [1030, 458] width 11 height 11
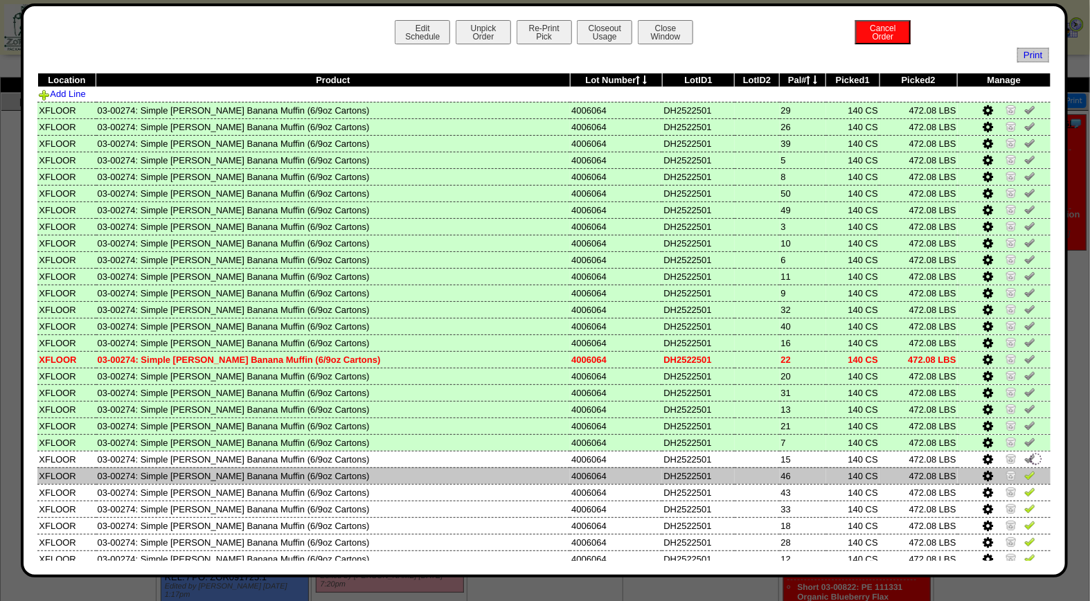
click at [1025, 472] on img at bounding box center [1030, 475] width 11 height 11
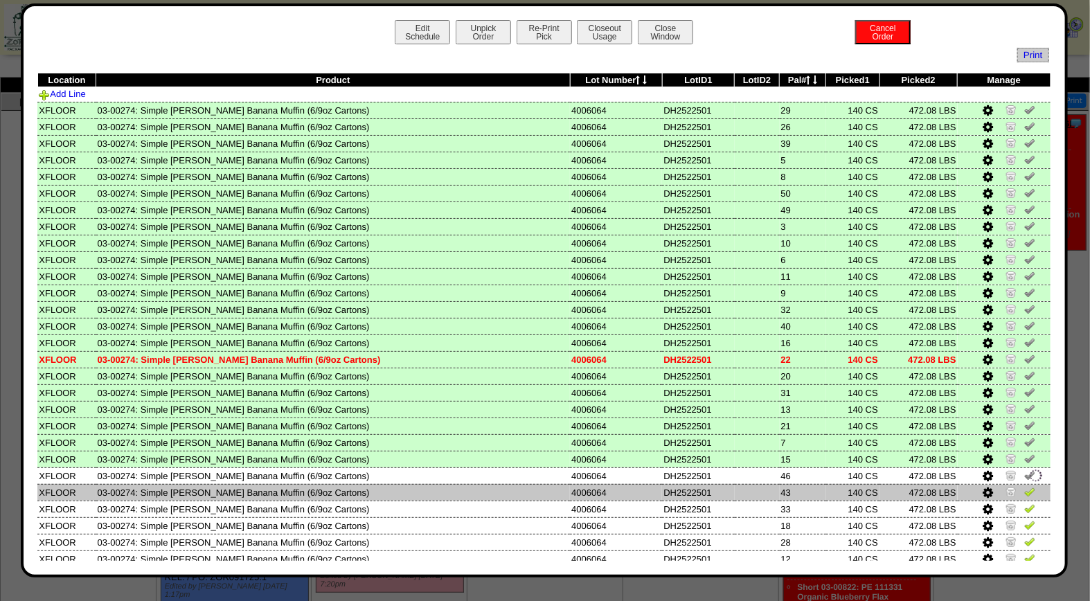
click at [1025, 487] on img at bounding box center [1030, 491] width 11 height 11
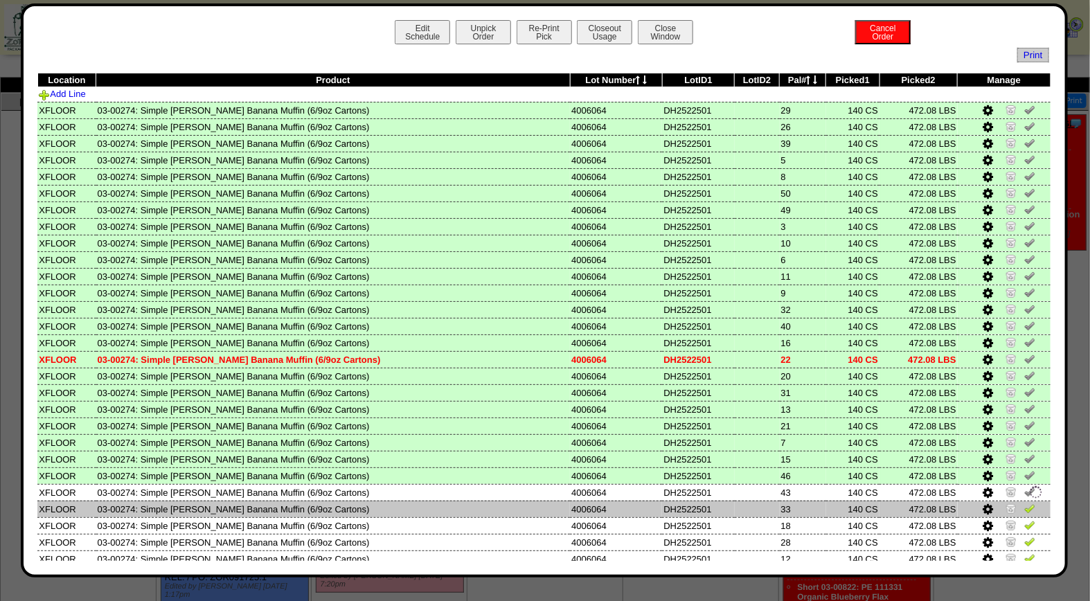
click at [1025, 504] on img at bounding box center [1030, 508] width 11 height 11
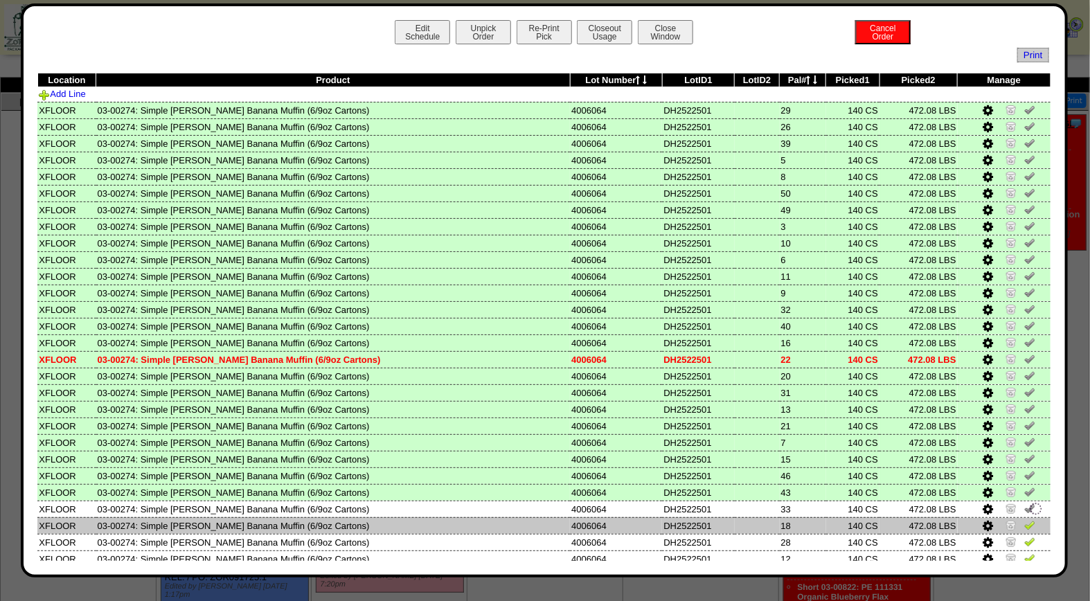
click at [1025, 520] on img at bounding box center [1030, 525] width 11 height 11
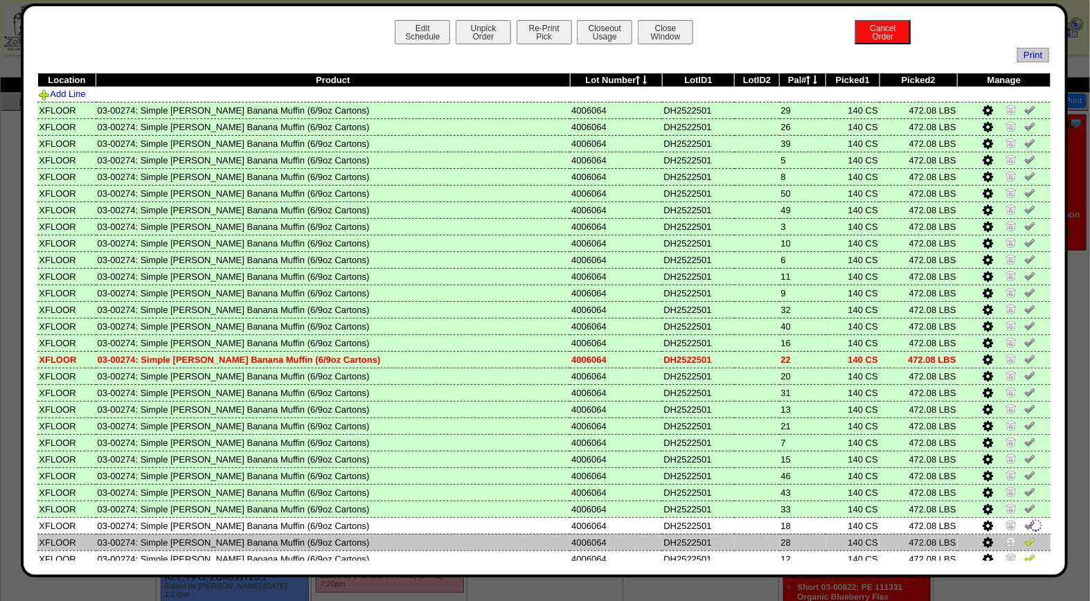
click at [1025, 536] on img at bounding box center [1030, 541] width 11 height 11
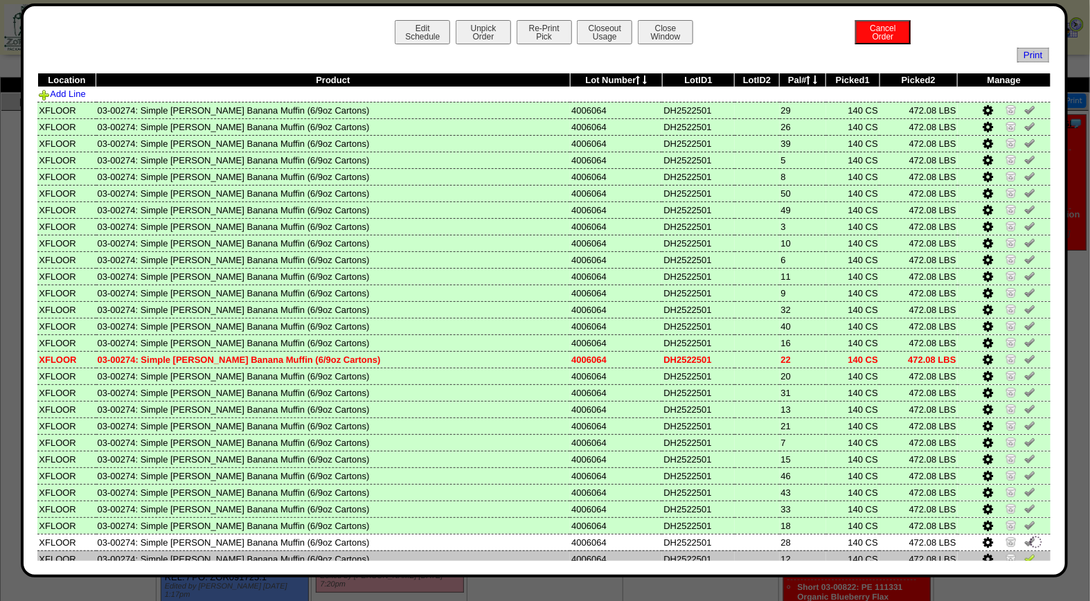
click at [1014, 551] on td at bounding box center [1004, 559] width 93 height 17
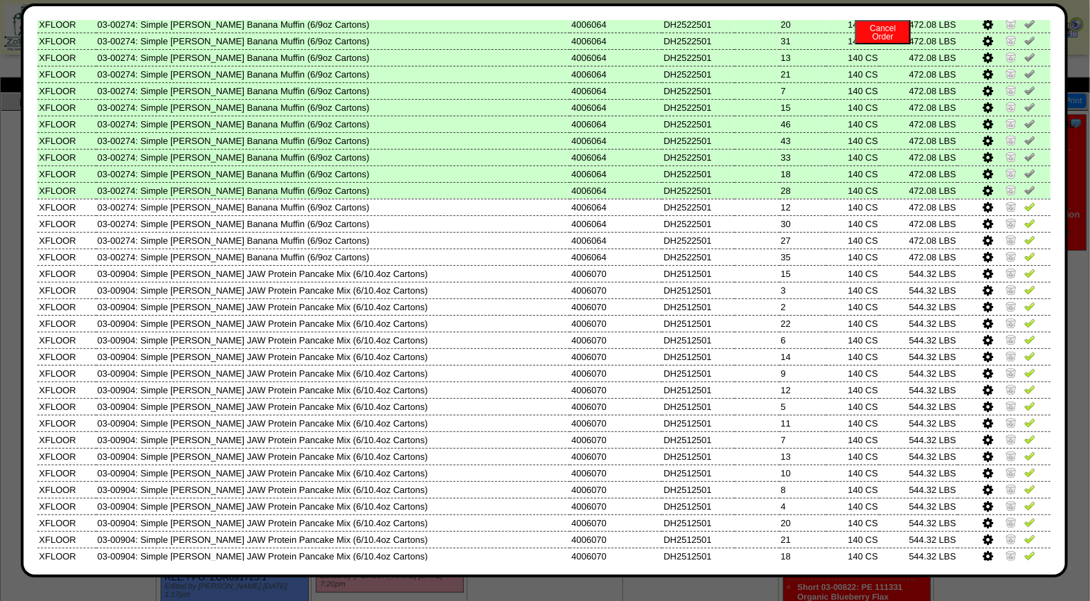
scroll to position [404, 0]
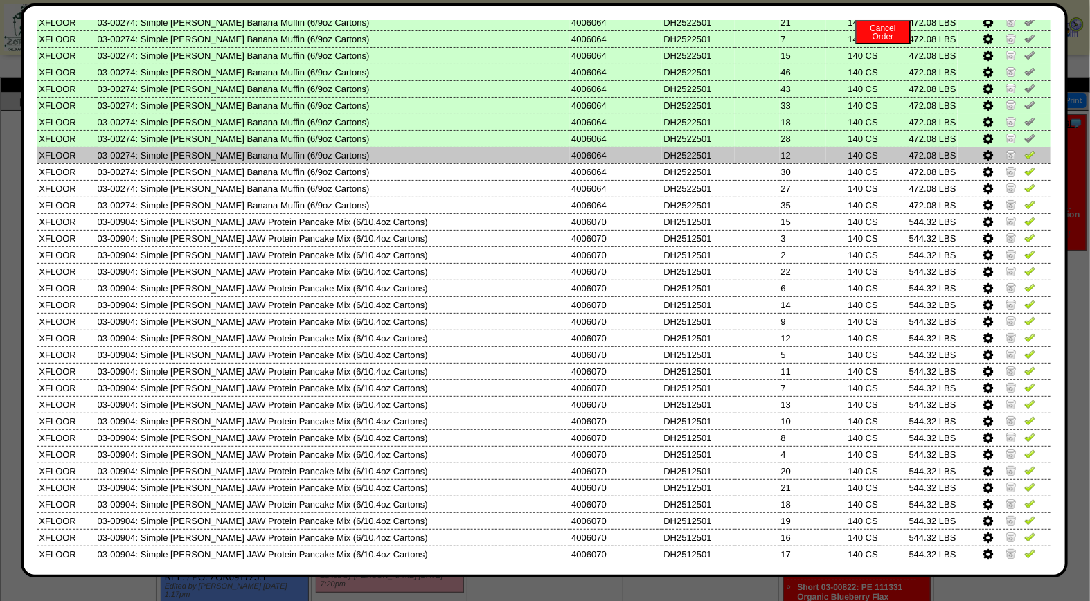
click at [1025, 149] on img at bounding box center [1030, 154] width 11 height 11
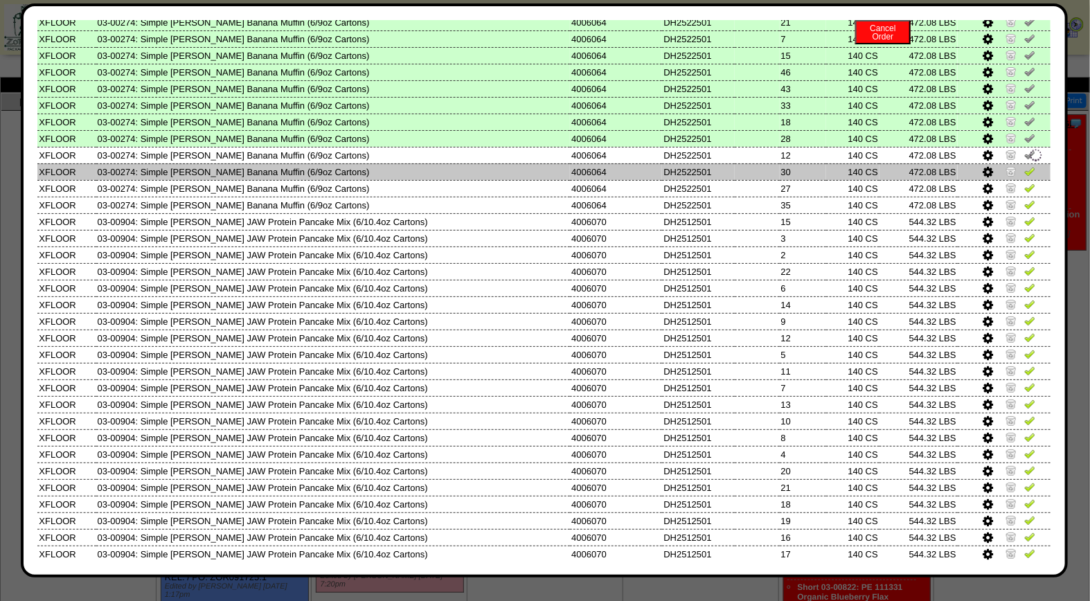
click at [1025, 166] on img at bounding box center [1030, 171] width 11 height 11
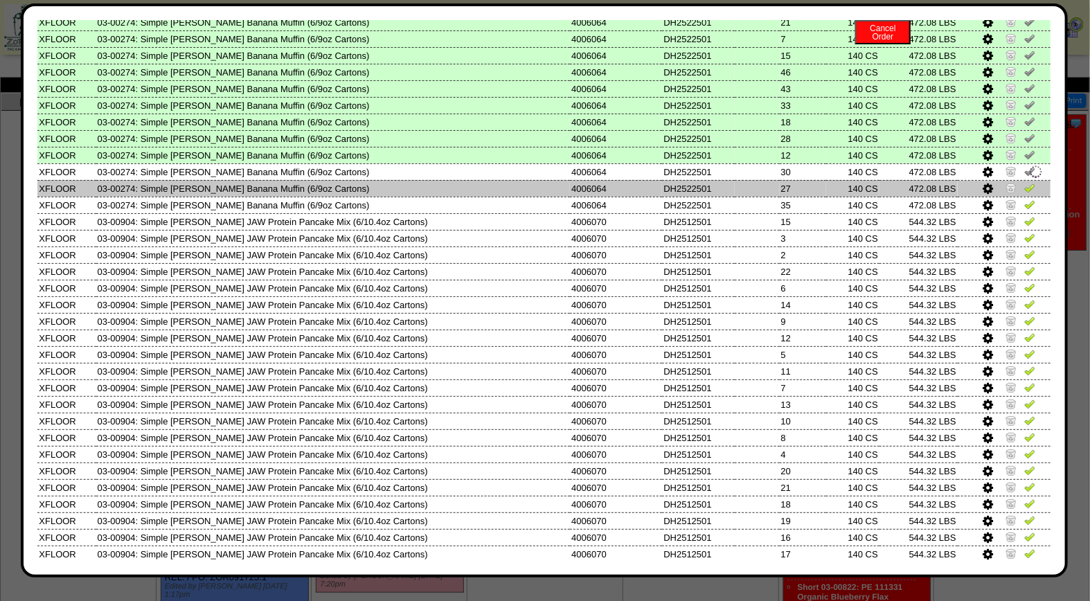
click at [1025, 182] on img at bounding box center [1030, 187] width 11 height 11
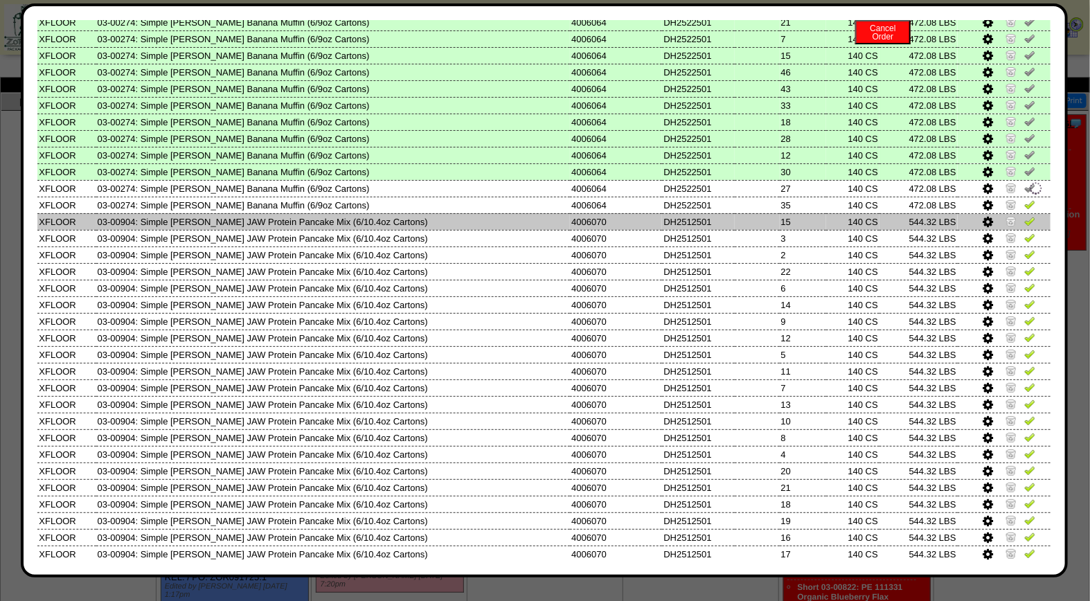
click at [1016, 213] on td at bounding box center [1004, 221] width 93 height 17
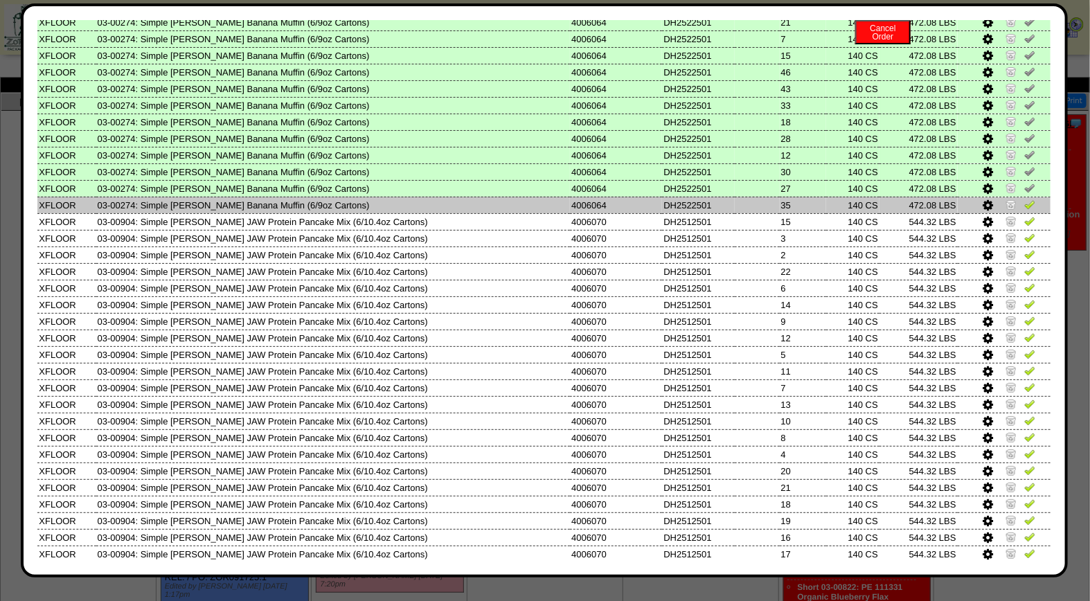
click at [1025, 199] on img at bounding box center [1030, 204] width 11 height 11
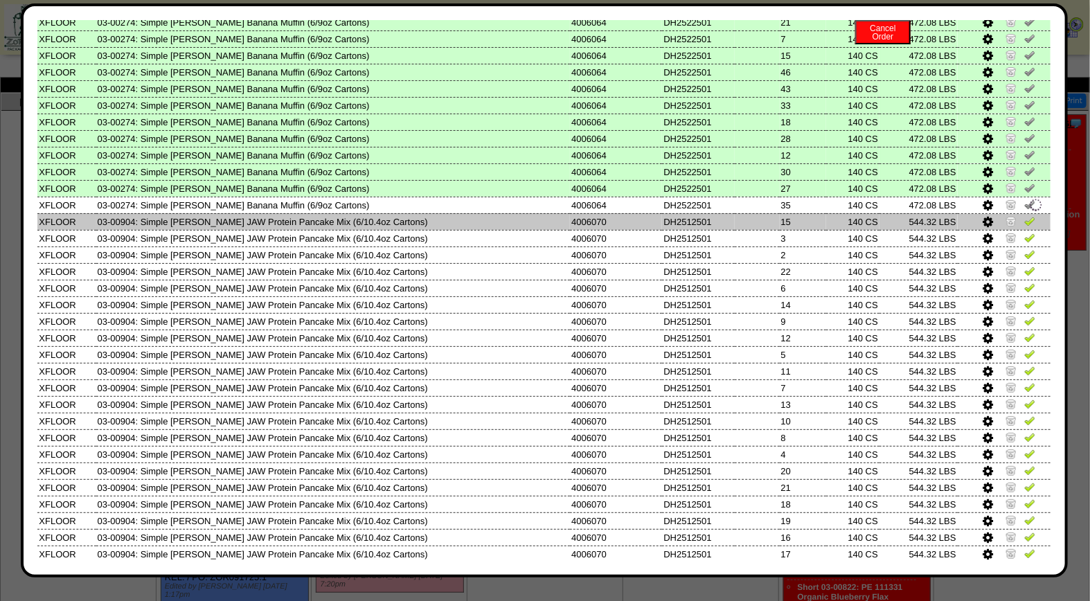
click at [1025, 215] on img at bounding box center [1030, 220] width 11 height 11
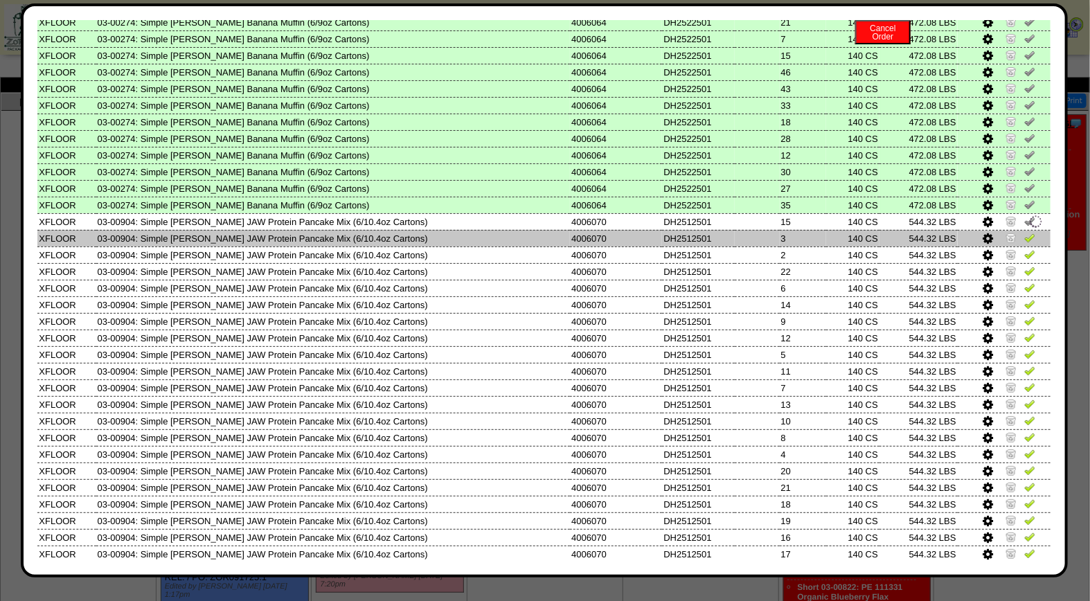
click at [1025, 232] on img at bounding box center [1030, 237] width 11 height 11
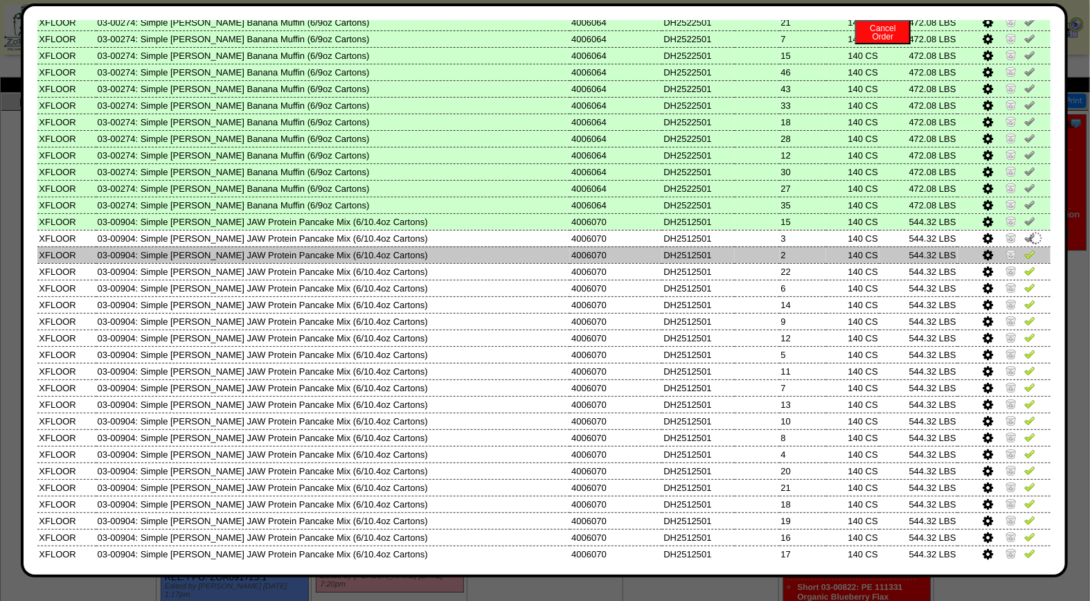
click at [1025, 249] on img at bounding box center [1030, 254] width 11 height 11
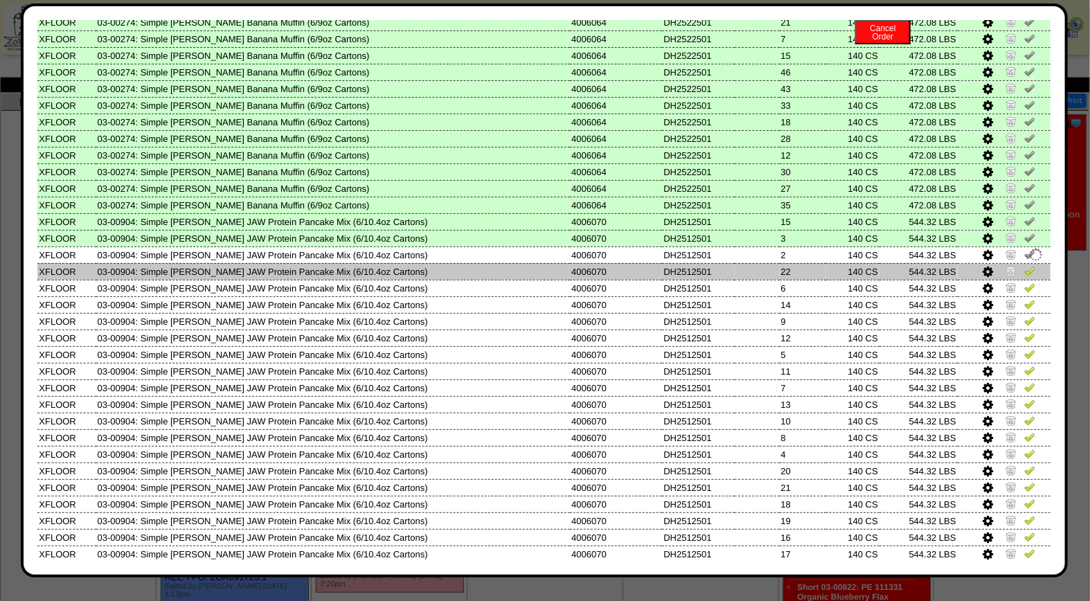
click at [1025, 265] on img at bounding box center [1030, 270] width 11 height 11
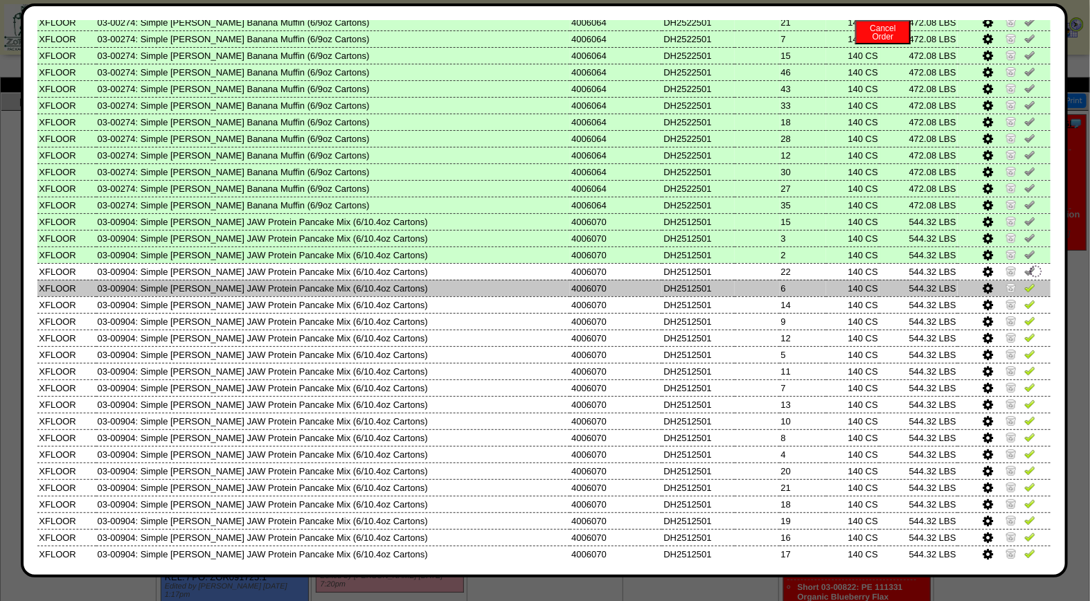
click at [1025, 282] on img at bounding box center [1030, 287] width 11 height 11
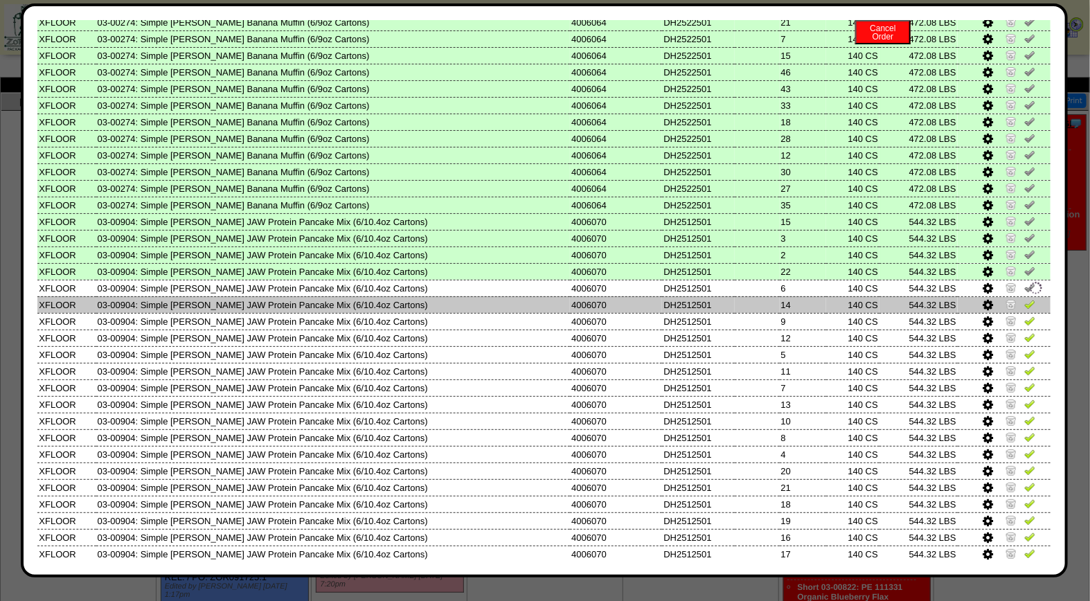
click at [1025, 299] on img at bounding box center [1030, 304] width 11 height 11
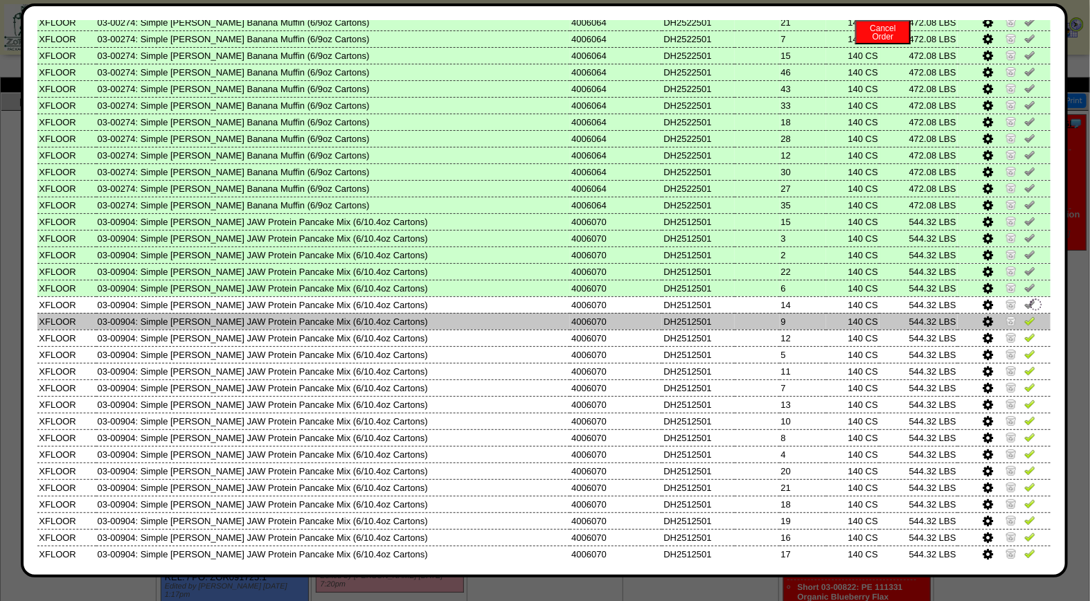
click at [1025, 315] on img at bounding box center [1030, 320] width 11 height 11
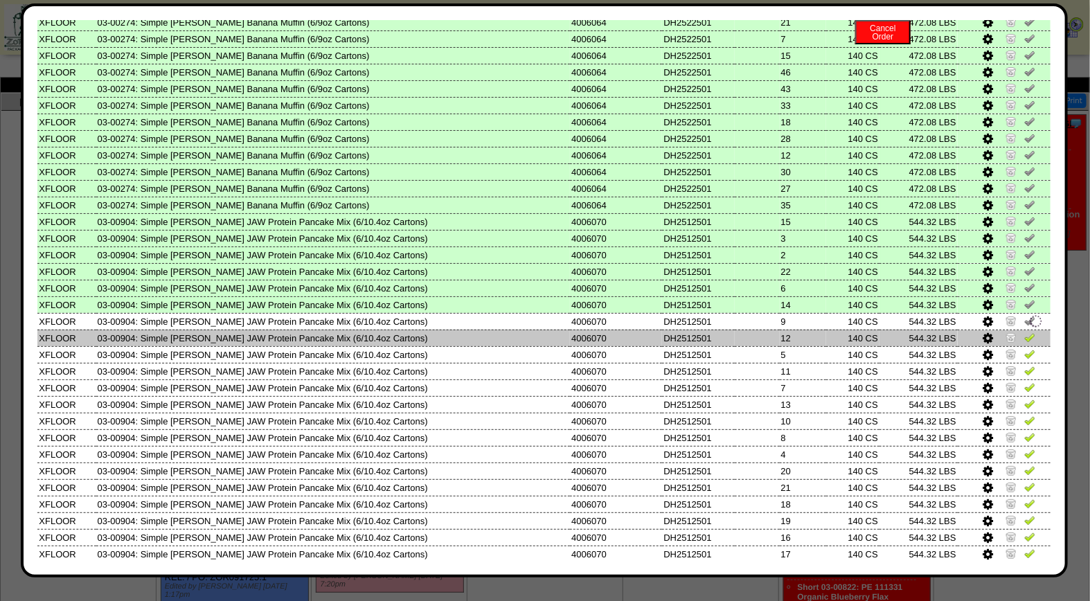
click at [1025, 332] on img at bounding box center [1030, 337] width 11 height 11
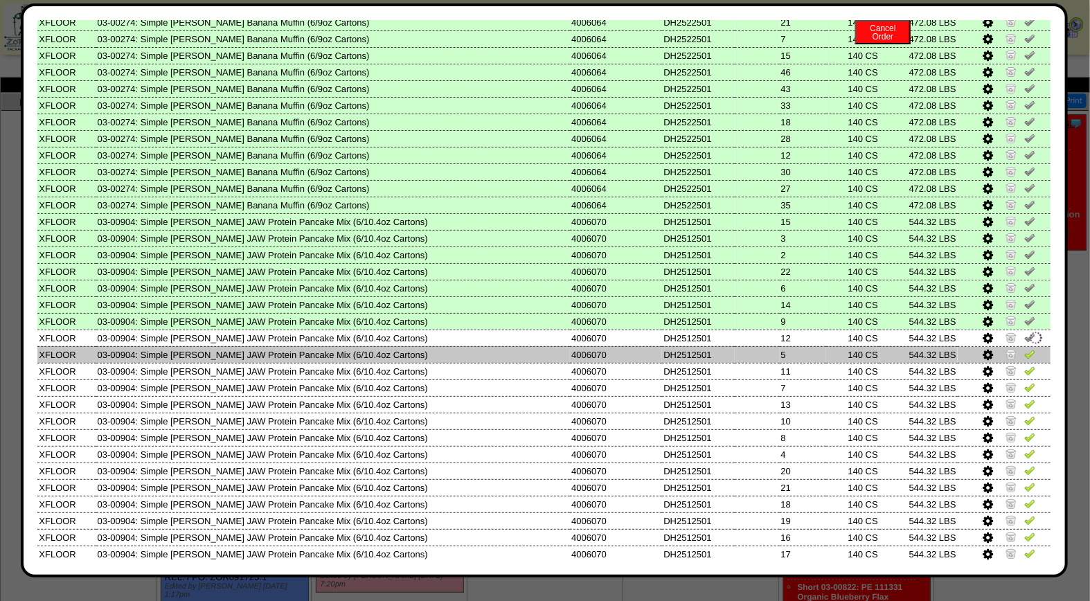
click at [1025, 348] on img at bounding box center [1030, 353] width 11 height 11
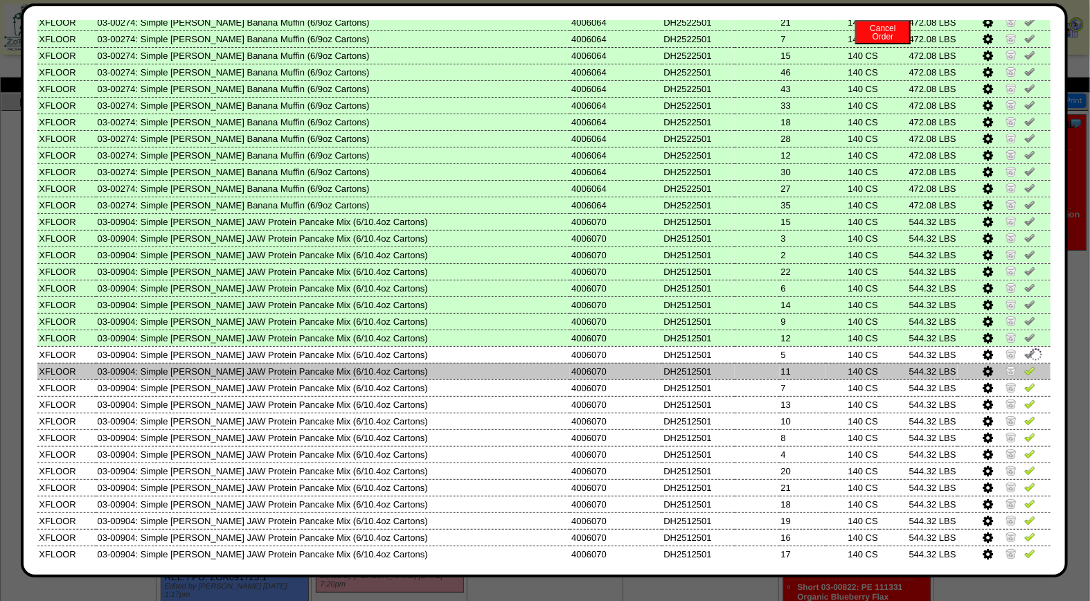
click at [1025, 365] on img at bounding box center [1030, 370] width 11 height 11
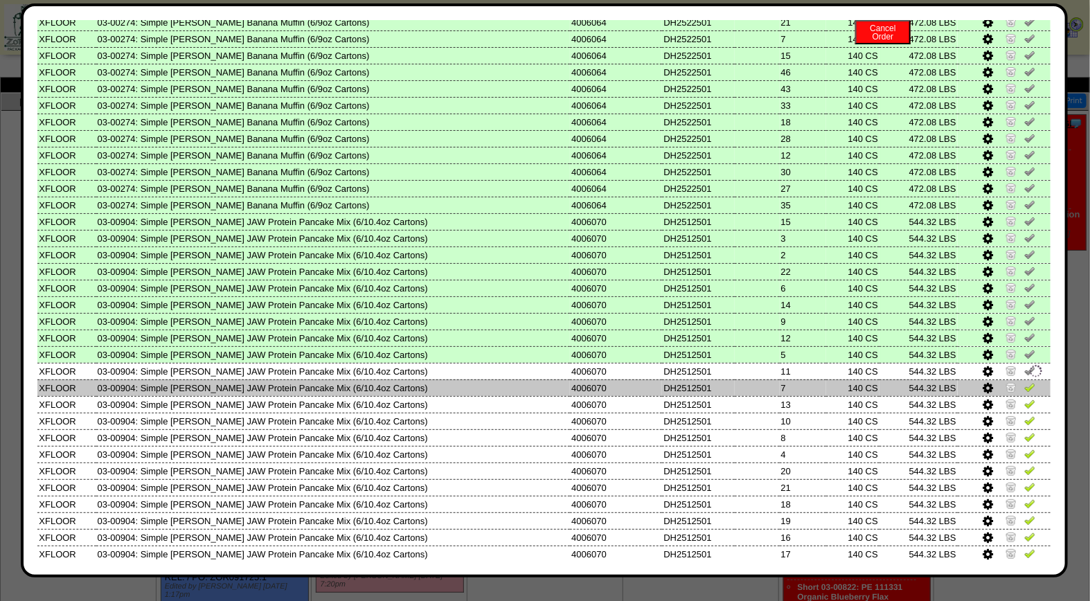
click at [1025, 382] on img at bounding box center [1030, 387] width 11 height 11
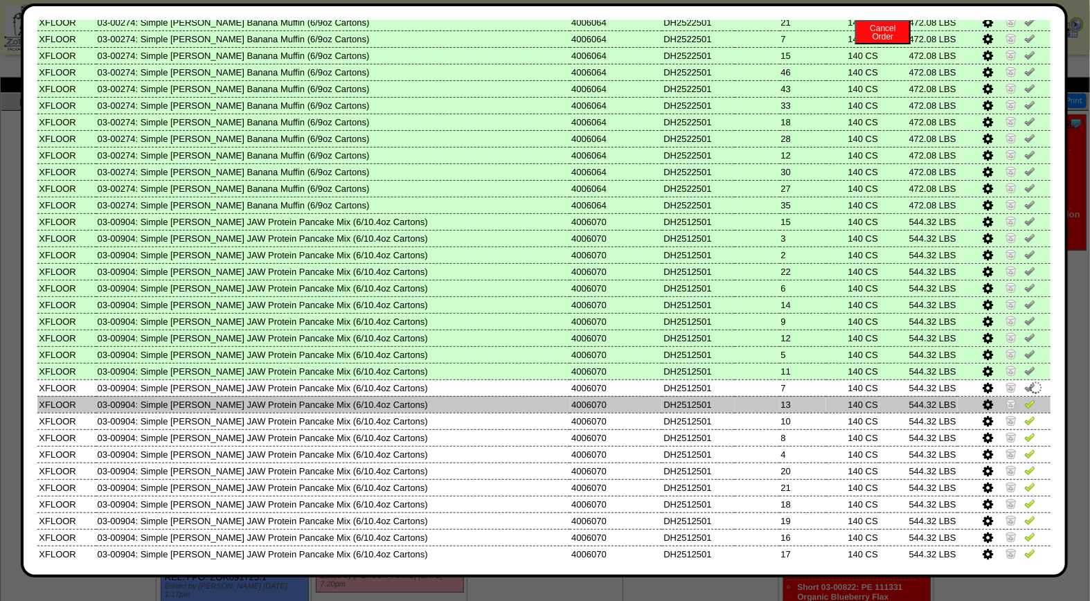
click at [1025, 398] on img at bounding box center [1030, 403] width 11 height 11
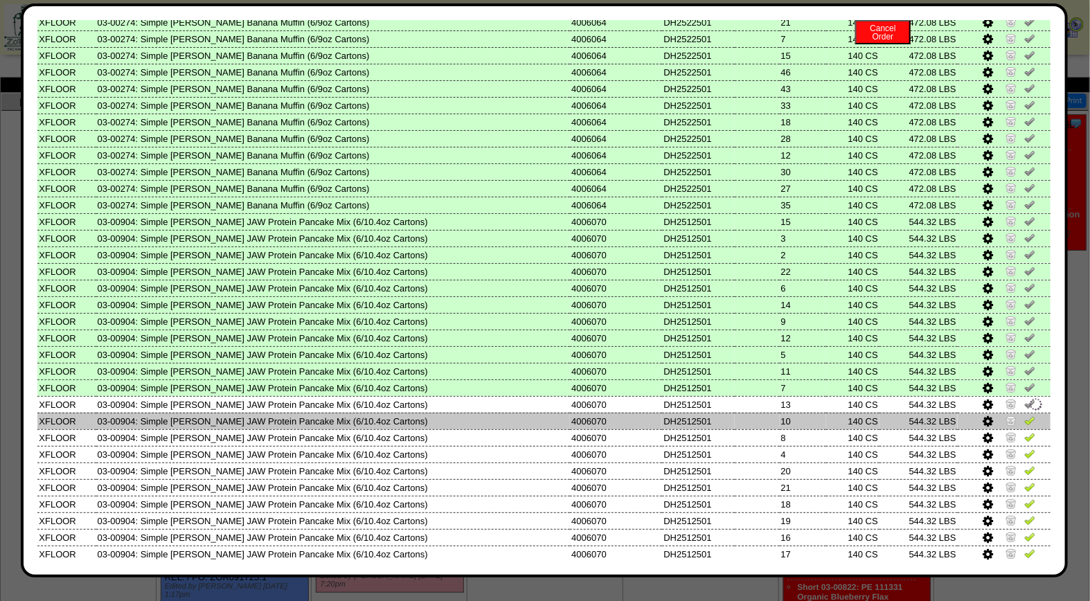
click at [1025, 415] on img at bounding box center [1030, 420] width 11 height 11
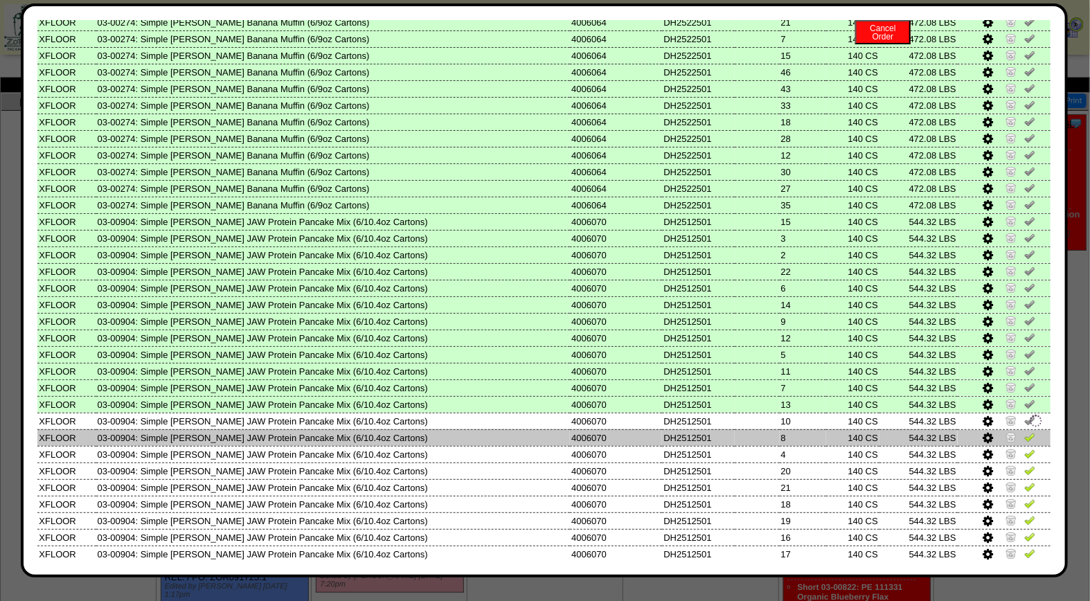
click at [1025, 432] on img at bounding box center [1030, 437] width 11 height 11
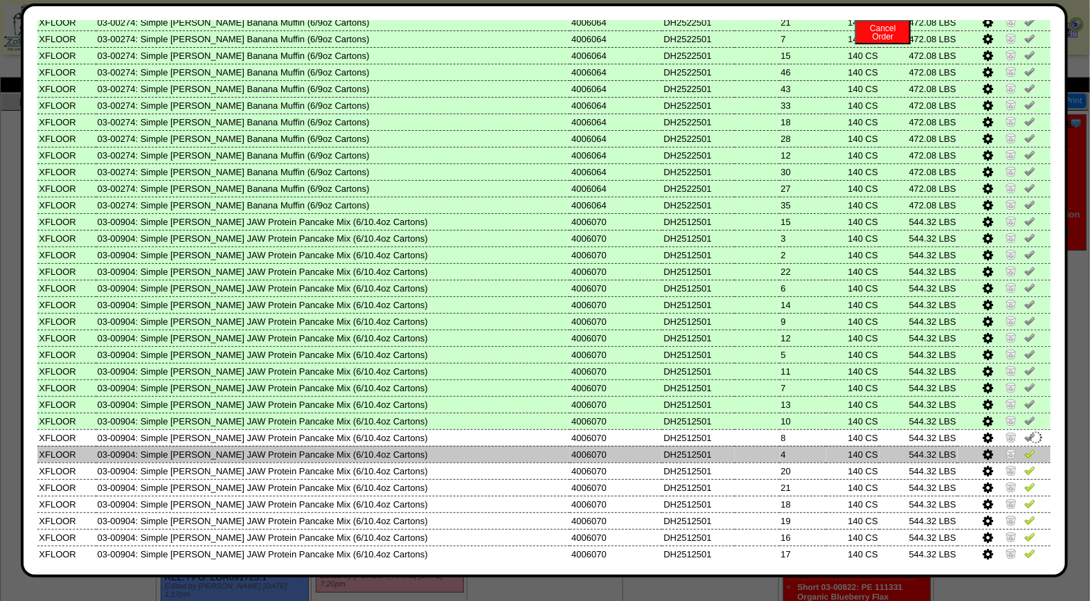
click at [1025, 448] on img at bounding box center [1030, 453] width 11 height 11
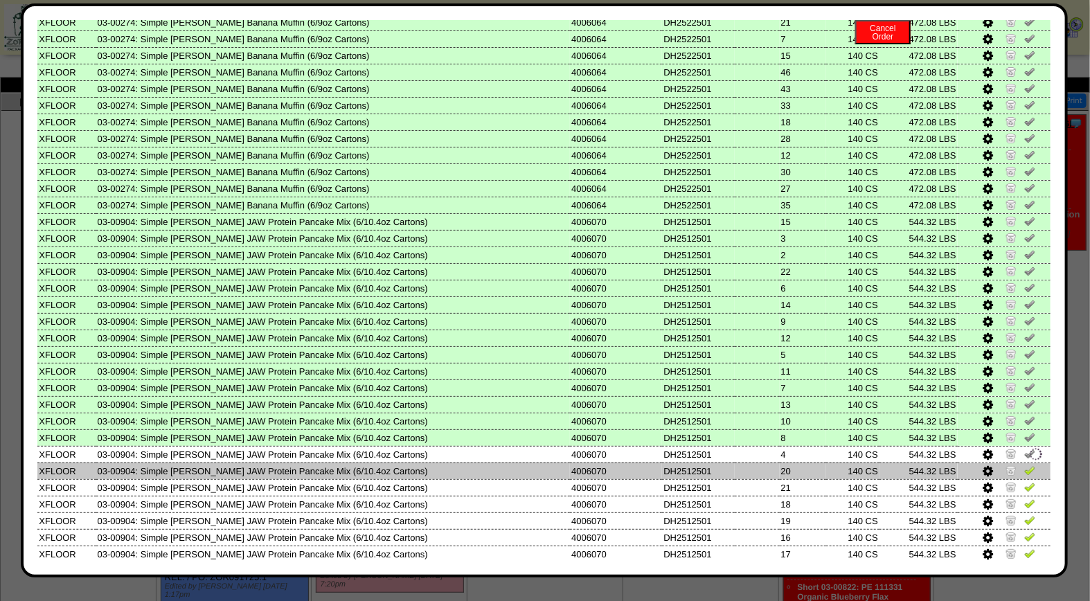
click at [1025, 465] on img at bounding box center [1030, 470] width 11 height 11
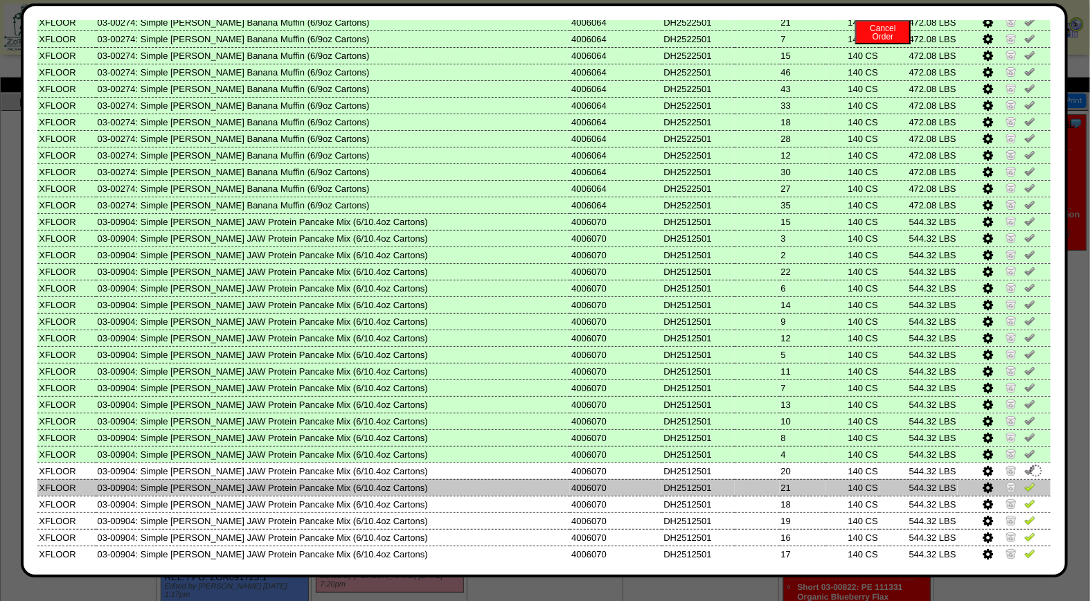
click at [1025, 481] on img at bounding box center [1030, 486] width 11 height 11
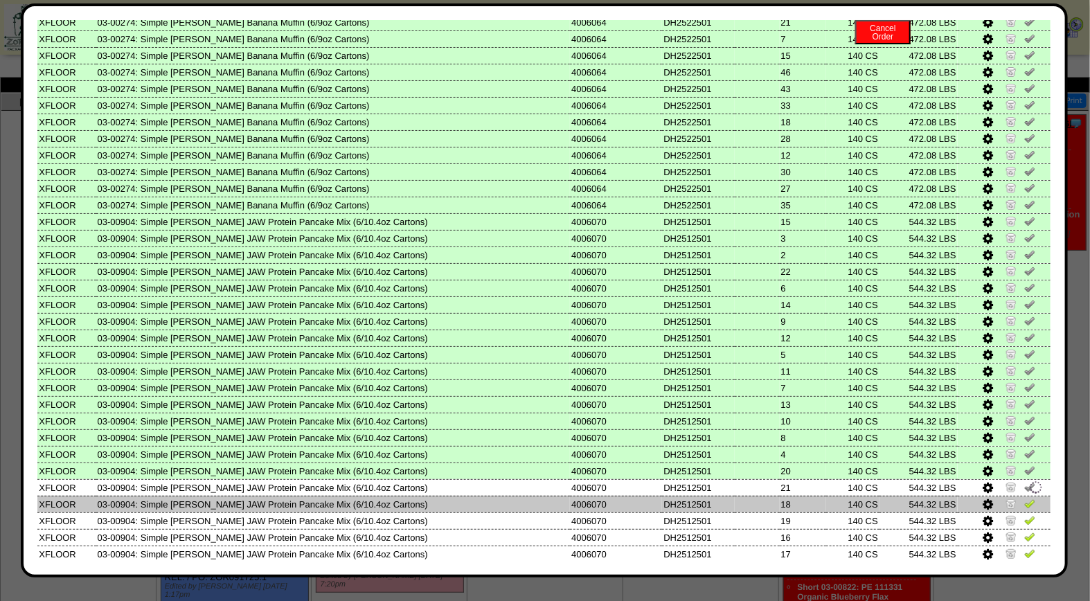
click at [1025, 498] on img at bounding box center [1030, 503] width 11 height 11
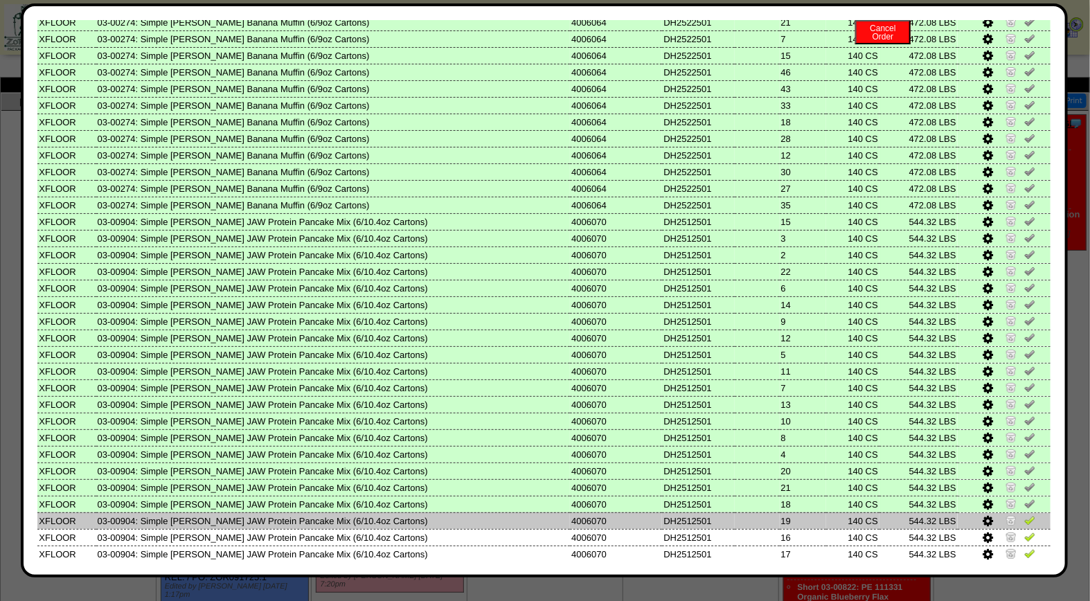
click at [1025, 515] on img at bounding box center [1030, 520] width 11 height 11
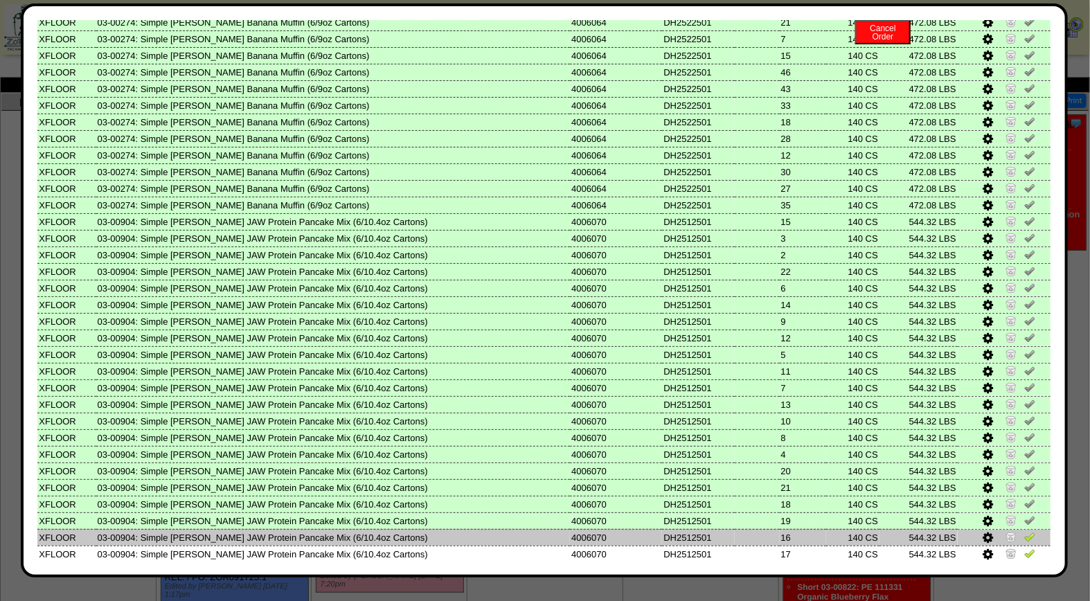
click at [1025, 531] on img at bounding box center [1030, 536] width 11 height 11
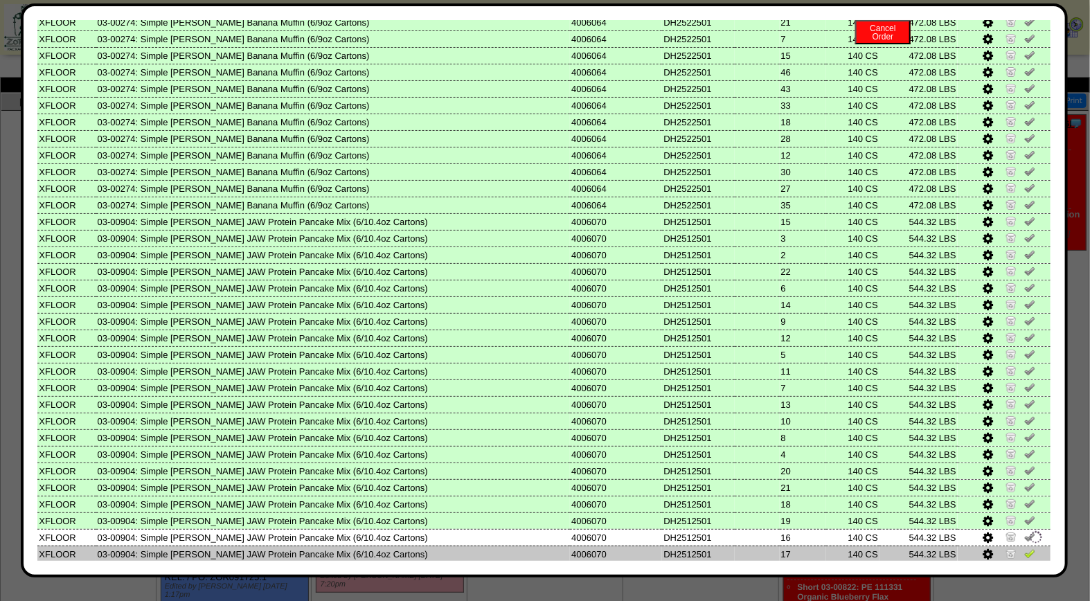
click at [1025, 548] on img at bounding box center [1030, 553] width 11 height 11
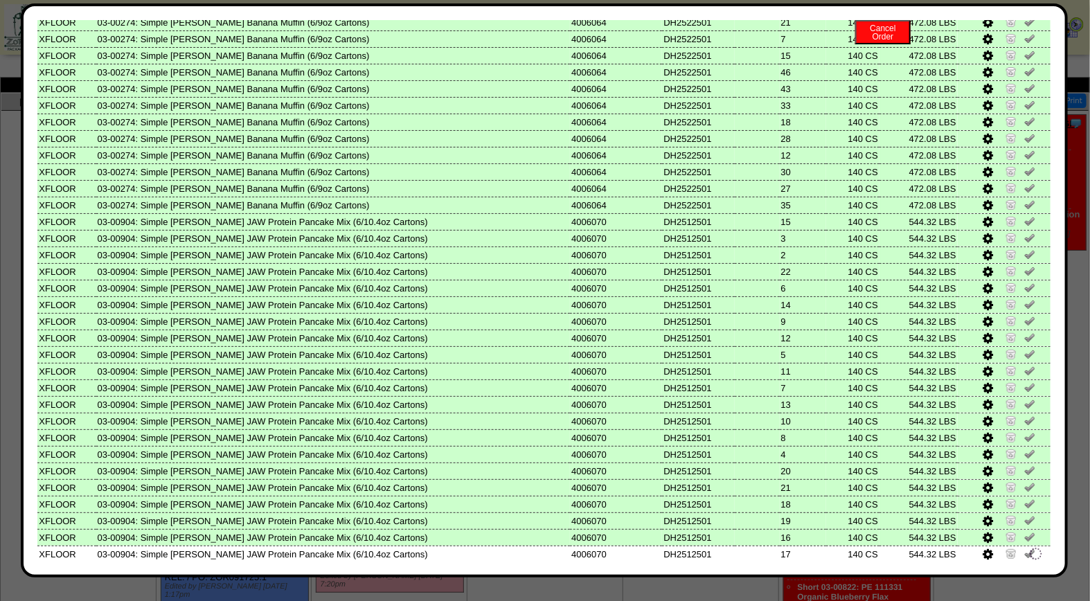
click at [1025, 565] on img at bounding box center [1030, 570] width 11 height 11
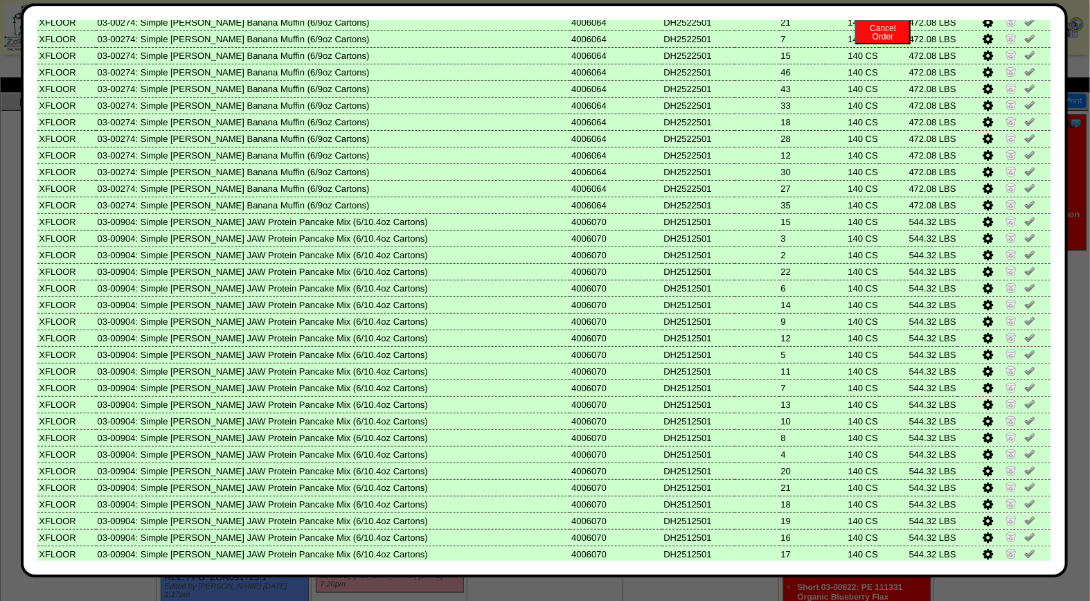
scroll to position [474, 0]
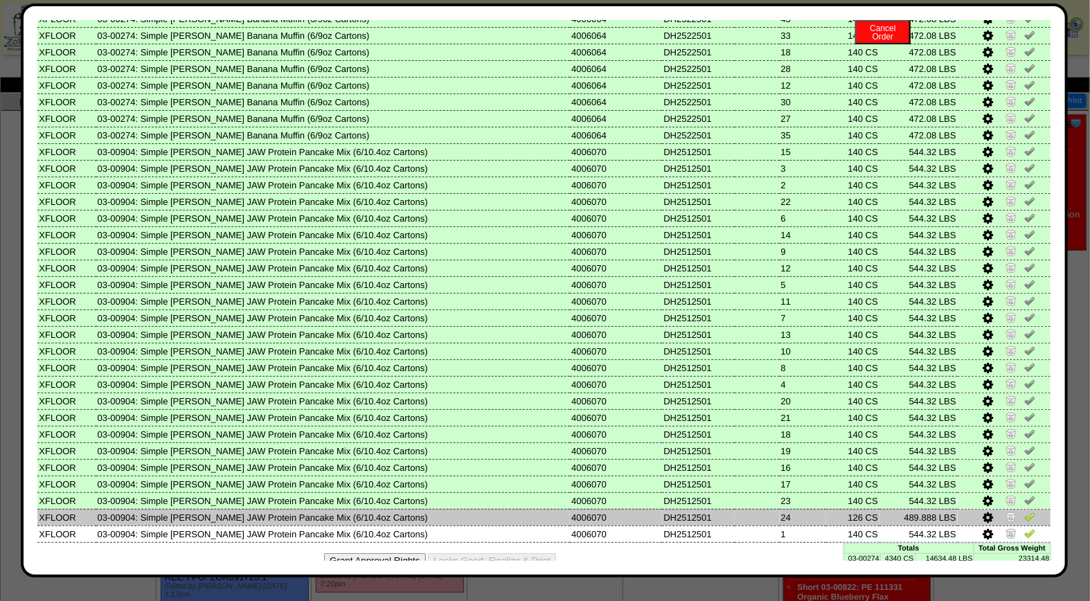
click at [1025, 511] on img at bounding box center [1030, 516] width 11 height 11
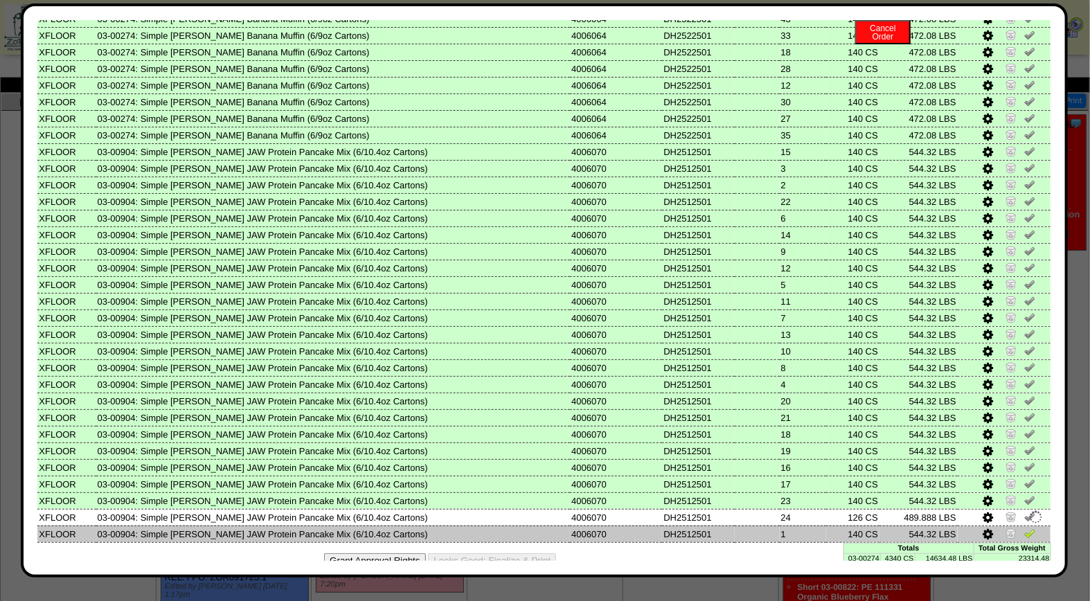
click at [1025, 528] on img at bounding box center [1030, 533] width 11 height 11
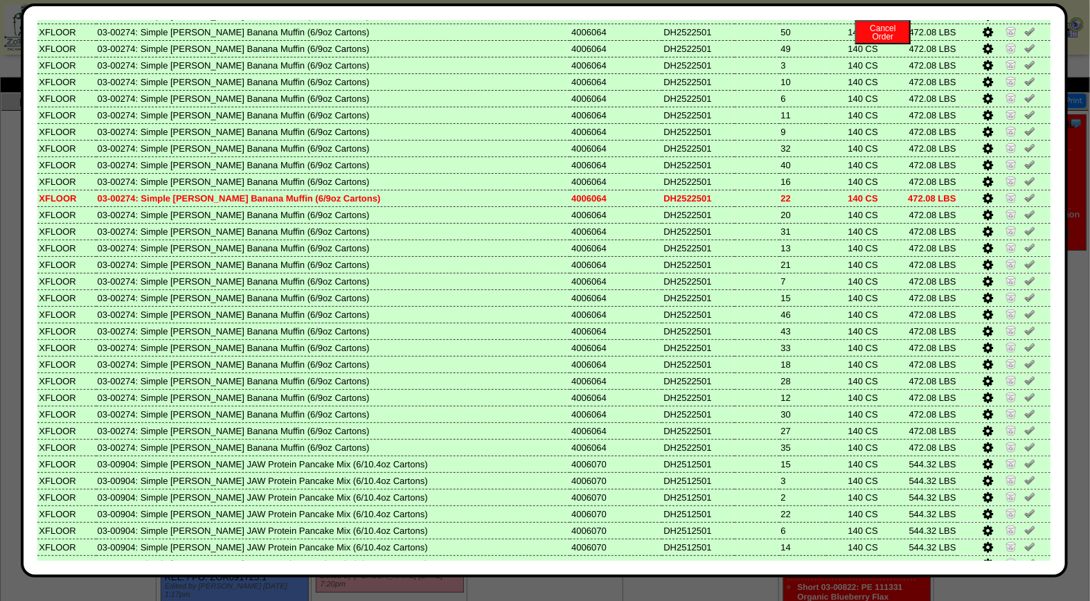
scroll to position [0, 0]
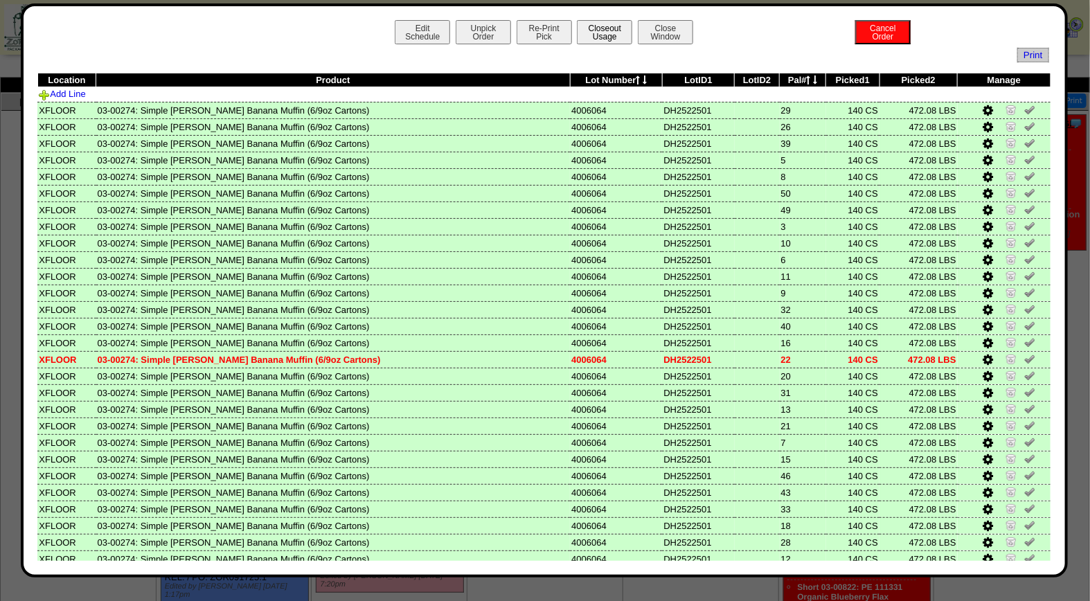
click at [607, 26] on button "Closeout Usage" at bounding box center [604, 32] width 55 height 24
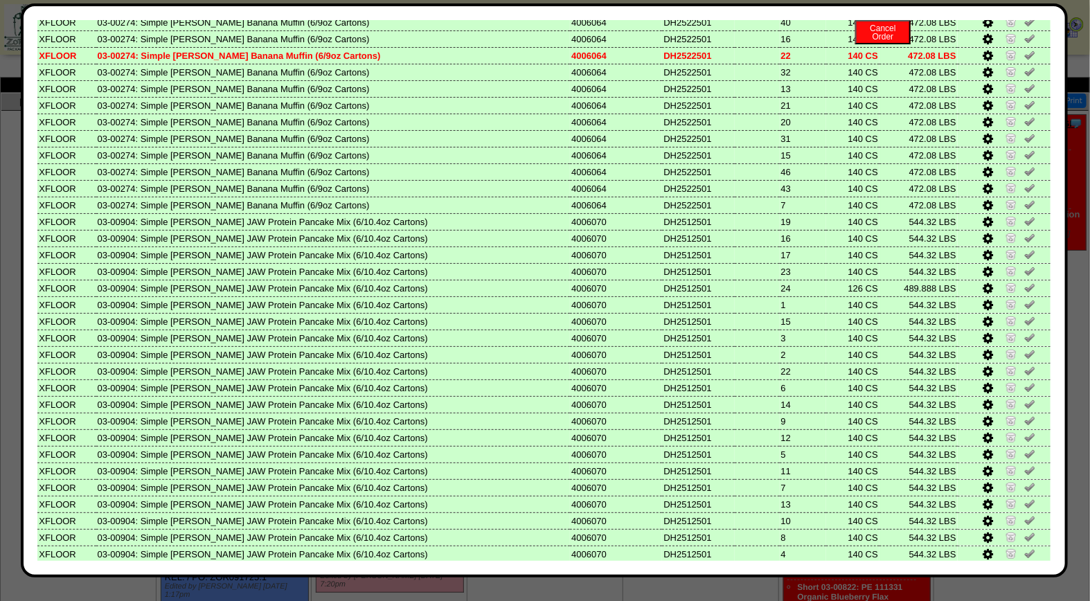
scroll to position [474, 0]
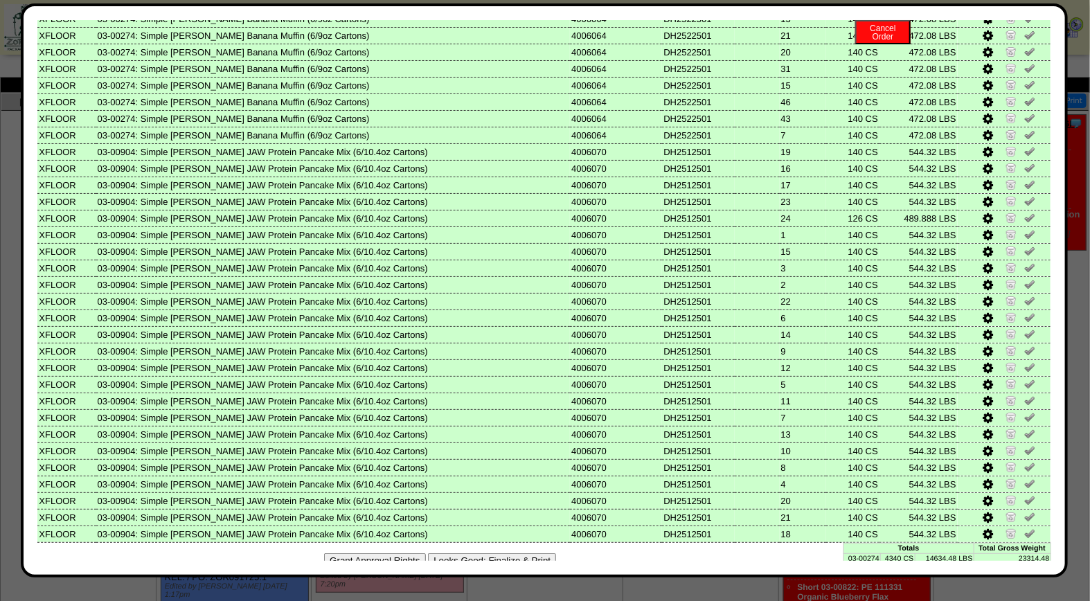
click at [499, 553] on button "Looks Good: Finalize & Print" at bounding box center [492, 560] width 128 height 15
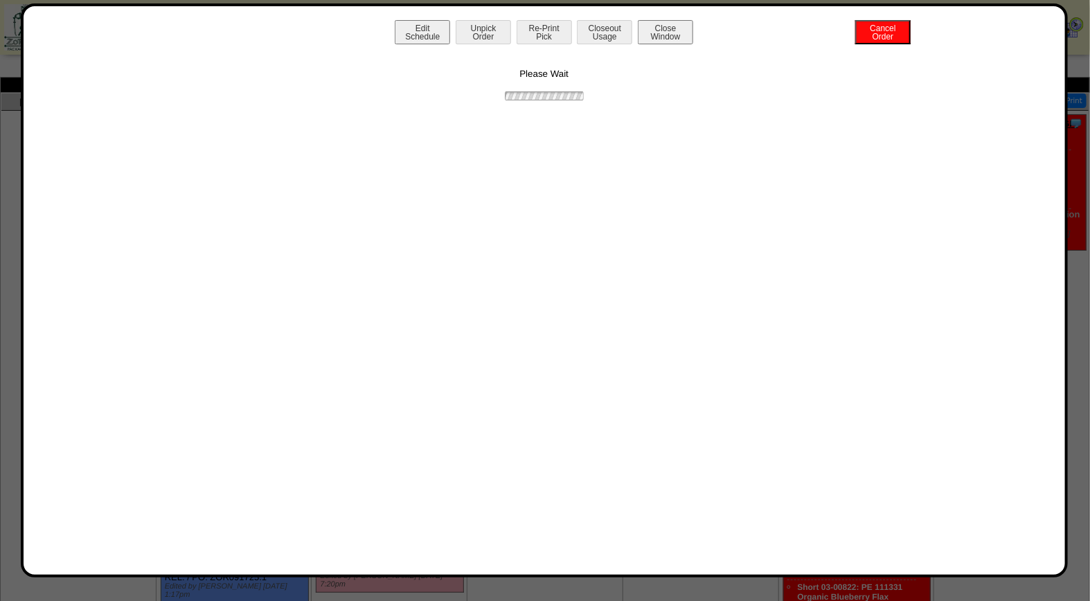
scroll to position [0, 0]
click at [542, 31] on button "Print BOL" at bounding box center [544, 32] width 55 height 24
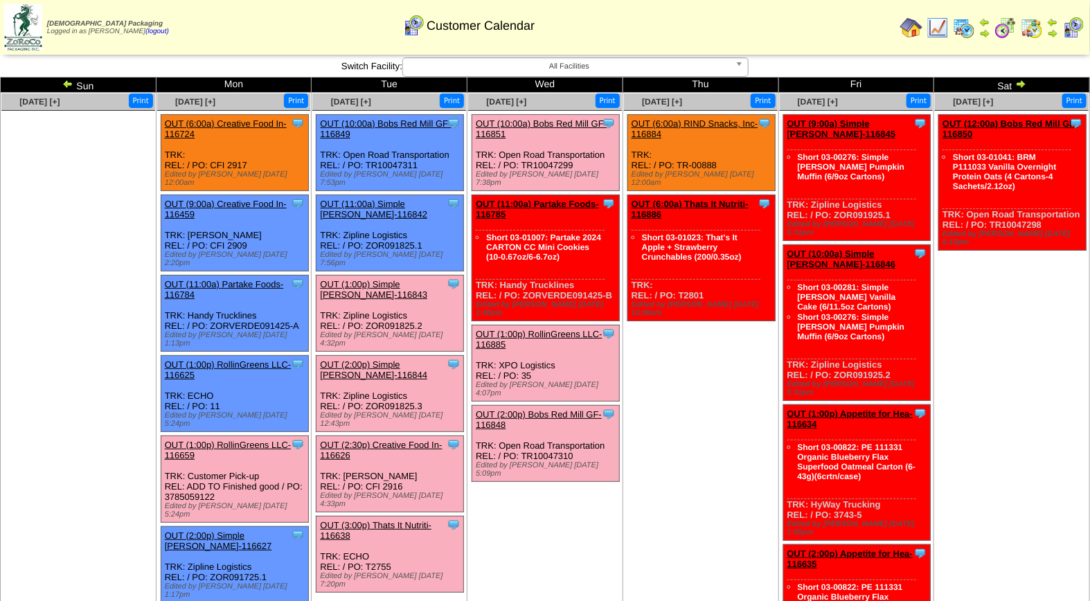
click at [346, 279] on link "OUT (1:00p) Simple [PERSON_NAME]-116843" at bounding box center [373, 289] width 107 height 21
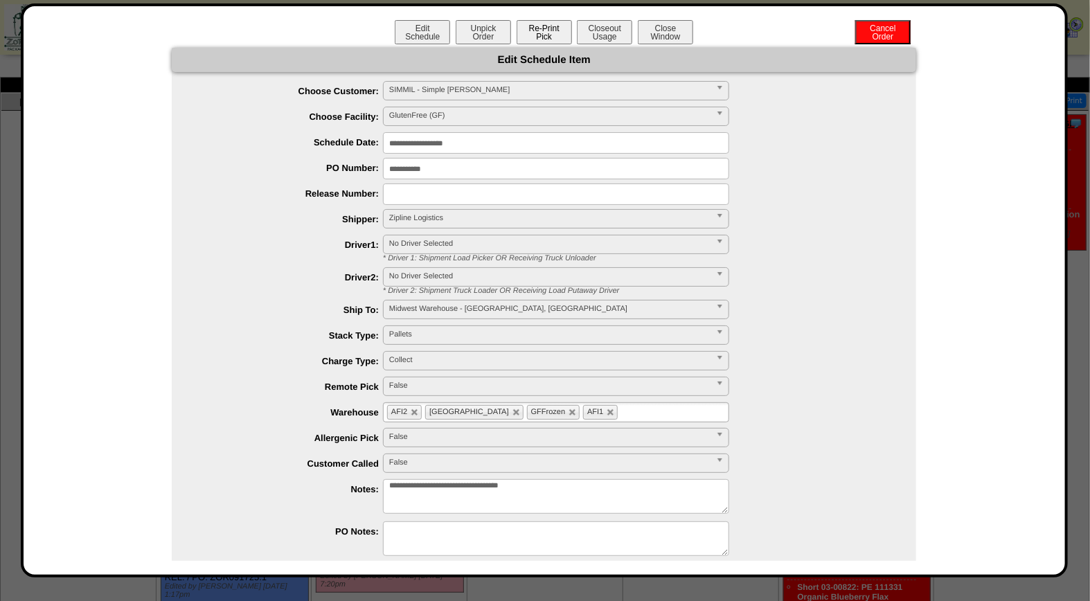
click at [561, 31] on button "Re-Print Pick" at bounding box center [544, 32] width 55 height 24
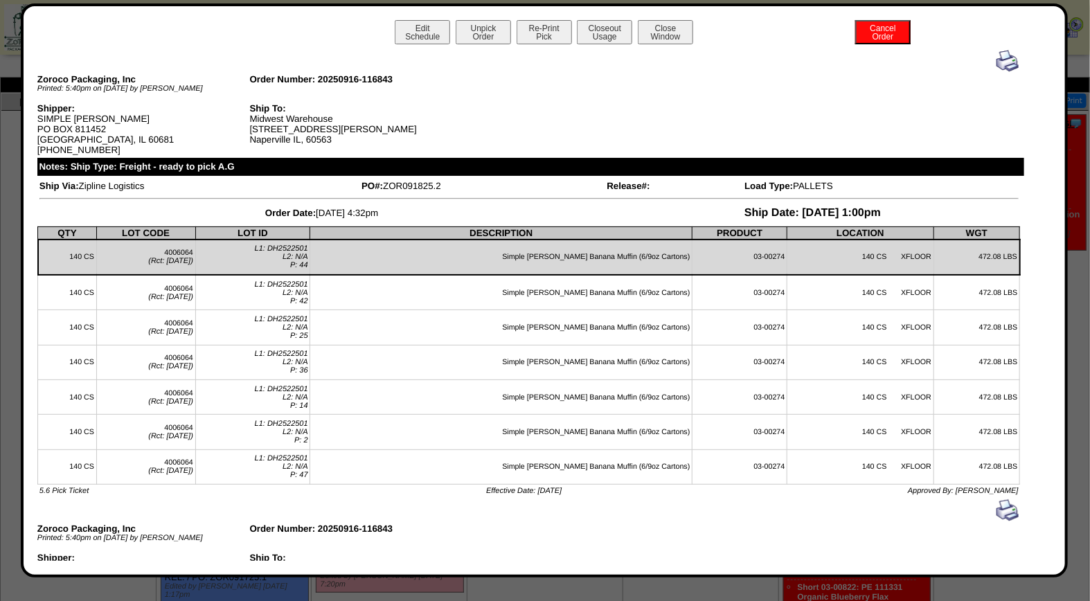
click at [1000, 58] on img at bounding box center [1008, 61] width 22 height 22
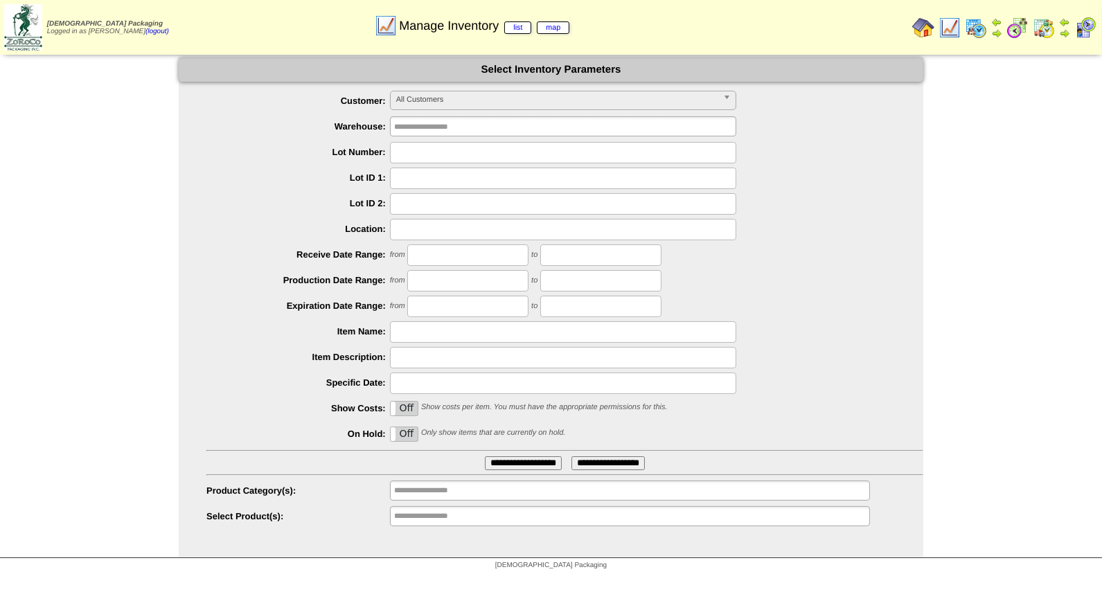
click at [417, 149] on input "text" at bounding box center [563, 152] width 346 height 21
type input "*******"
click at [485, 457] on input "**********" at bounding box center [523, 464] width 77 height 14
drag, startPoint x: 423, startPoint y: 151, endPoint x: 432, endPoint y: 177, distance: 27.8
click at [423, 151] on input "*******" at bounding box center [563, 152] width 346 height 21
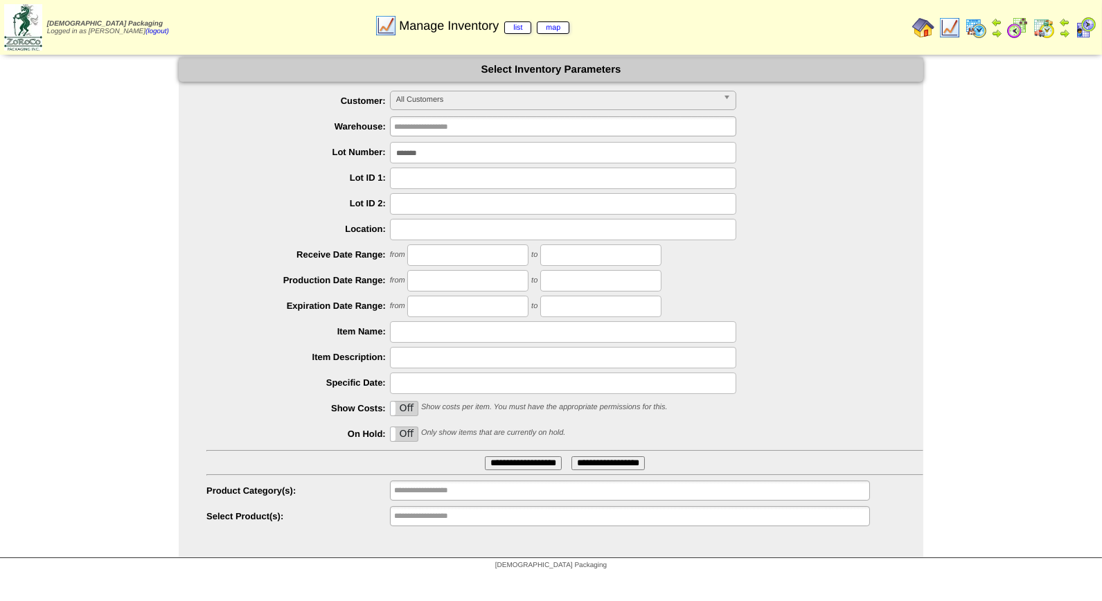
click at [432, 153] on input "*******" at bounding box center [563, 152] width 346 height 21
type input "*******"
click at [485, 457] on input "**********" at bounding box center [523, 464] width 77 height 14
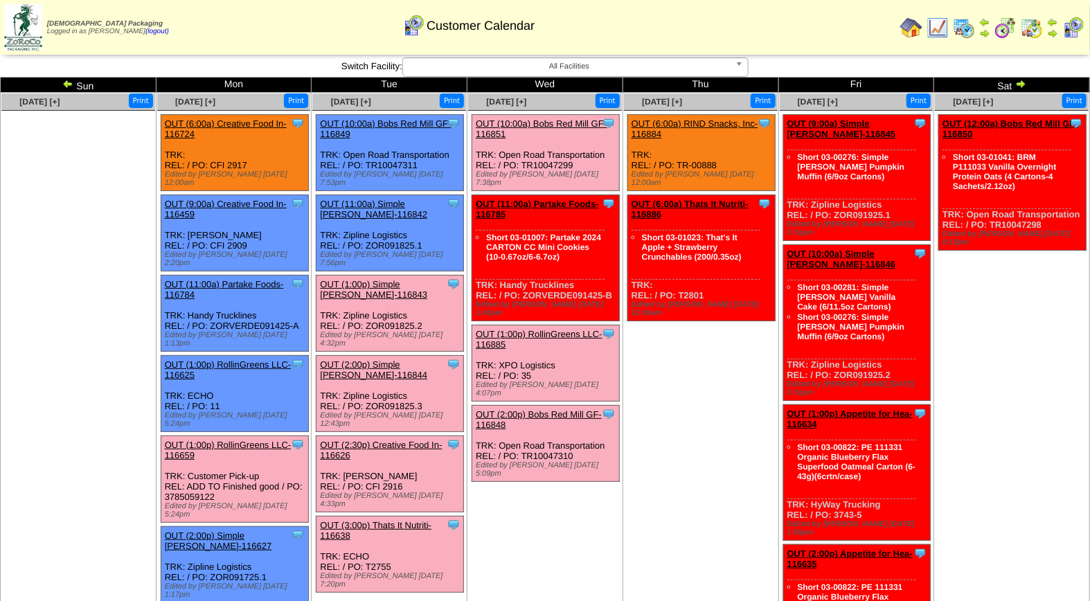
click at [369, 360] on link "OUT (2:00p) Simple [PERSON_NAME]-116844" at bounding box center [373, 370] width 107 height 21
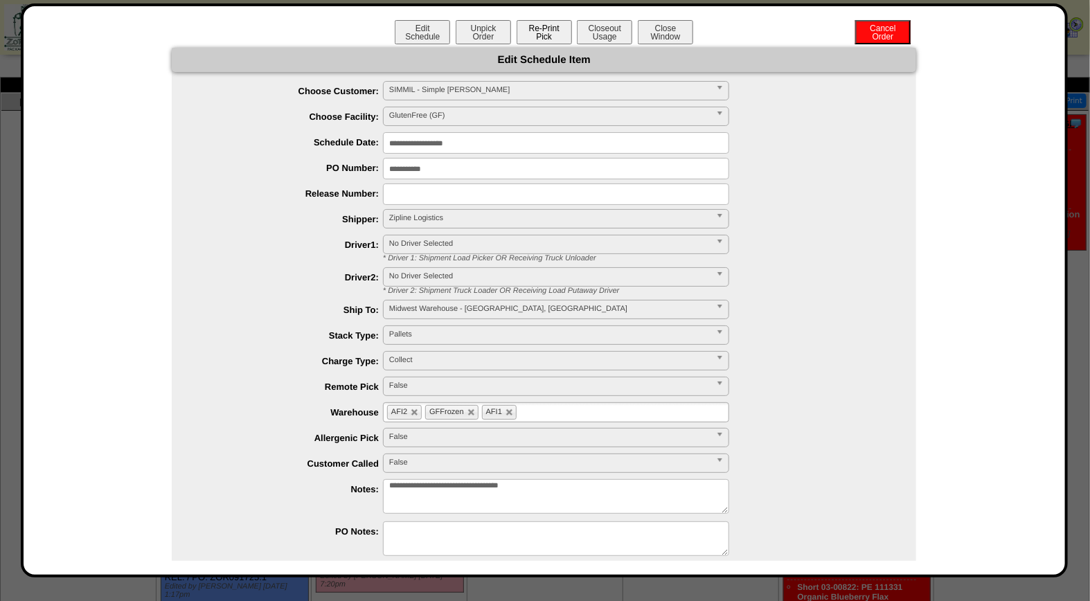
click at [531, 31] on button "Re-Print Pick" at bounding box center [544, 32] width 55 height 24
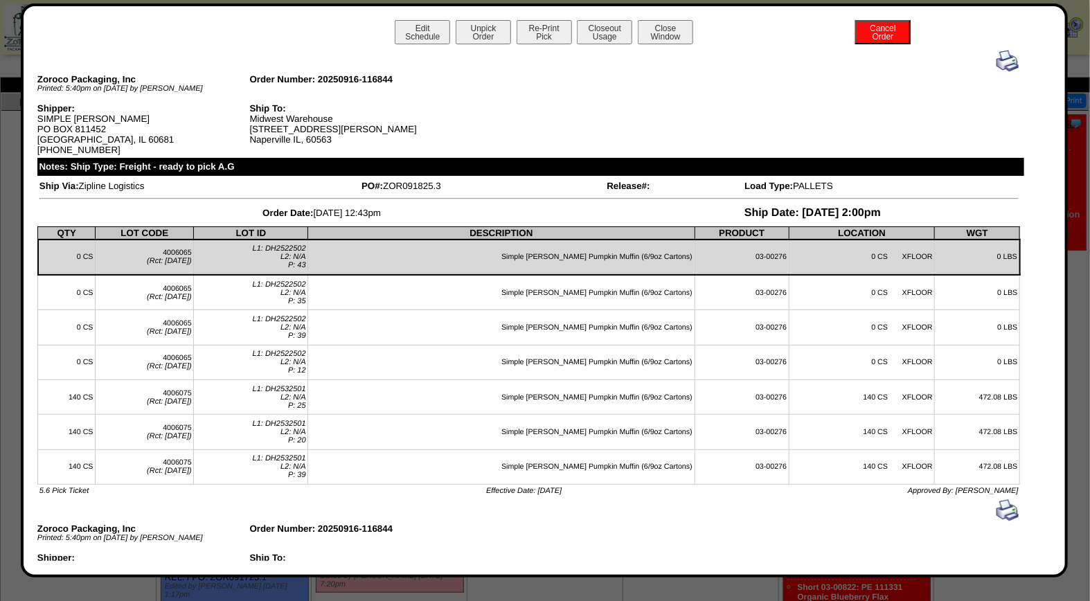
click at [1006, 60] on img at bounding box center [1008, 61] width 22 height 22
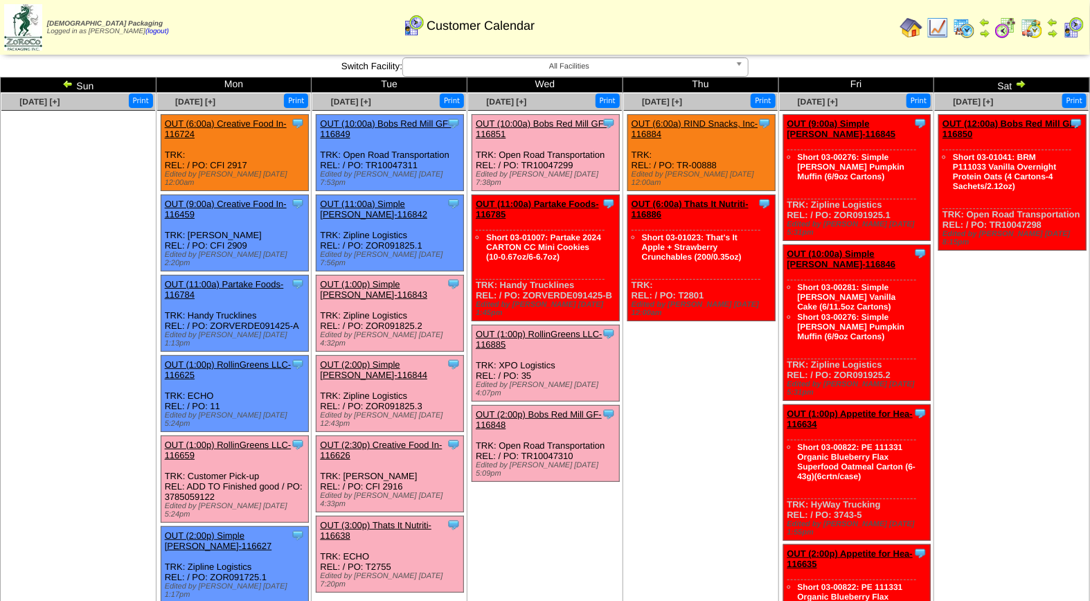
click at [406, 520] on link "OUT (3:00p) Thats It Nutriti-116638" at bounding box center [376, 530] width 112 height 21
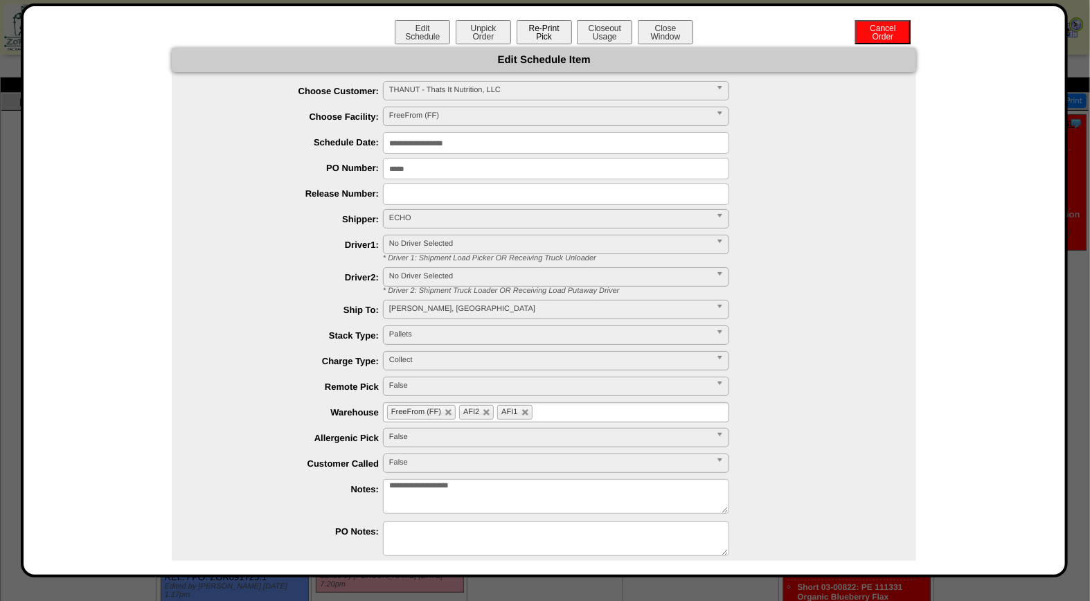
click at [538, 33] on button "Re-Print Pick" at bounding box center [544, 32] width 55 height 24
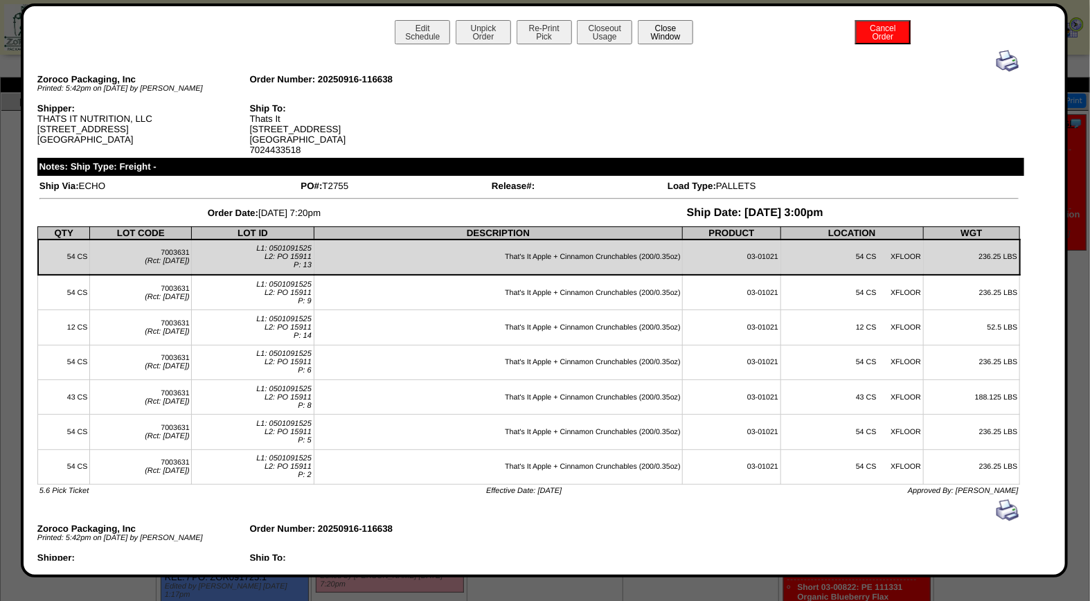
click at [667, 29] on button "Close Window" at bounding box center [665, 32] width 55 height 24
